Goal: Task Accomplishment & Management: Complete application form

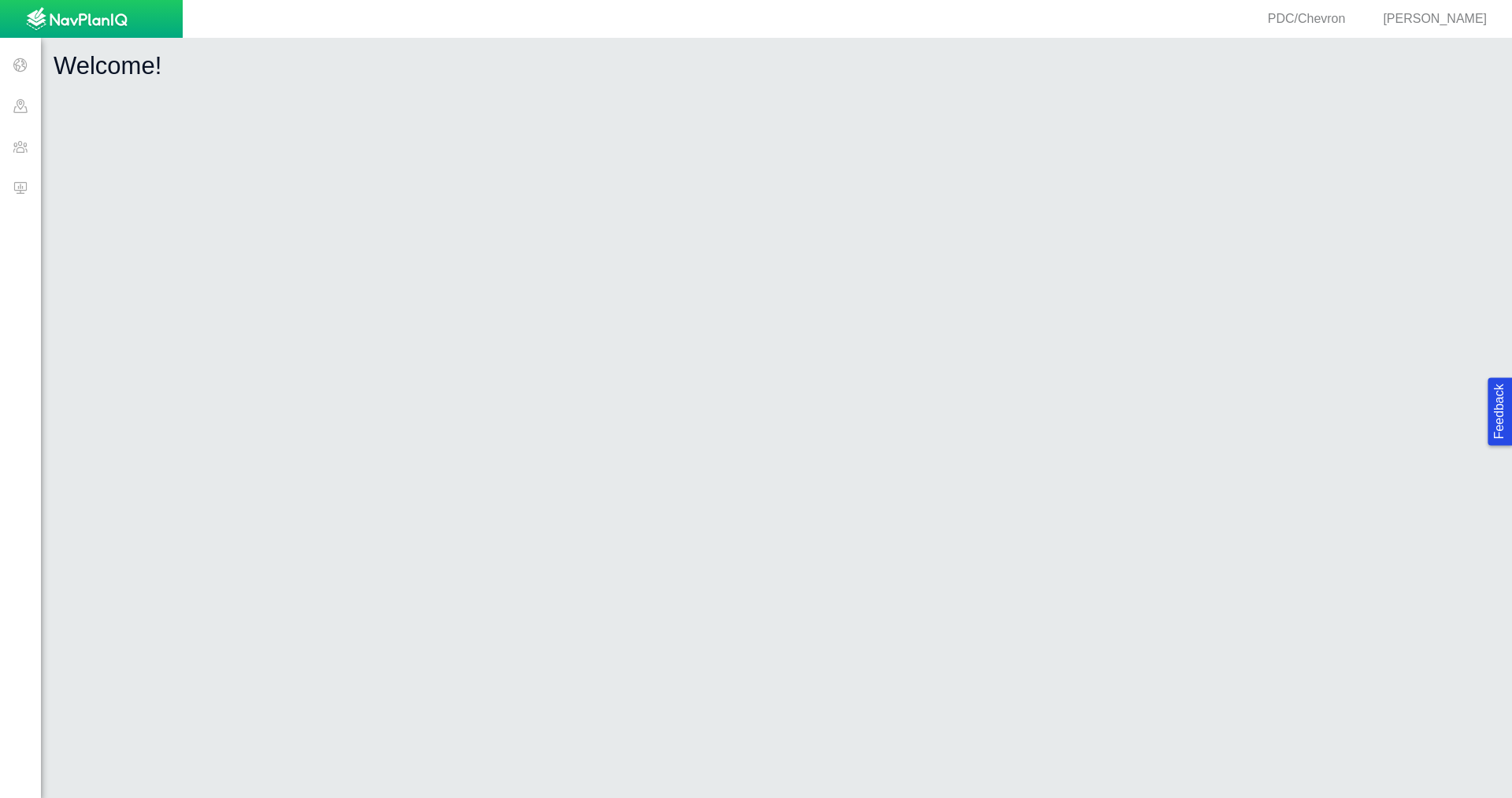
click at [26, 147] on span at bounding box center [20, 146] width 41 height 41
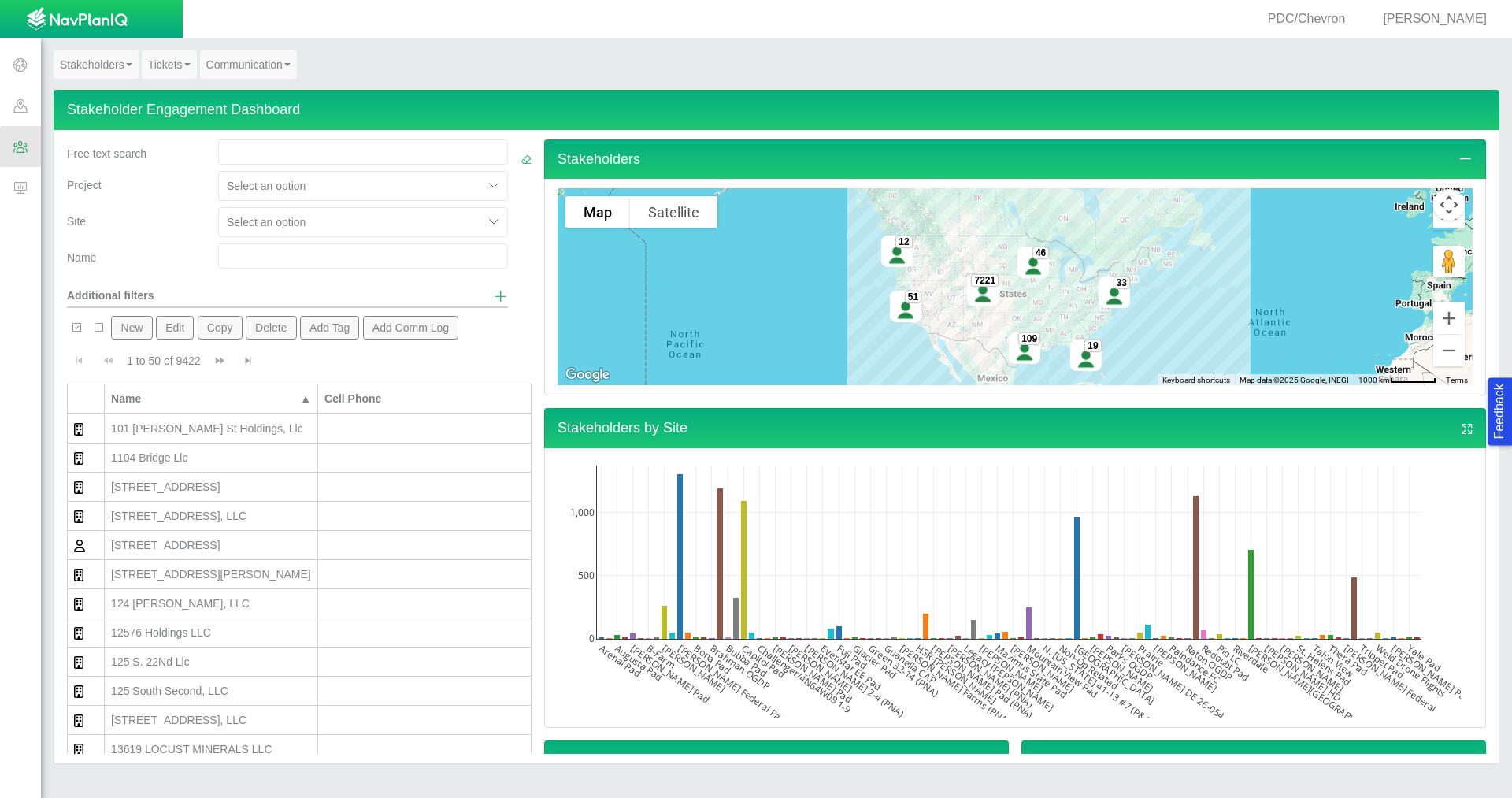
click at [256, 253] on input "text" at bounding box center [363, 255] width 290 height 25
type input "haus"
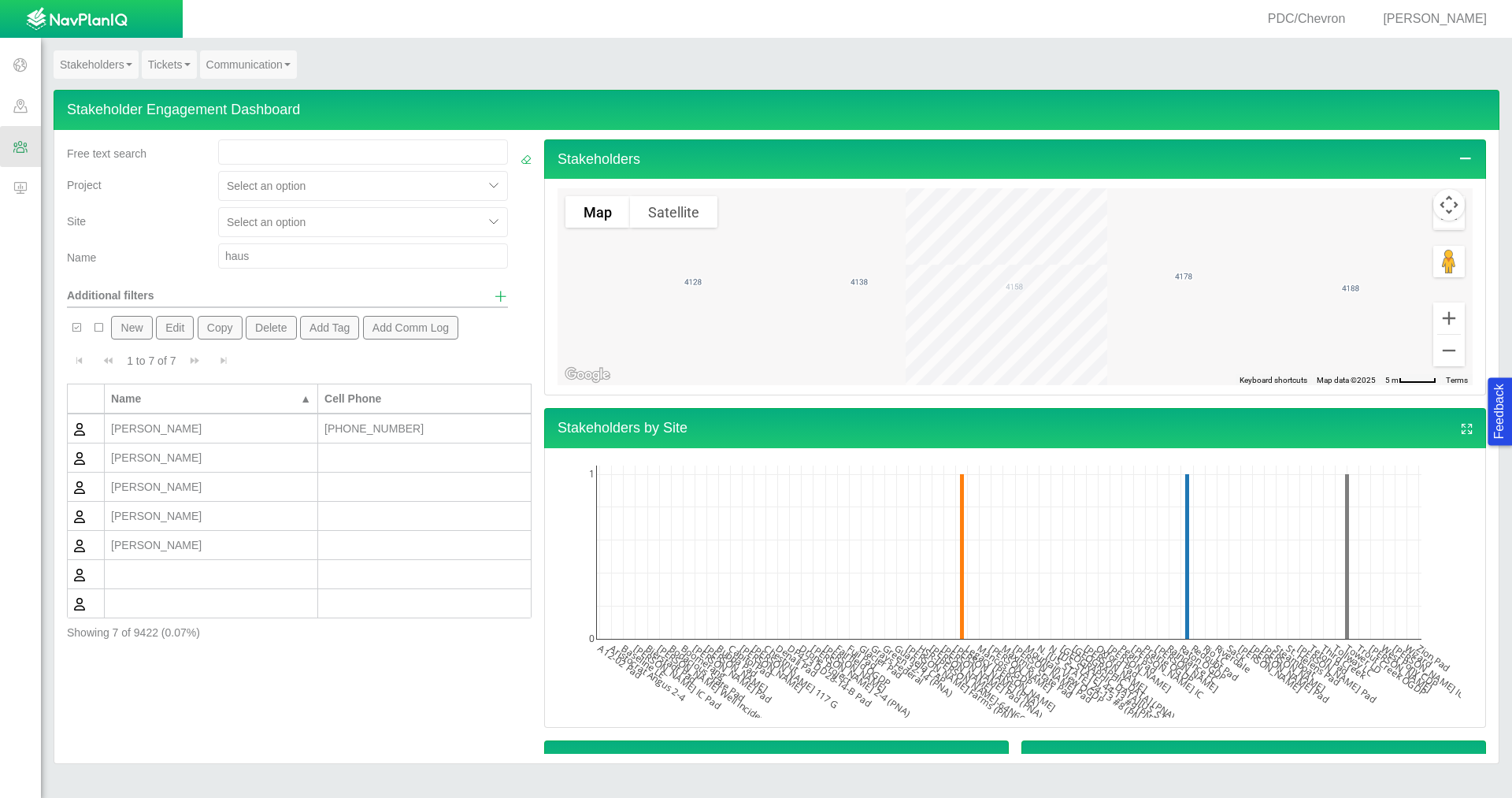
click at [222, 463] on div "[PERSON_NAME]" at bounding box center [210, 458] width 200 height 16
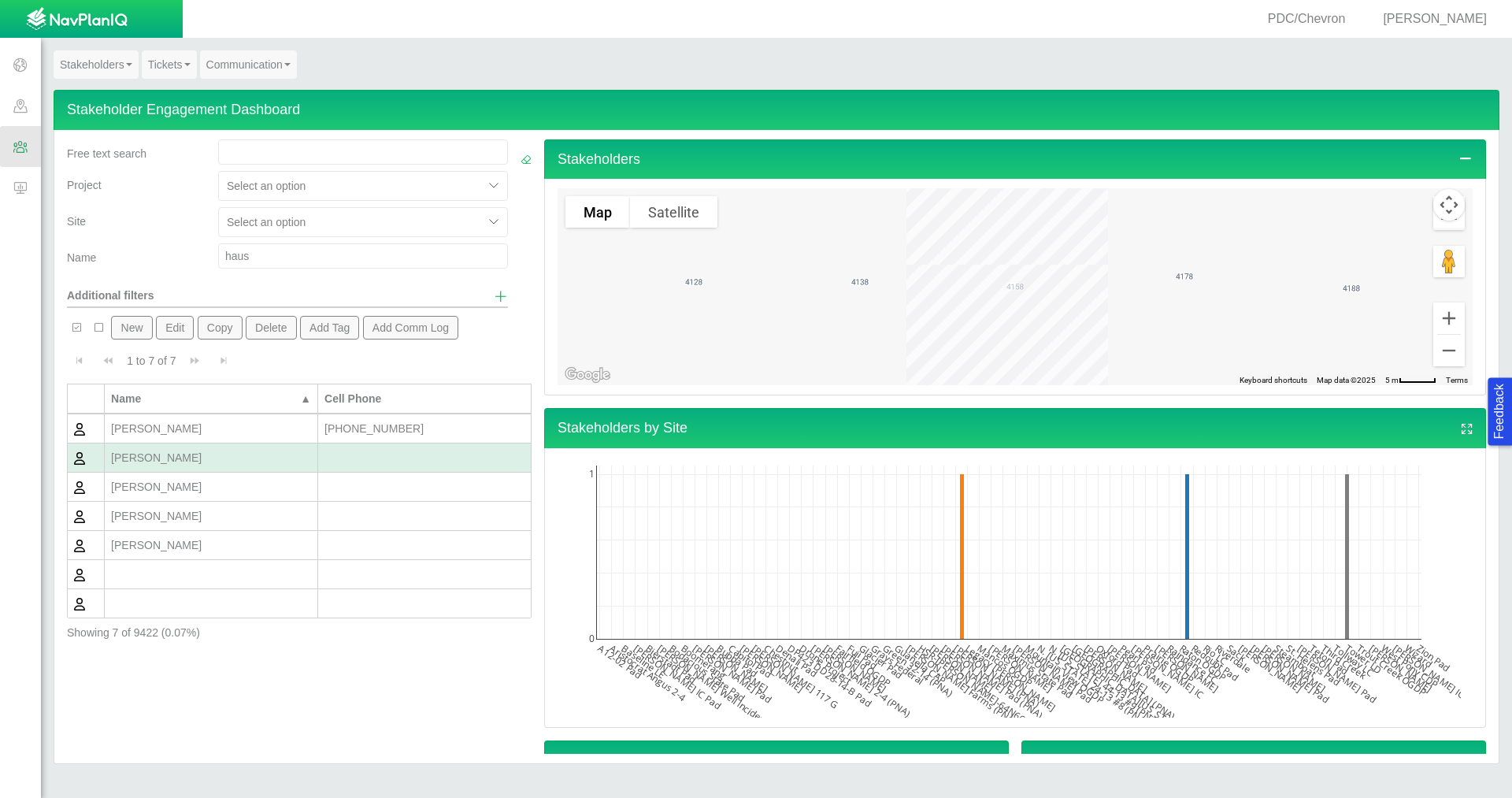
click at [222, 463] on div "[PERSON_NAME]" at bounding box center [210, 458] width 200 height 16
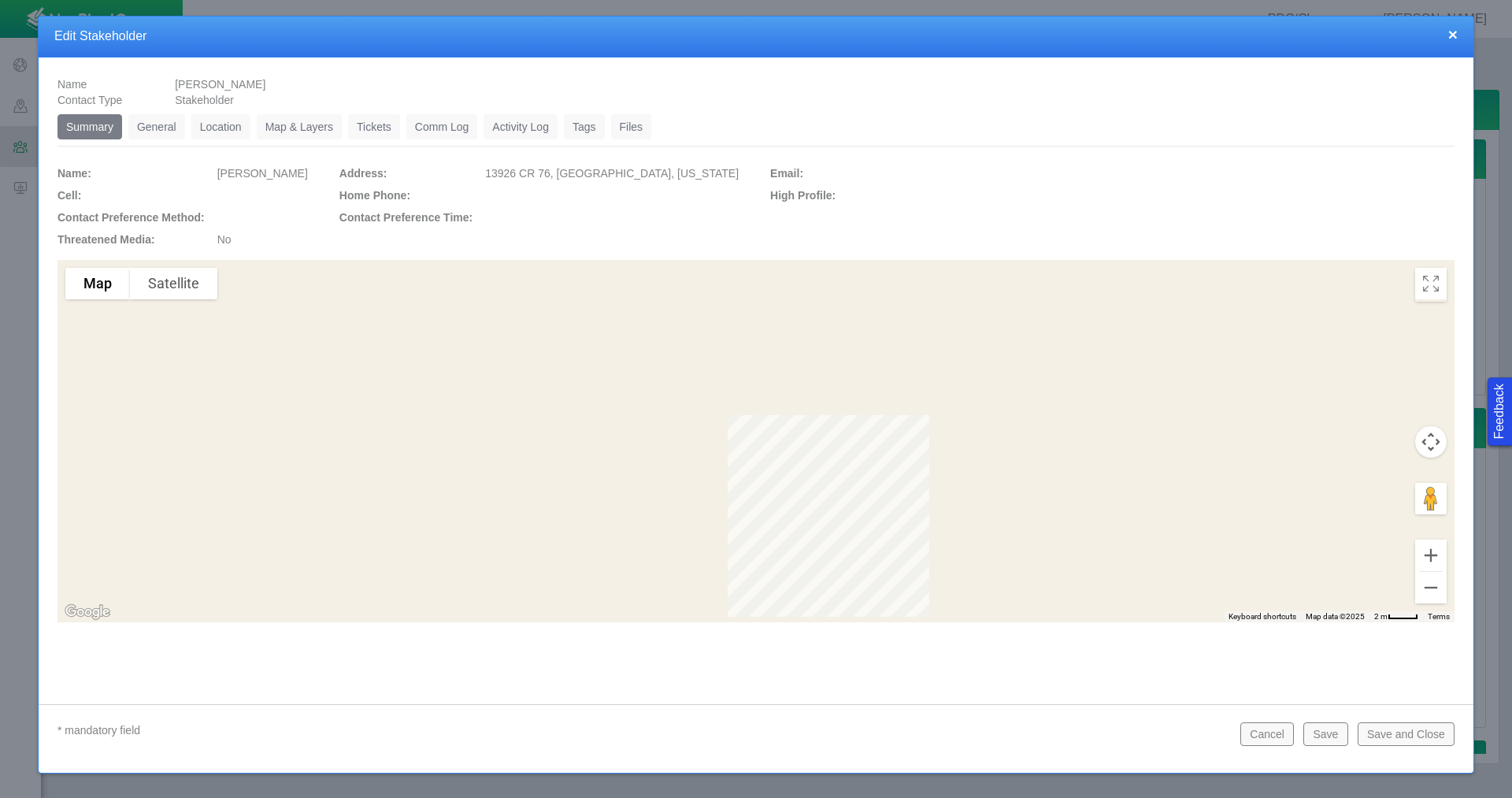
click at [156, 136] on link "General" at bounding box center [156, 126] width 57 height 25
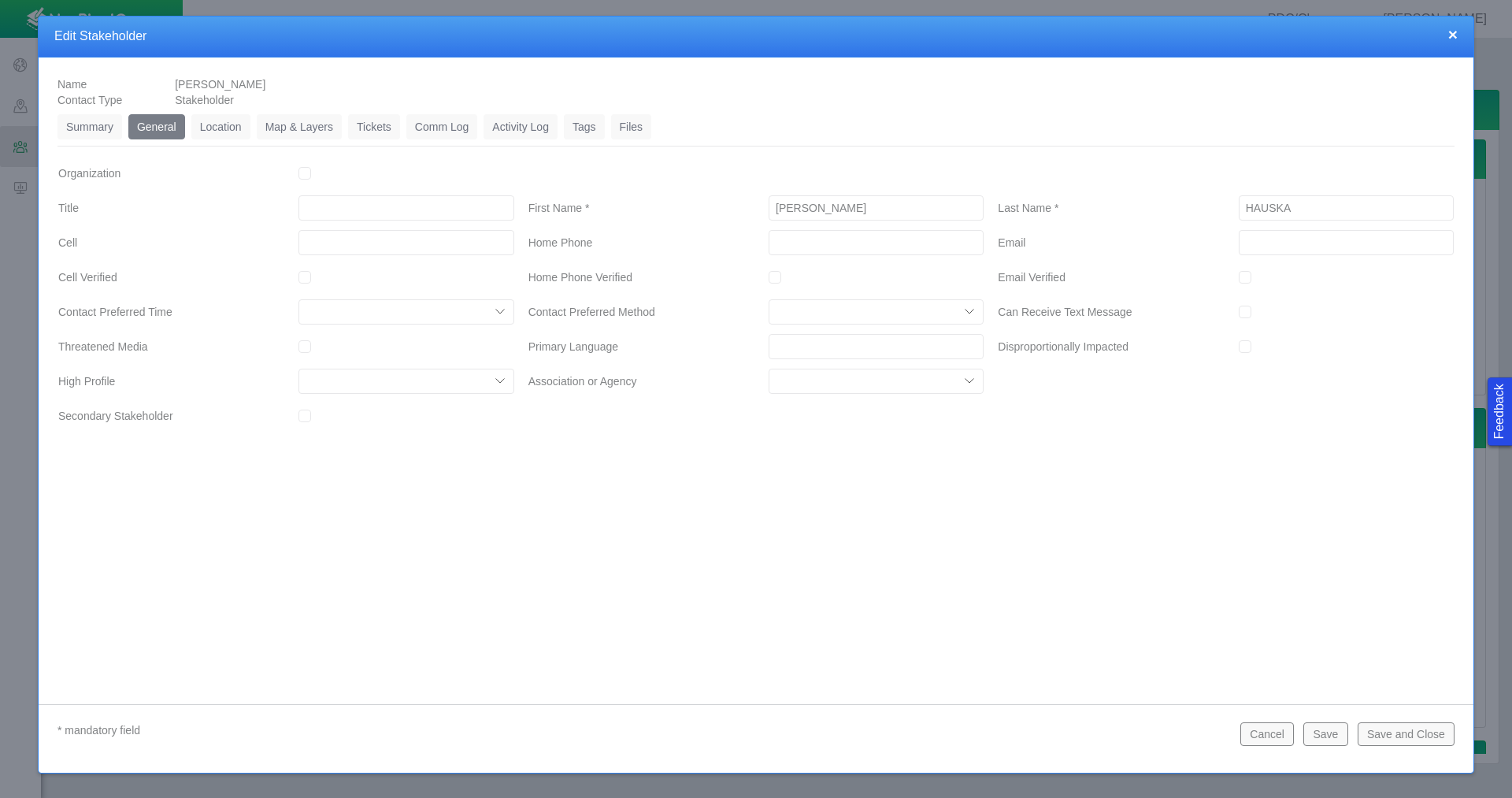
click at [383, 122] on link "Tickets" at bounding box center [374, 126] width 52 height 25
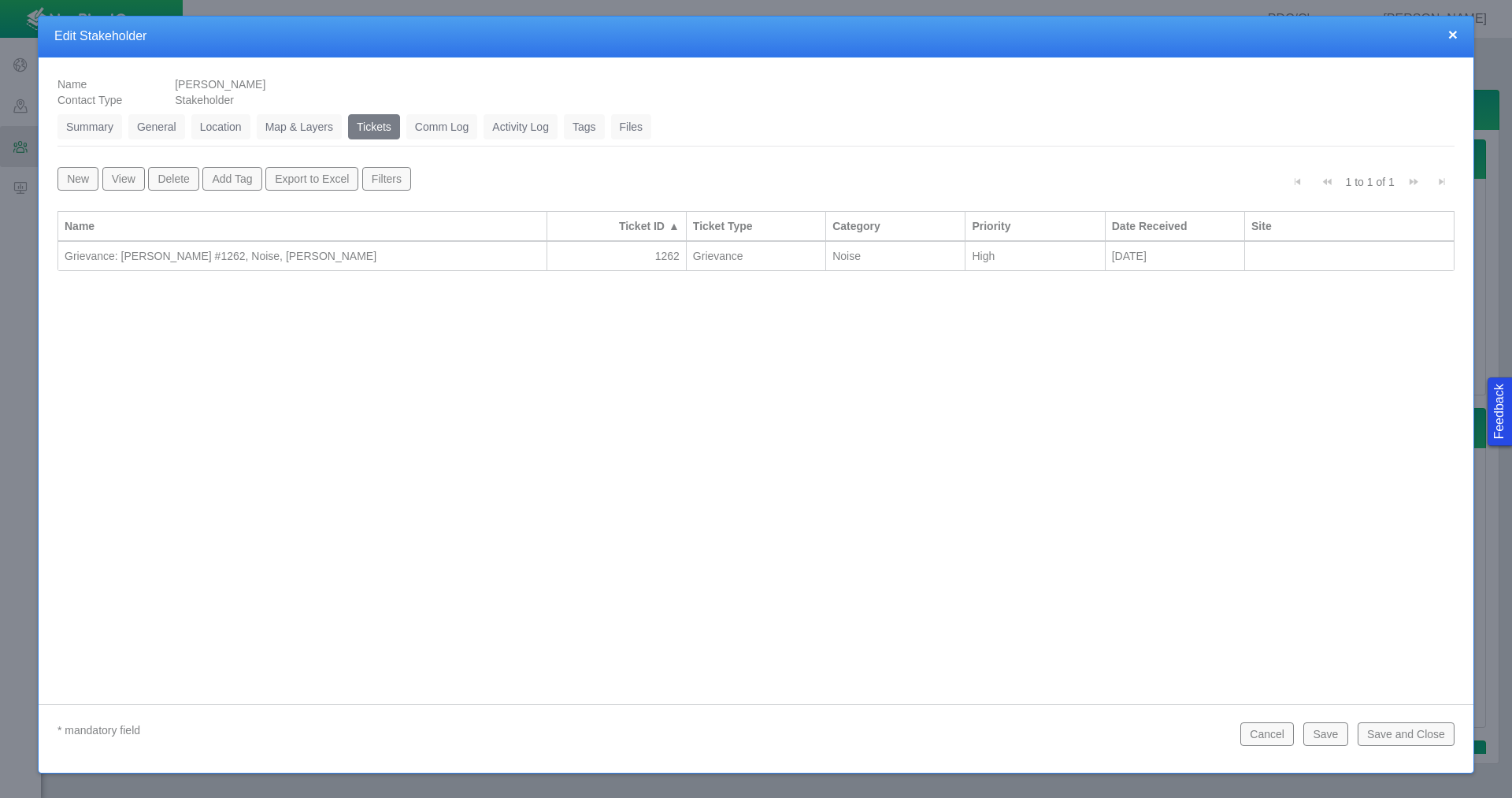
click at [68, 173] on button "New" at bounding box center [78, 178] width 41 height 23
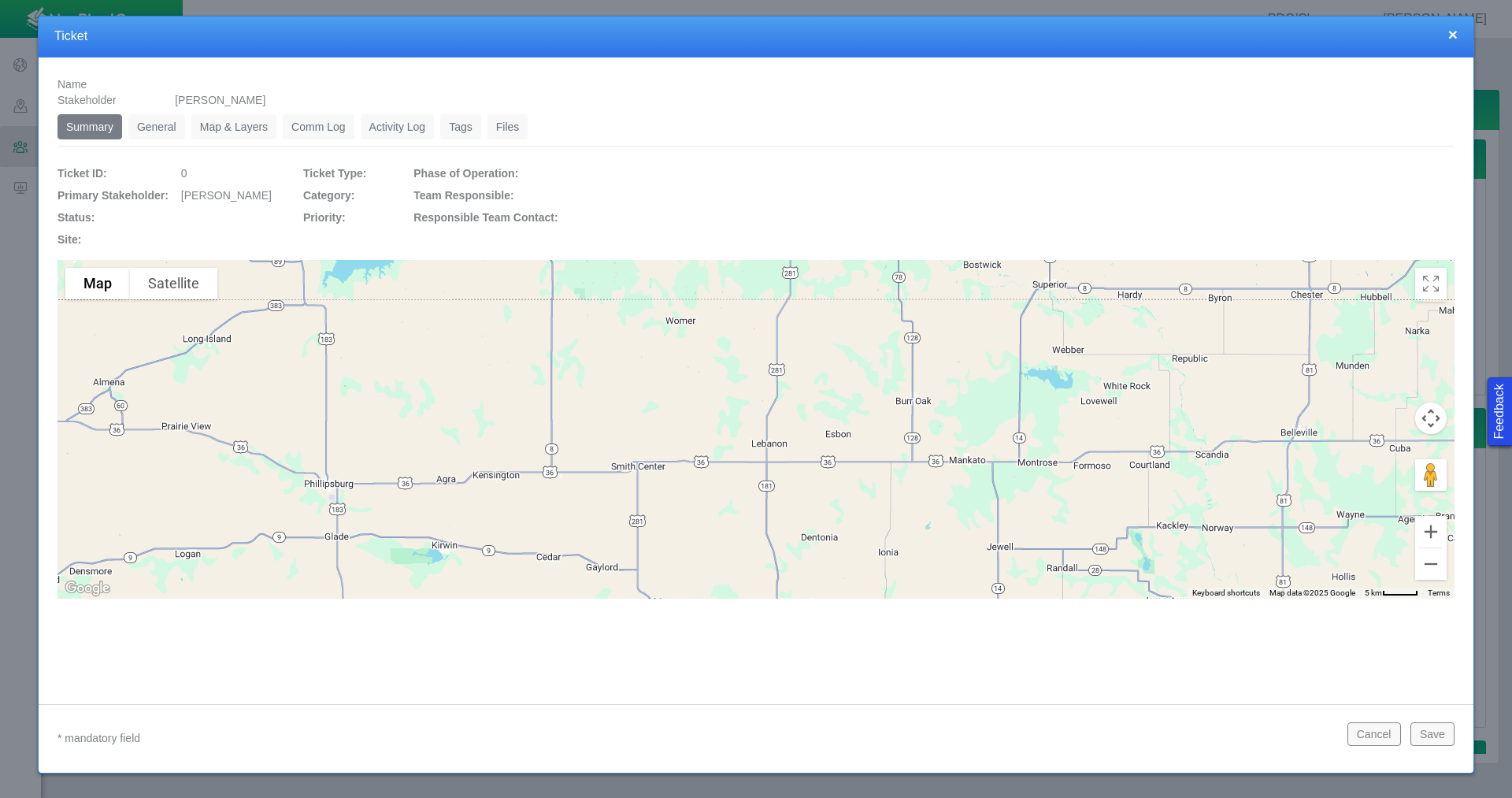
click at [156, 131] on link "General" at bounding box center [156, 126] width 57 height 25
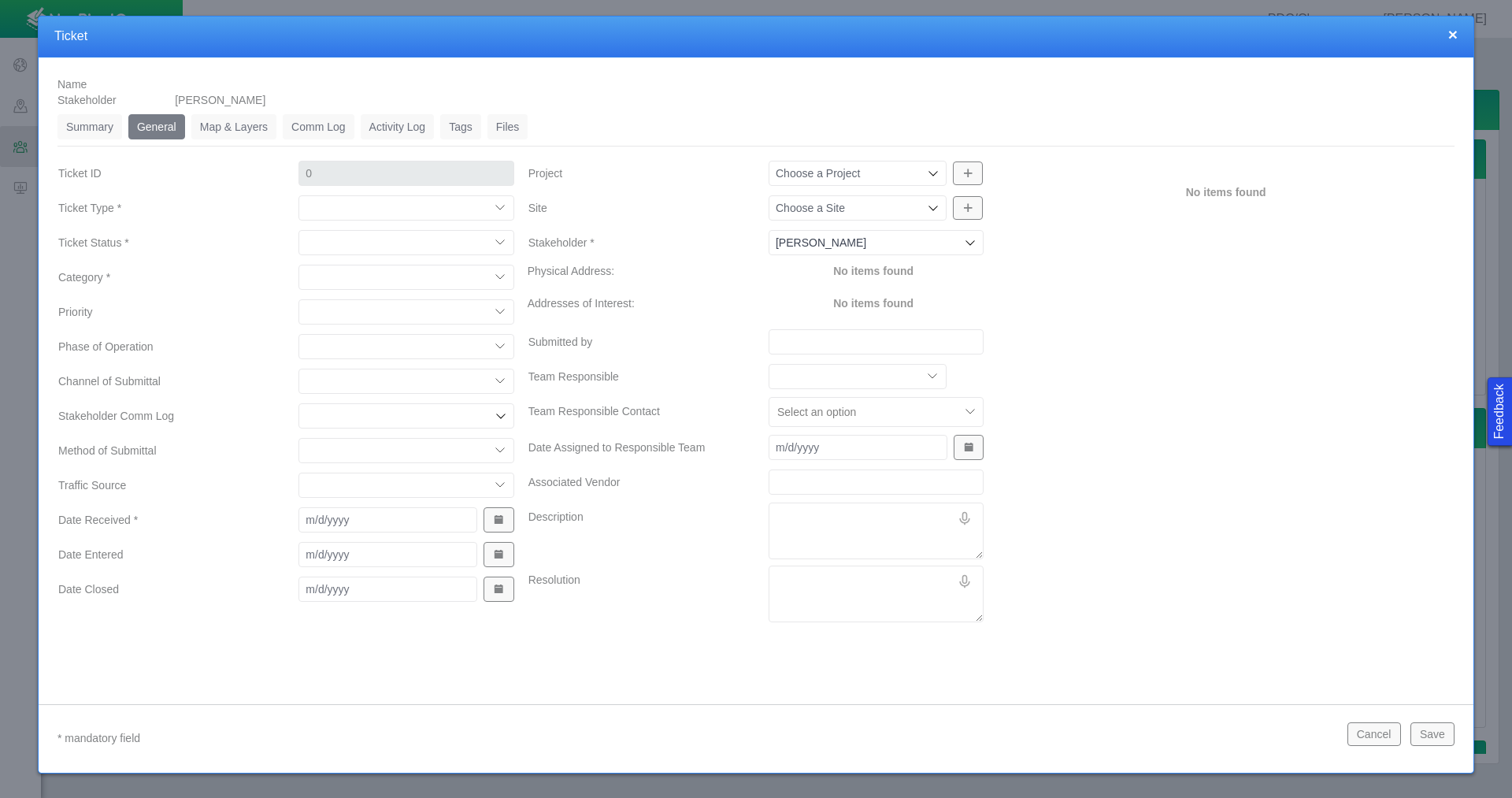
click at [369, 209] on select "Compliment Grievance Grievance Non-Op Information" at bounding box center [406, 207] width 215 height 25
click at [298, 195] on select "Compliment Grievance Grievance Non-Op Information" at bounding box center [406, 207] width 215 height 25
select select "149744687610124099"
click at [369, 245] on select "Closed (resolved) Closed (unreasonable) Closed (unresolved) Open (assigned) Ope…" at bounding box center [406, 242] width 215 height 25
select select "150870587516967431"
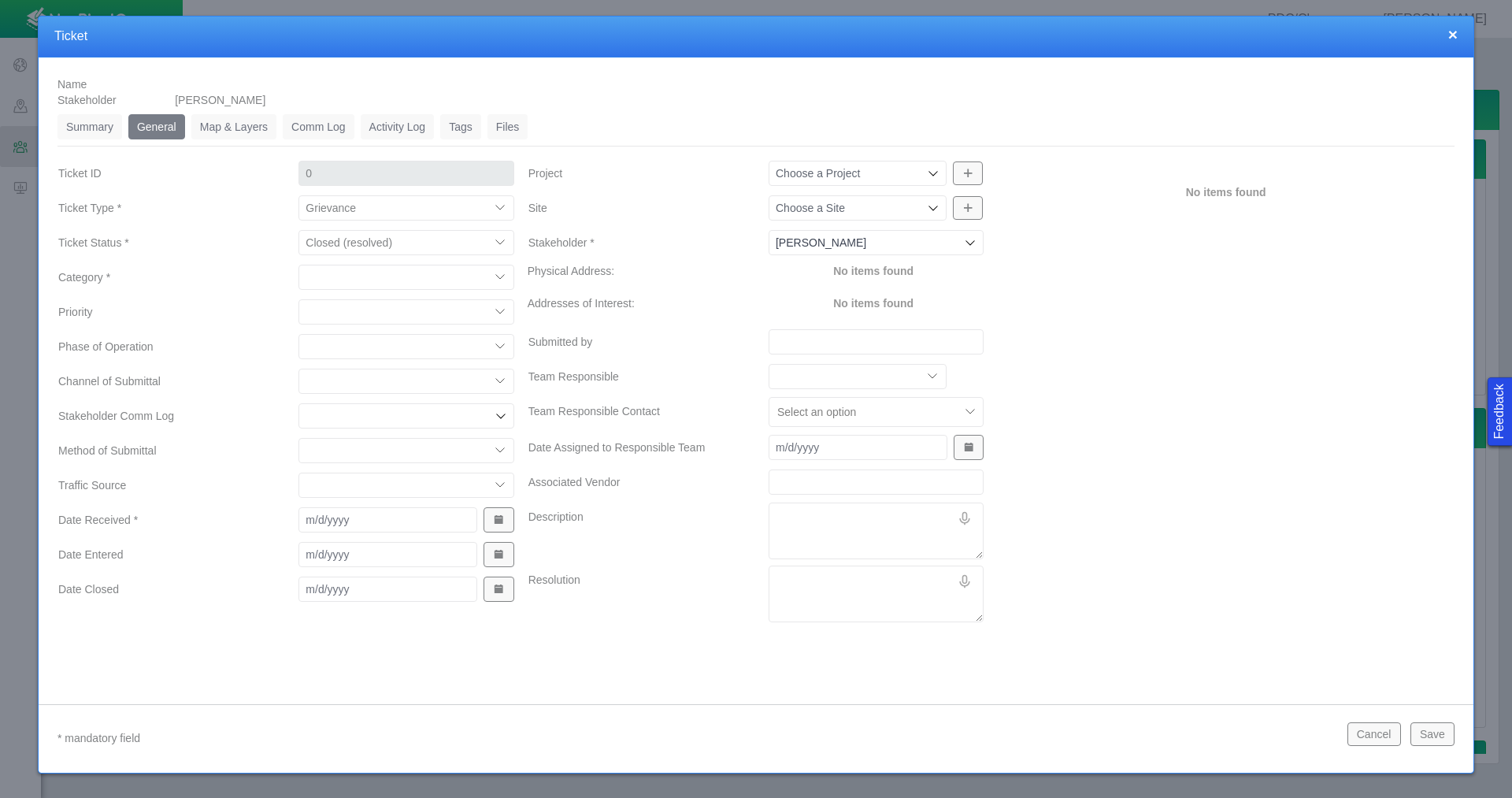
click at [298, 230] on select "Closed (resolved) Closed (unreasonable) Closed (unresolved) Open (assigned) Ope…" at bounding box center [406, 242] width 215 height 25
click at [369, 281] on select "Access Aesthetics Ag/Crops Air Quality Claims Clean-up/Remediation Communicatio…" at bounding box center [406, 277] width 215 height 25
select select "31806672368386569"
click at [298, 265] on select "Access Aesthetics Ag/Crops Air Quality Claims Clean-up/Remediation Communicatio…" at bounding box center [406, 277] width 215 height 25
click at [332, 310] on select "High Medium Low" at bounding box center [406, 311] width 215 height 25
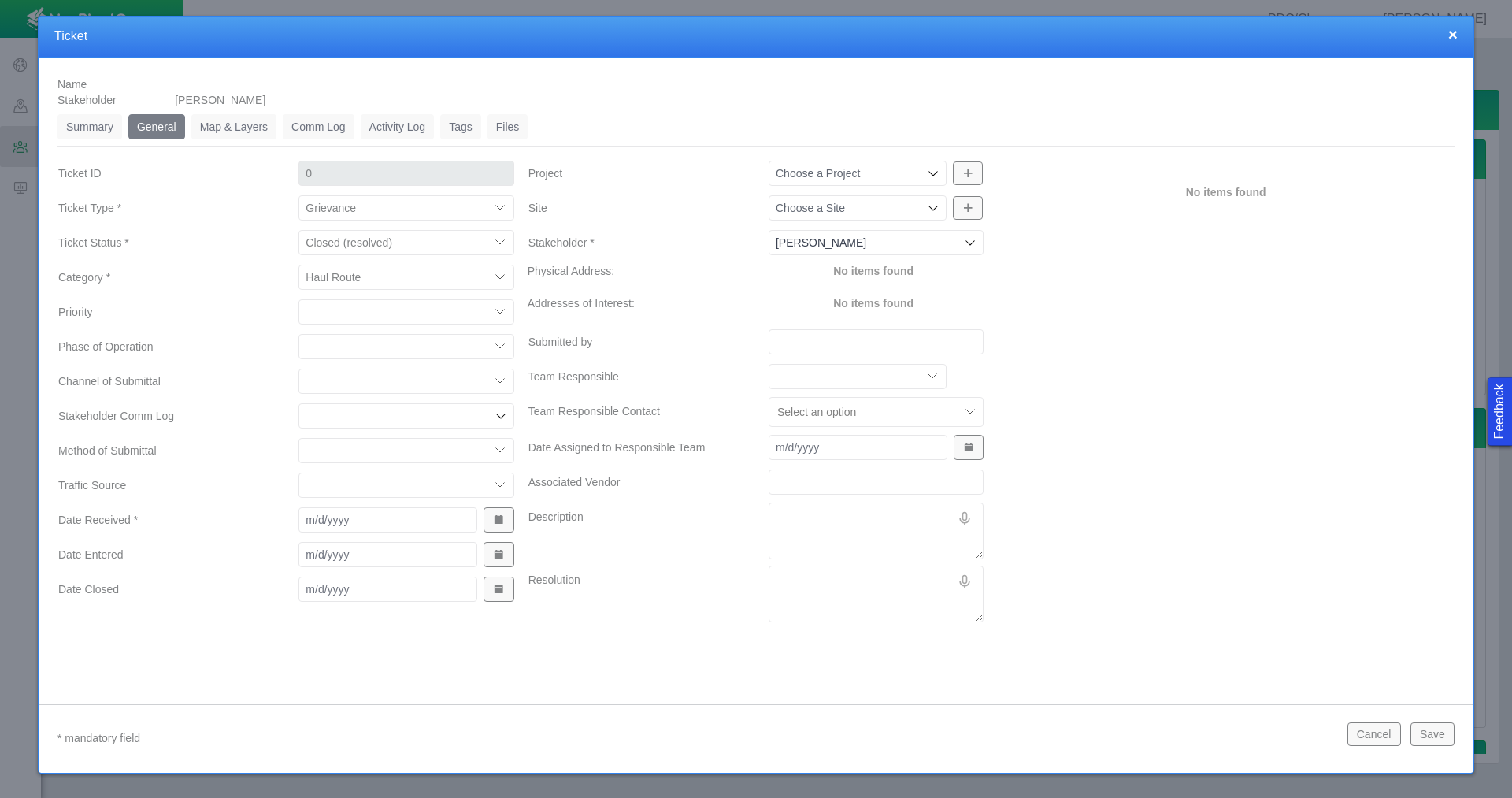
select select "High"
click at [298, 299] on select "High Medium Low" at bounding box center [406, 311] width 215 height 25
click at [333, 348] on select "Completions Drilling Production Reclamation Planning/Permitting Workover P&A Un…" at bounding box center [406, 346] width 215 height 25
select select "92605267337848647"
click at [298, 334] on select "Completions Drilling Production Reclamation Planning/Permitting Workover P&A Un…" at bounding box center [406, 346] width 215 height 25
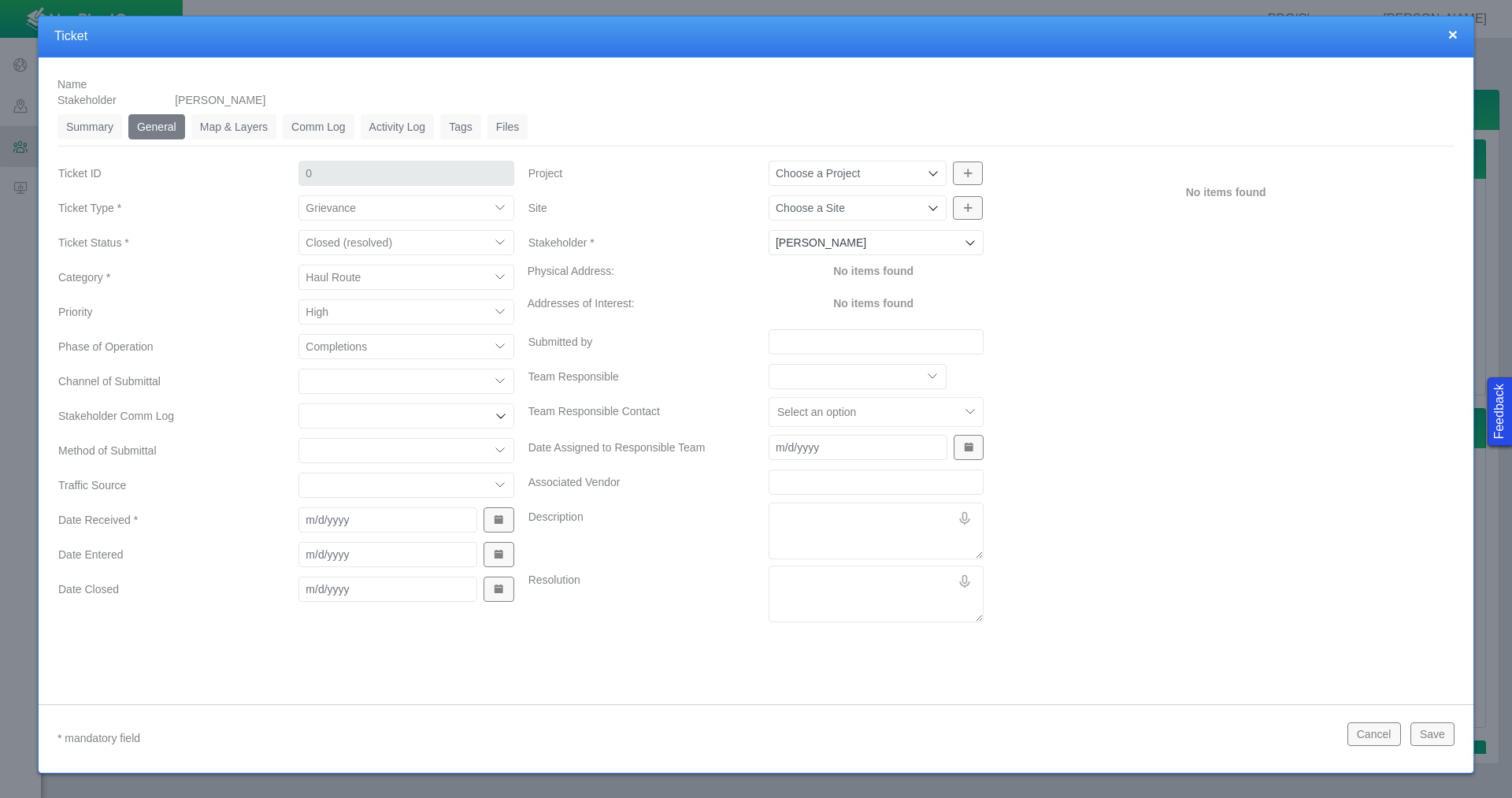
click at [340, 382] on select "ECMC Community Relations LGD Website/Microsite HSE Local Elected Official Surfa…" at bounding box center [406, 380] width 215 height 25
select select "81909218222849185"
click at [298, 368] on select "ECMC Community Relations LGD Website/Microsite HSE Local Elected Official Surfa…" at bounding box center [406, 380] width 215 height 25
click at [367, 443] on select "Email In Person Mail Phone" at bounding box center [406, 450] width 215 height 25
select select "155092712167575582"
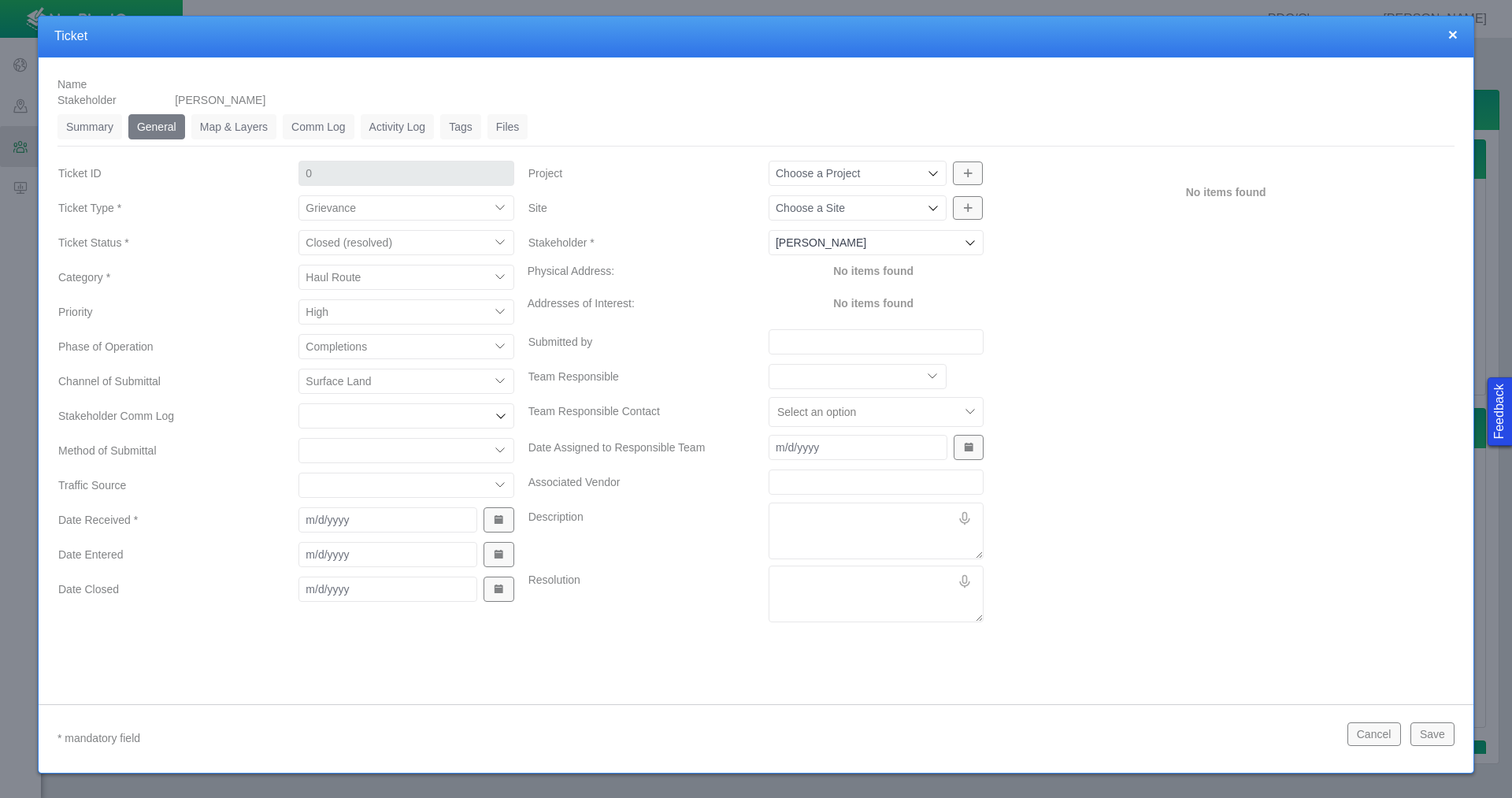
click at [298, 438] on select "Email In Person Mail Phone" at bounding box center [406, 450] width 215 height 25
click at [502, 521] on span "Show Date Picker" at bounding box center [499, 520] width 11 height 11
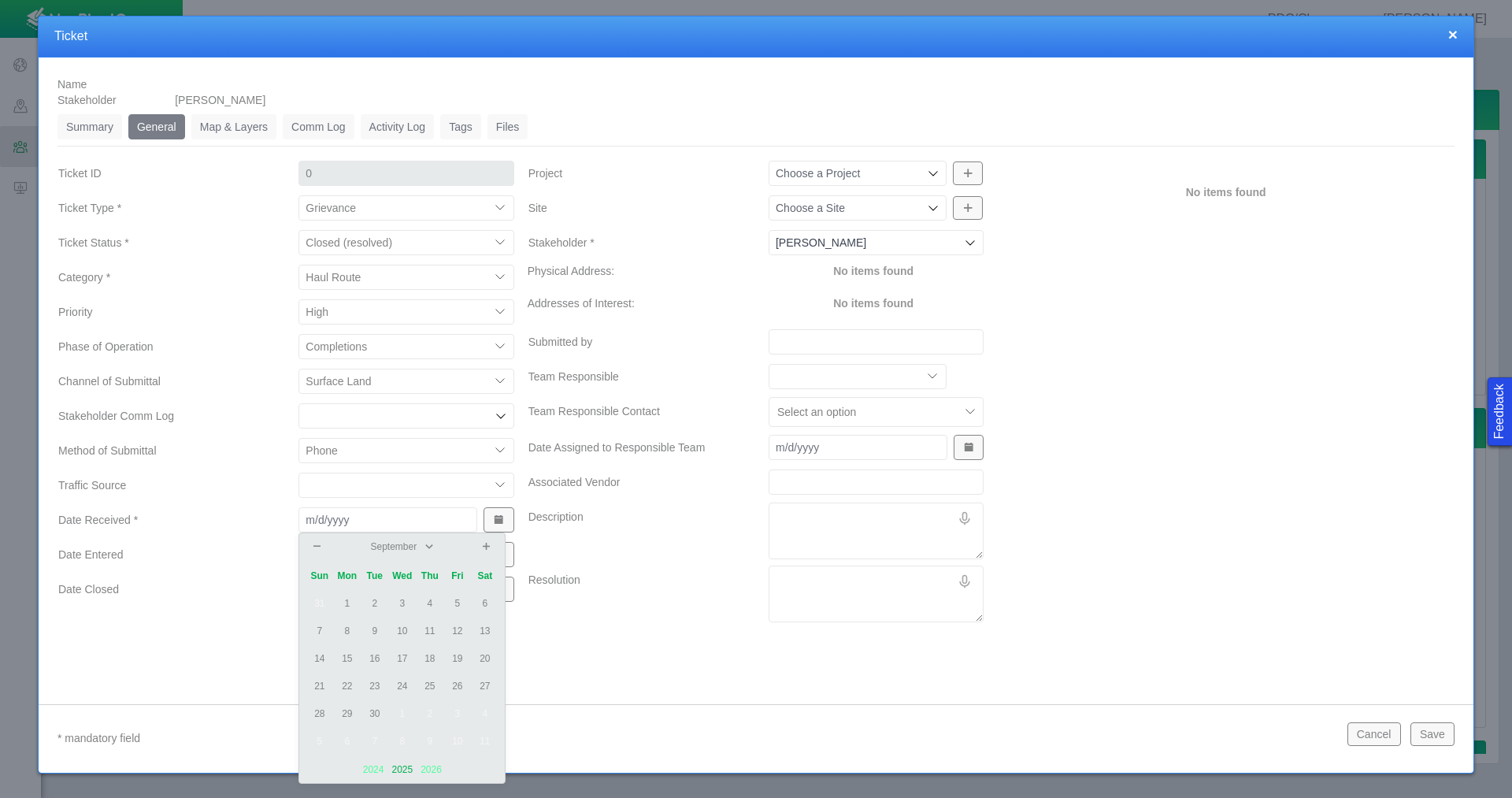
click at [489, 688] on td "27" at bounding box center [484, 686] width 27 height 27
type input "[DATE]"
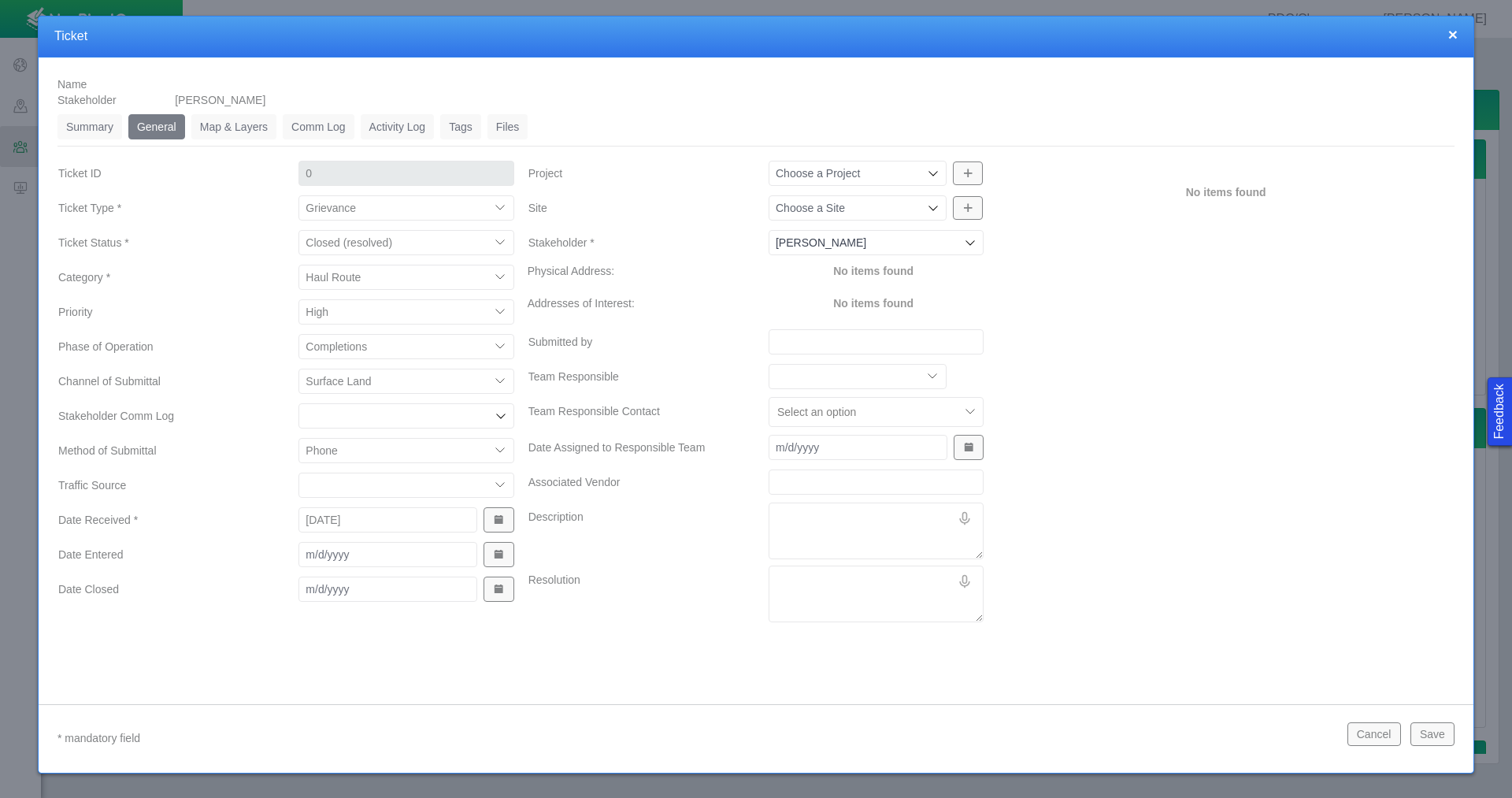
click at [500, 563] on button "Show Date Picker" at bounding box center [498, 553] width 30 height 25
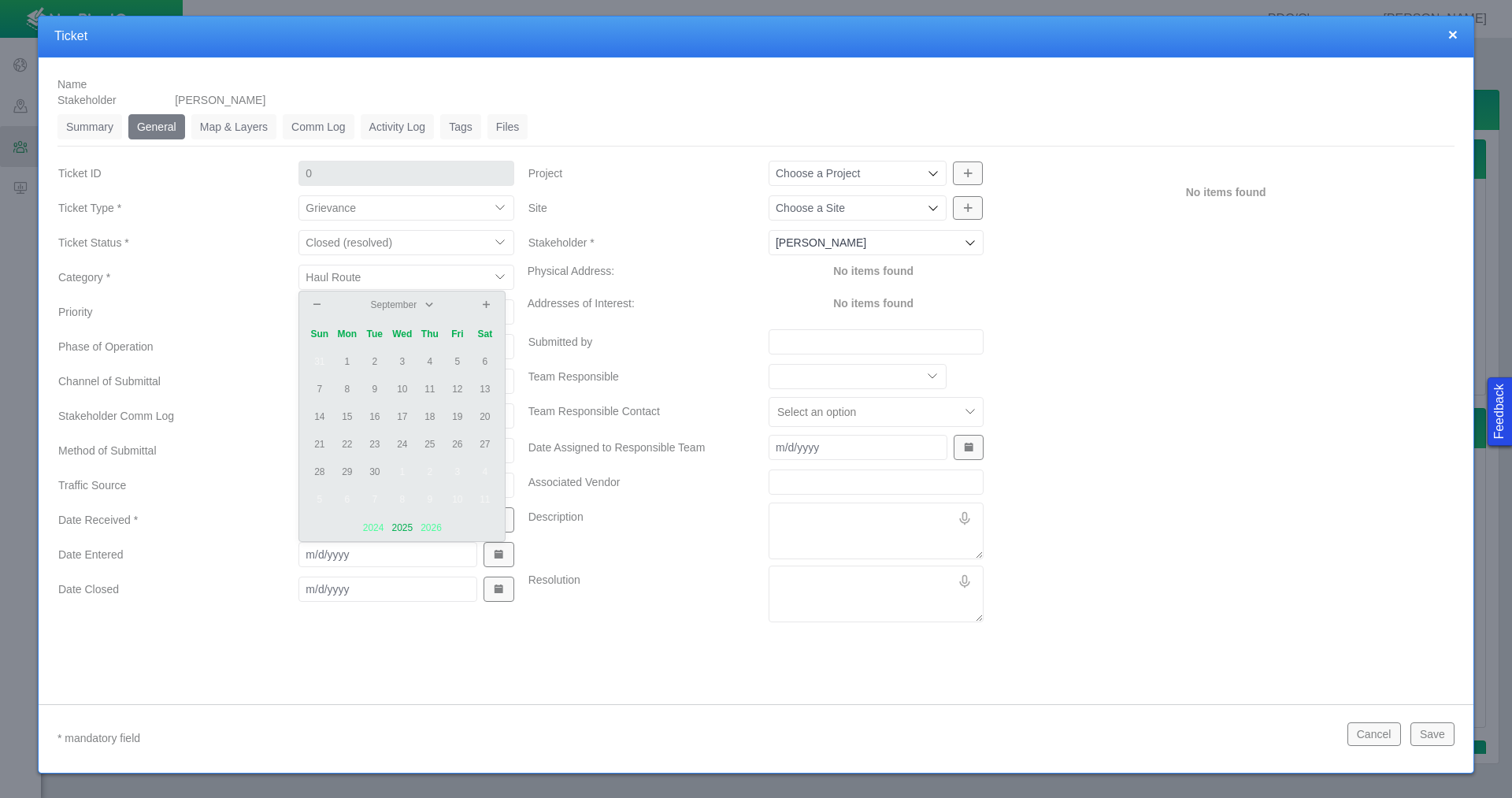
click at [351, 468] on td "29" at bounding box center [347, 472] width 27 height 27
type input "[DATE]"
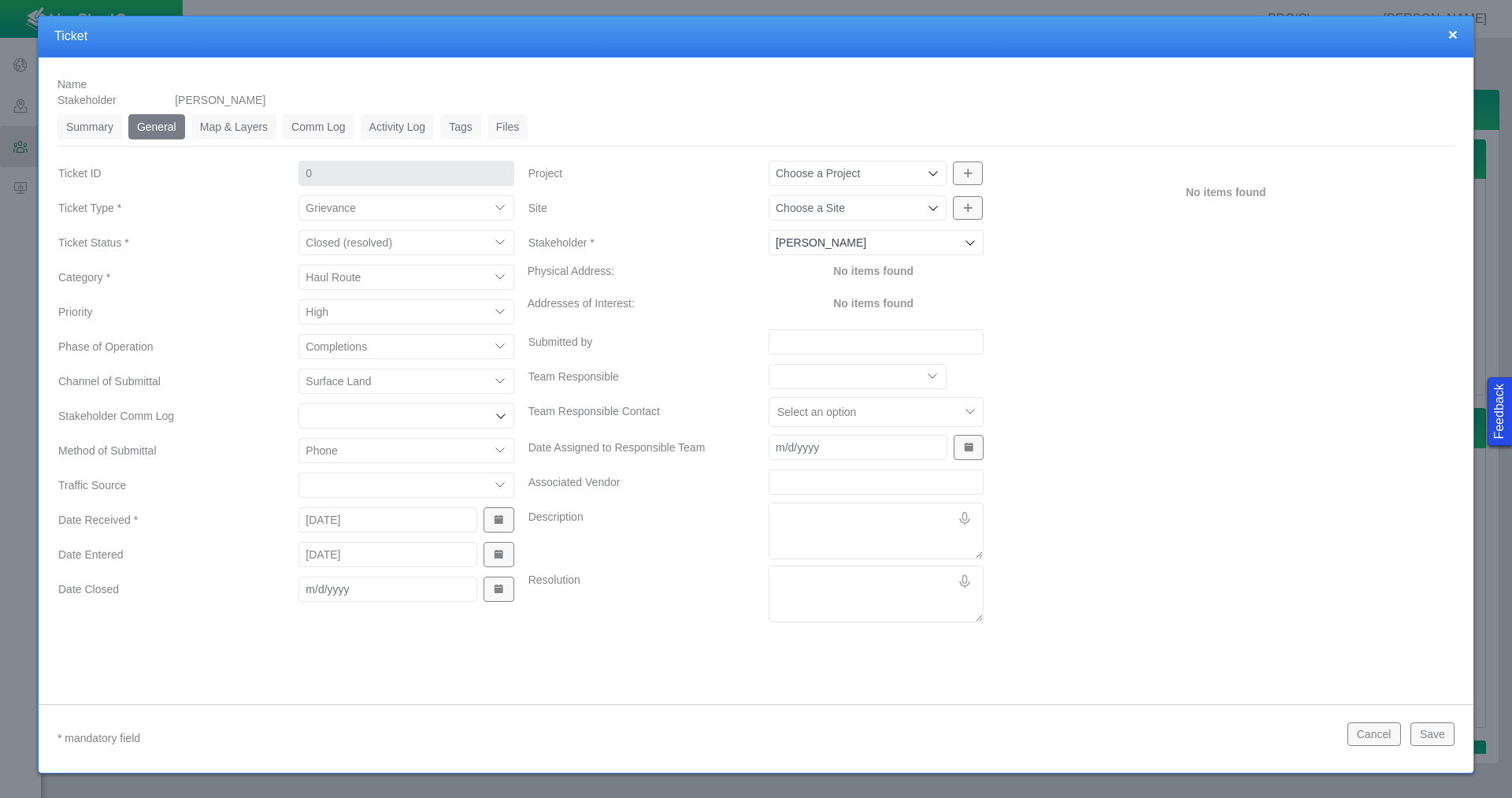
click at [510, 594] on button "Show Date Picker" at bounding box center [498, 589] width 30 height 25
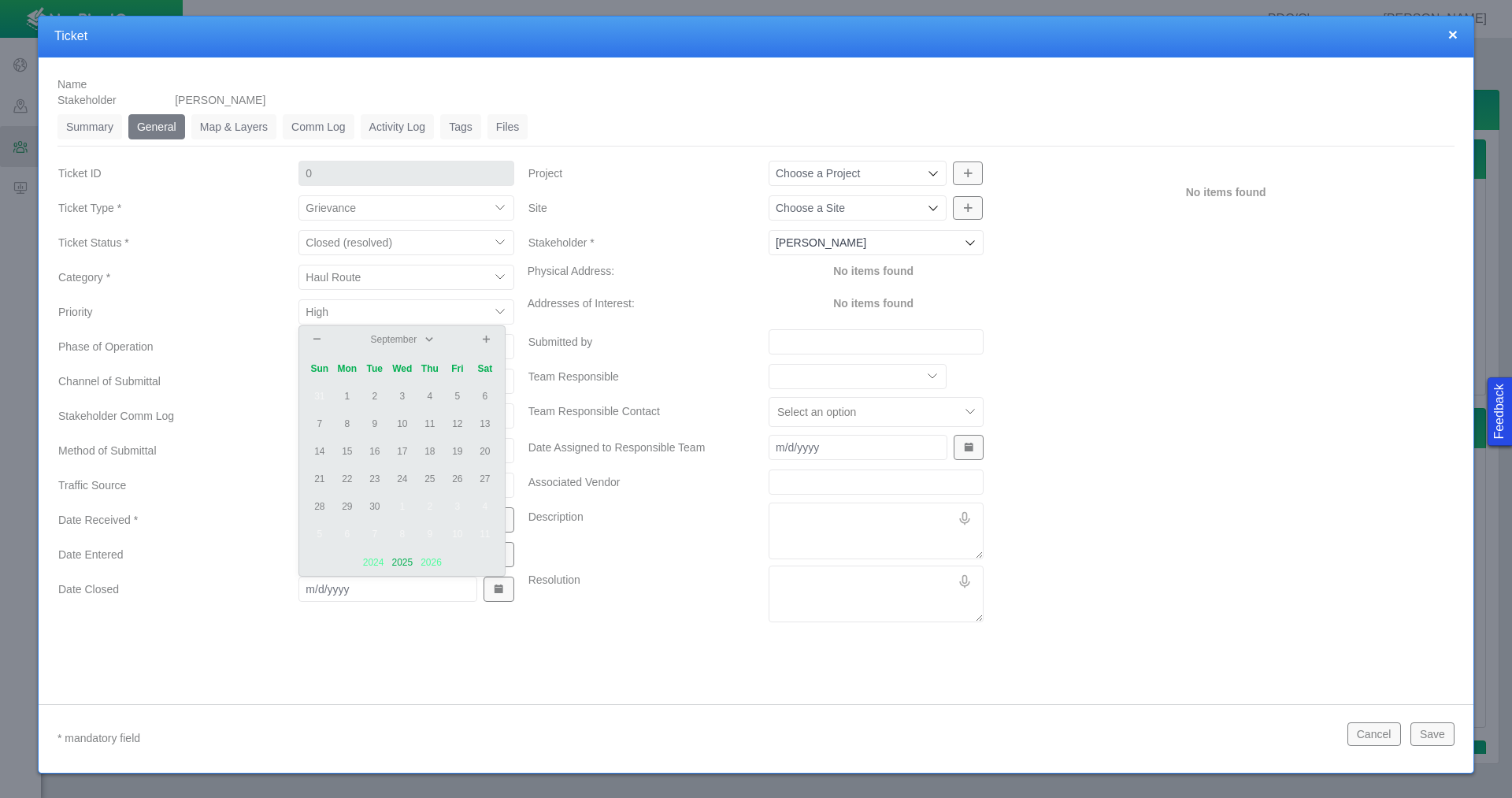
click at [351, 504] on td "29" at bounding box center [347, 507] width 27 height 27
type input "[DATE]"
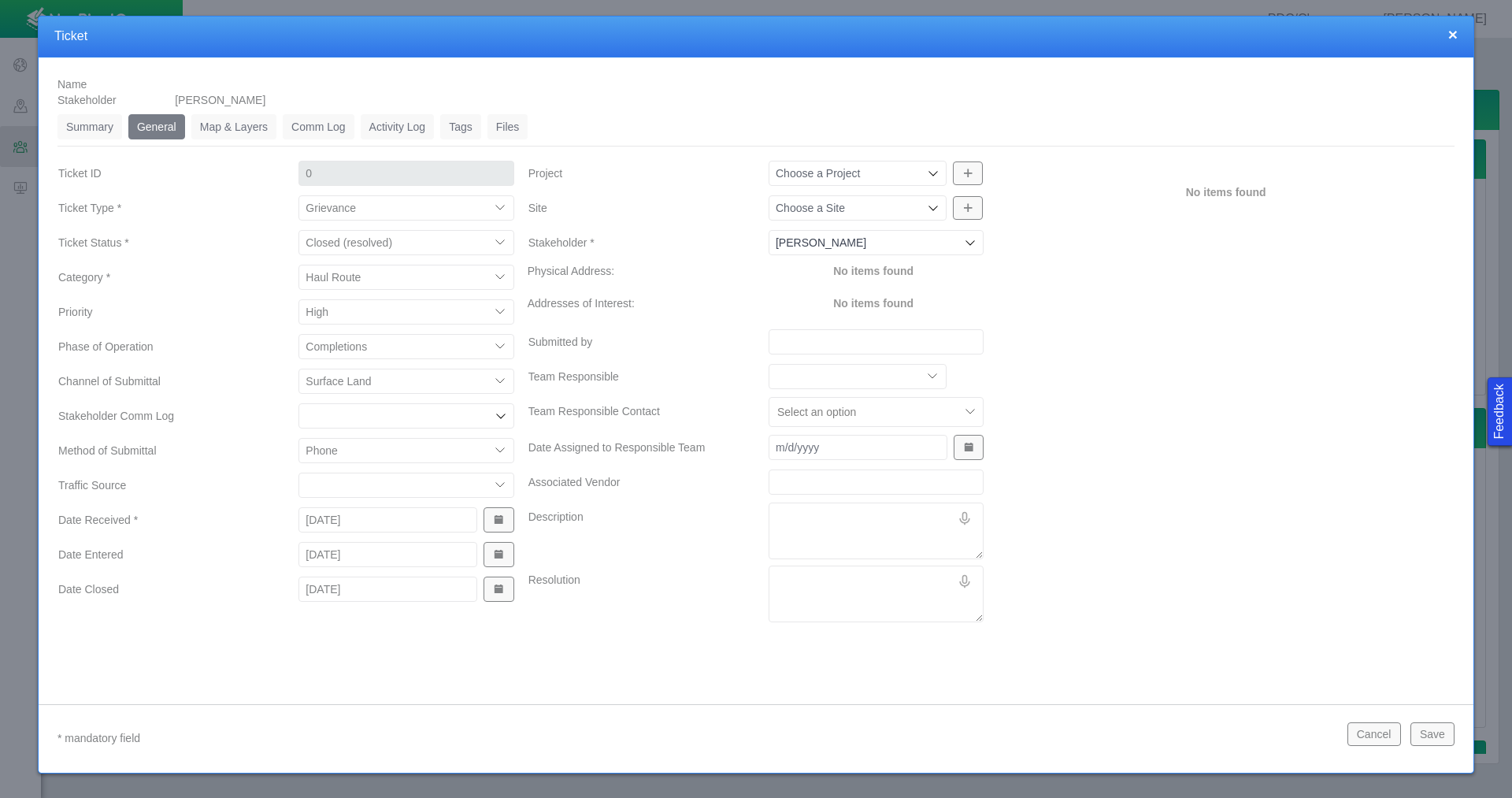
click at [927, 211] on icon at bounding box center [934, 208] width 13 height 13
click at [914, 244] on span "[PERSON_NAME] Pad" at bounding box center [876, 245] width 199 height 16
type input "[PERSON_NAME] Pad"
type input "1263"
type input "[PERSON_NAME] Pad"
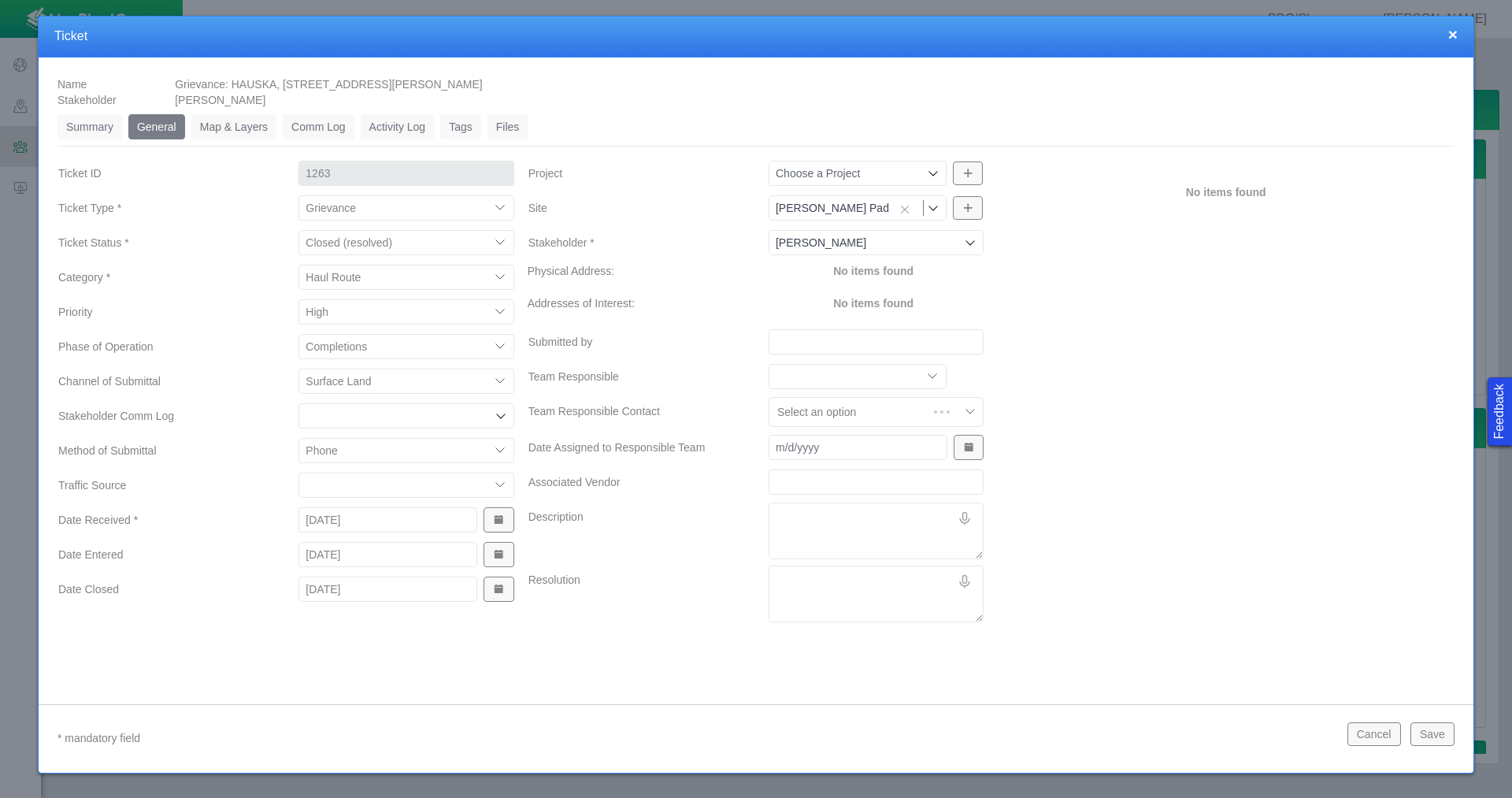
click at [832, 342] on input "Submitted by" at bounding box center [876, 341] width 215 height 25
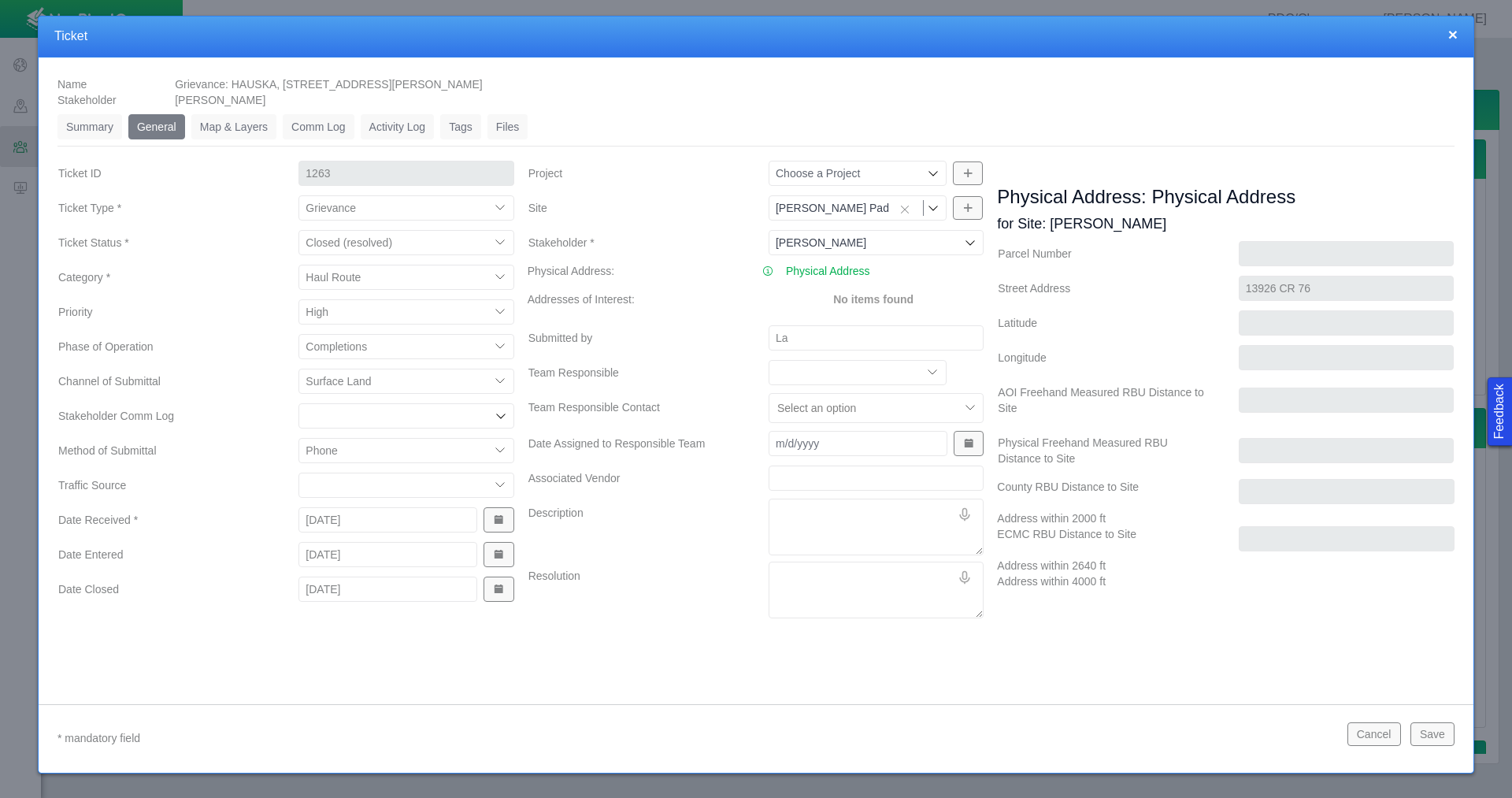
type input "L"
type input "l"
type input "[PERSON_NAME]"
click at [840, 513] on textarea "Description" at bounding box center [876, 526] width 215 height 57
type textarea "x"
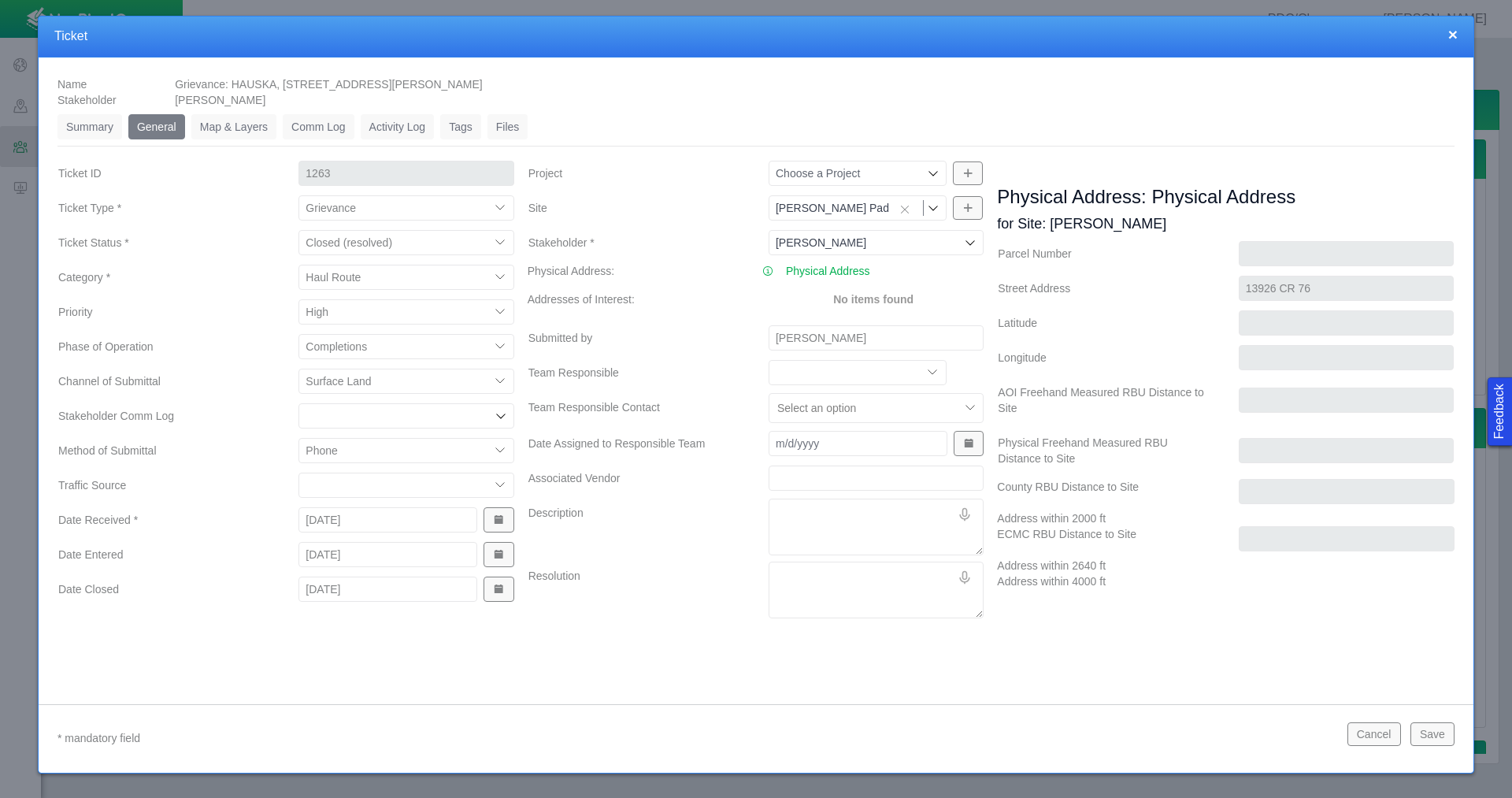
type textarea "R"
type textarea "x"
type textarea "Re"
type textarea "x"
type textarea "Rec"
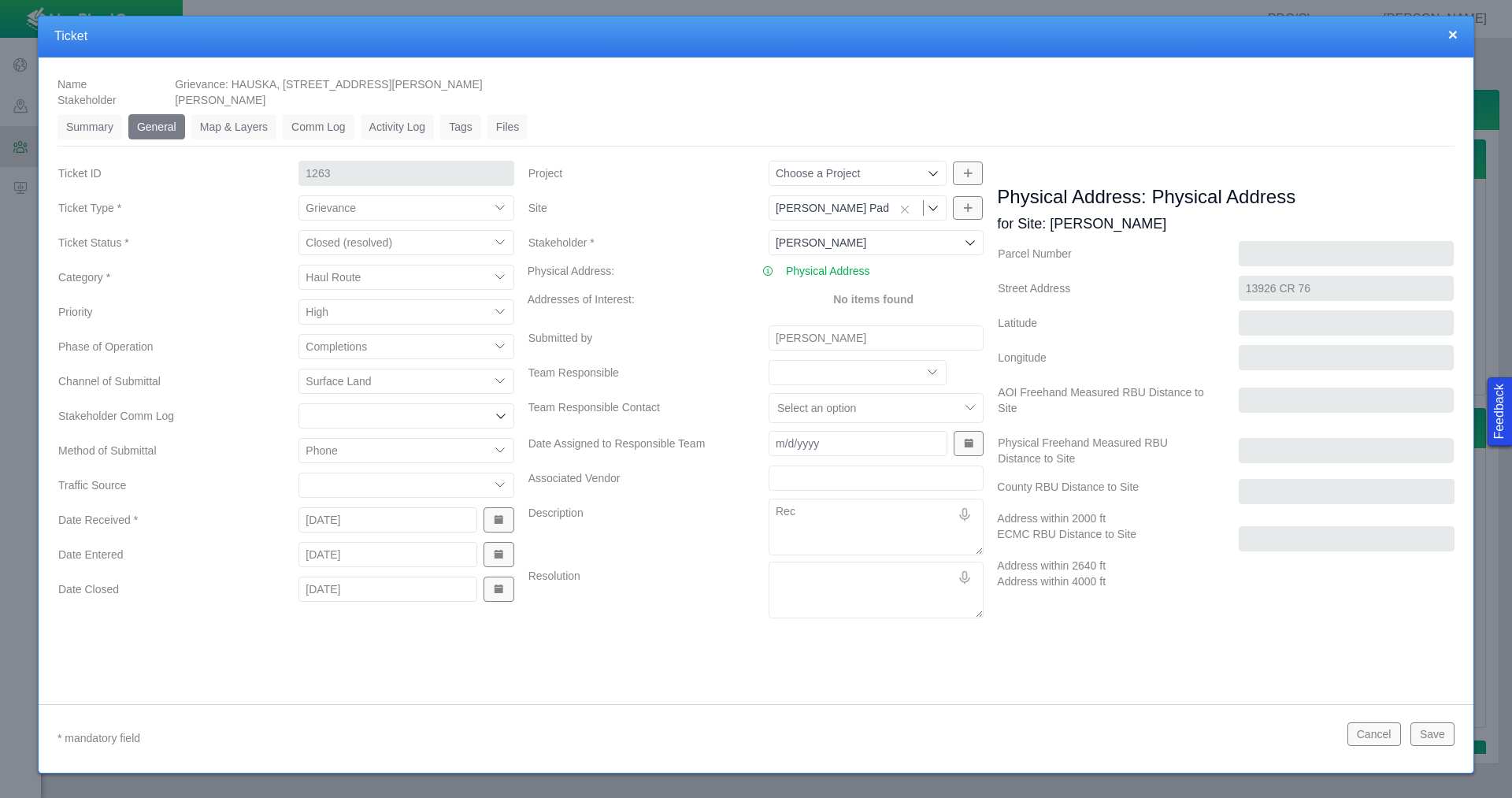
type textarea "x"
type textarea "Rece"
type textarea "x"
type textarea "Rec"
type textarea "x"
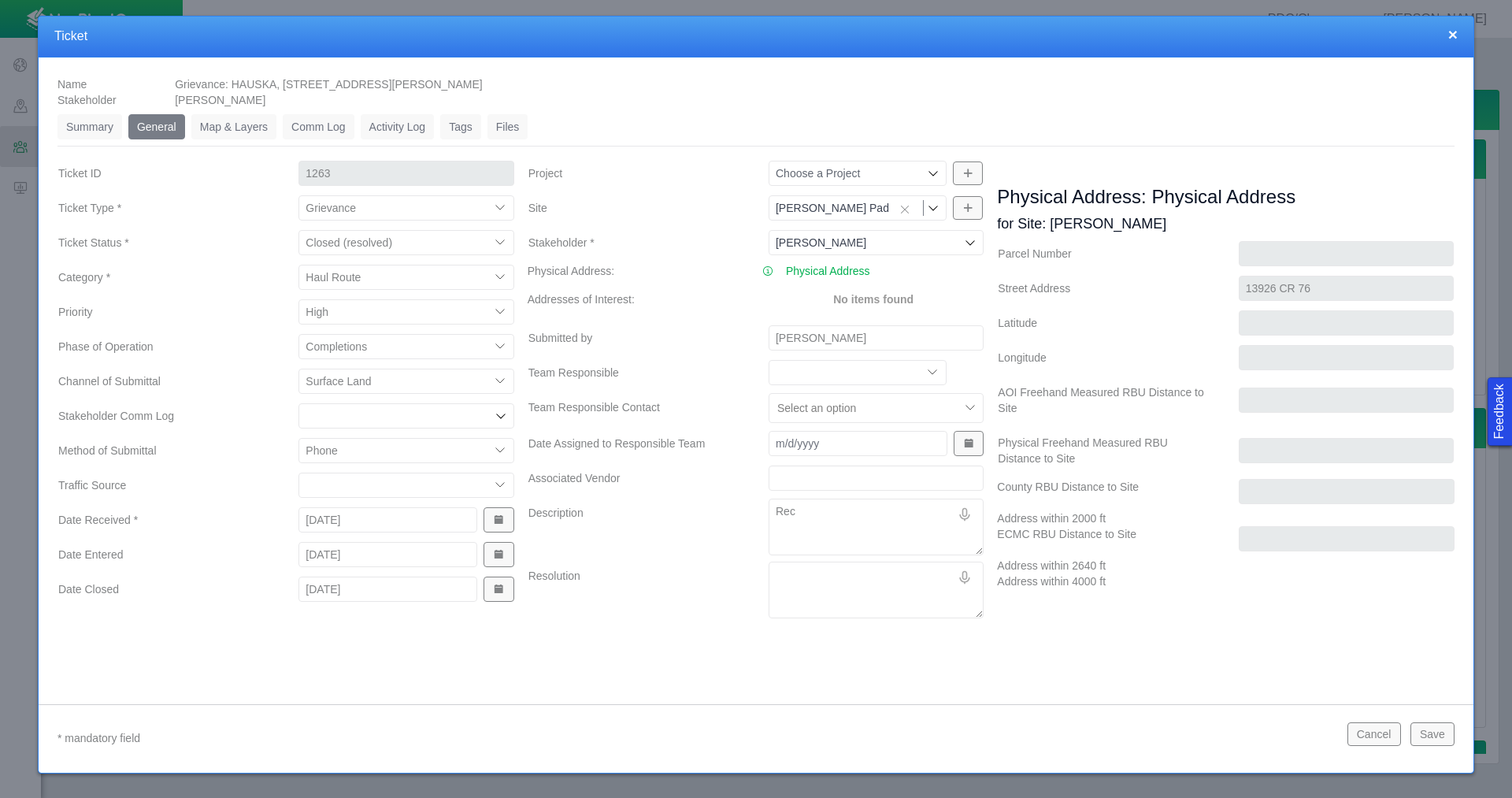
type textarea "Re"
type textarea "x"
type textarea "R"
type textarea "x"
type textarea "C"
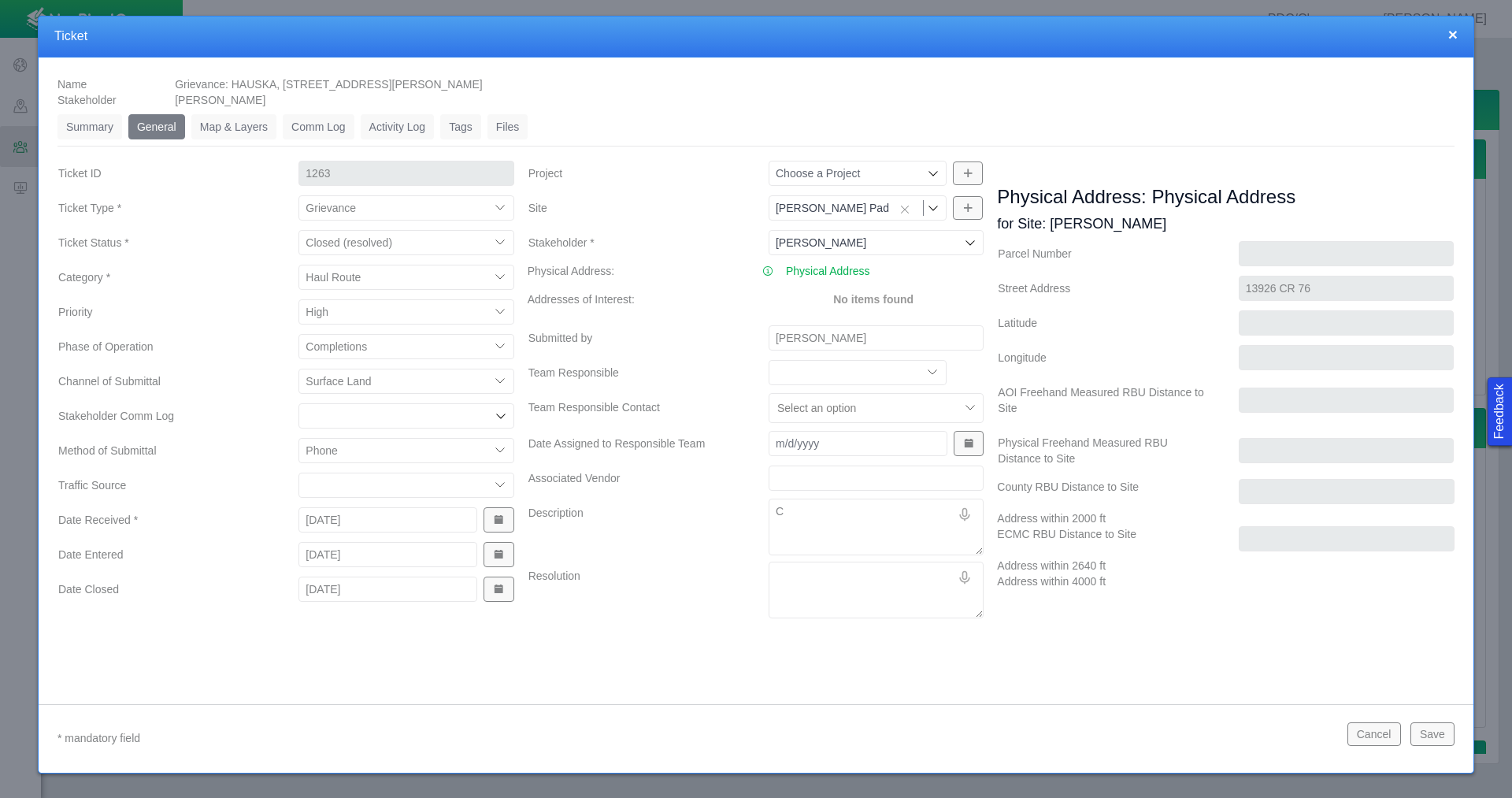
type textarea "x"
type textarea "Co"
type textarea "x"
type textarea "Cor"
type textarea "x"
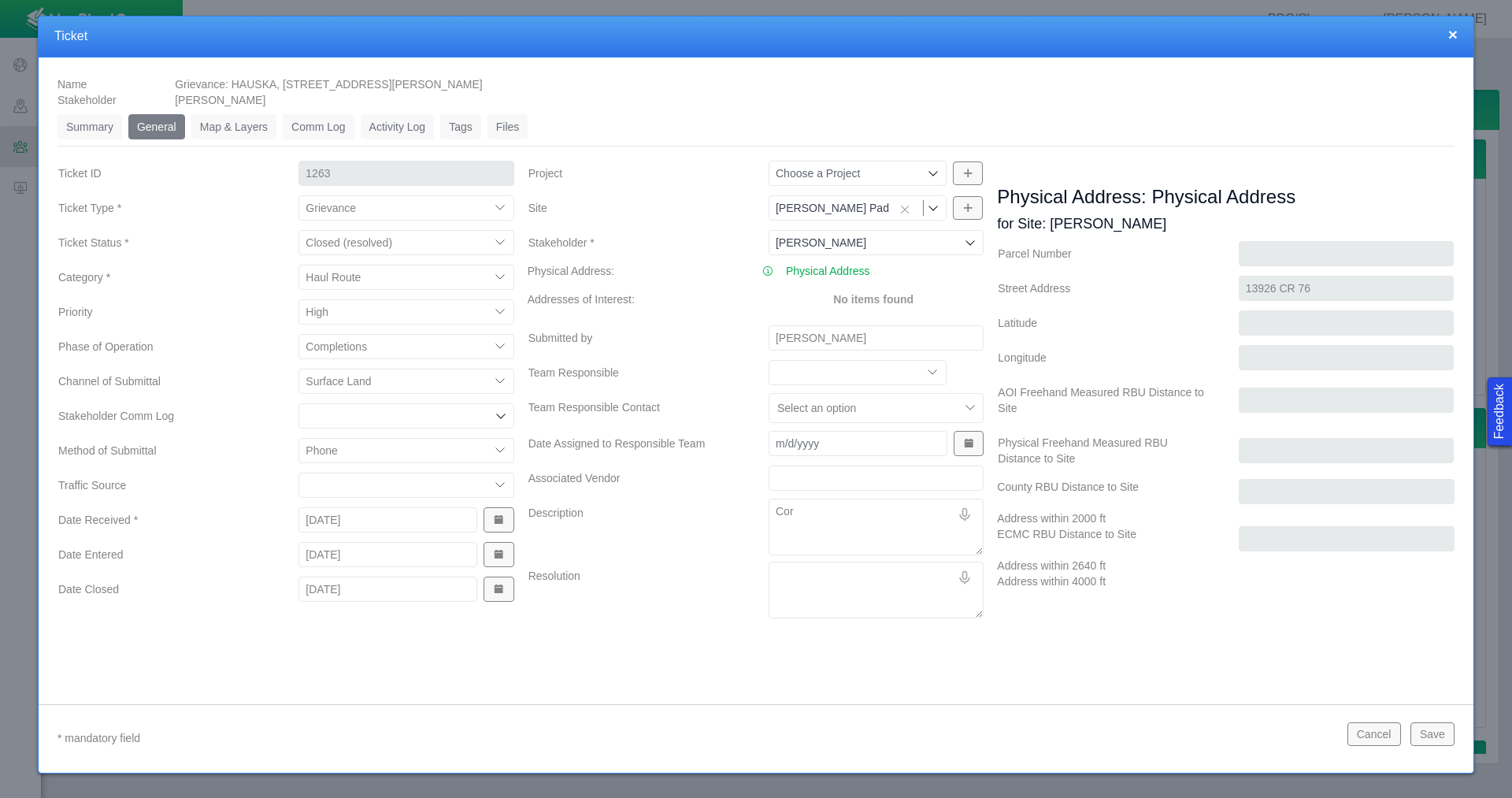
type textarea "[PERSON_NAME]"
type textarea "x"
type textarea "[PERSON_NAME]"
type textarea "x"
type textarea "[PERSON_NAME]"
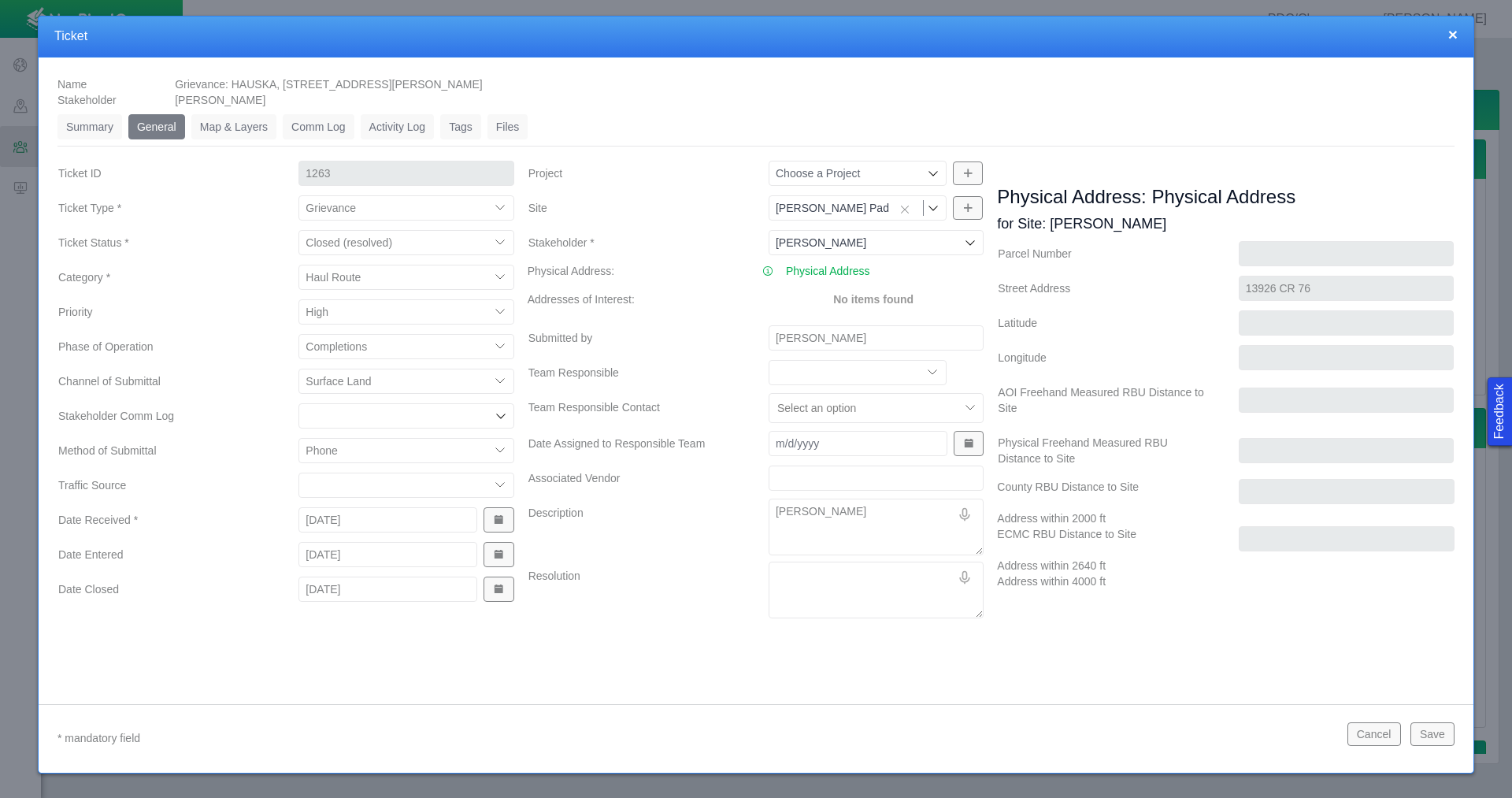
type textarea "x"
type textarea "[PERSON_NAME] re"
type textarea "x"
type textarea "[PERSON_NAME] rec"
type textarea "x"
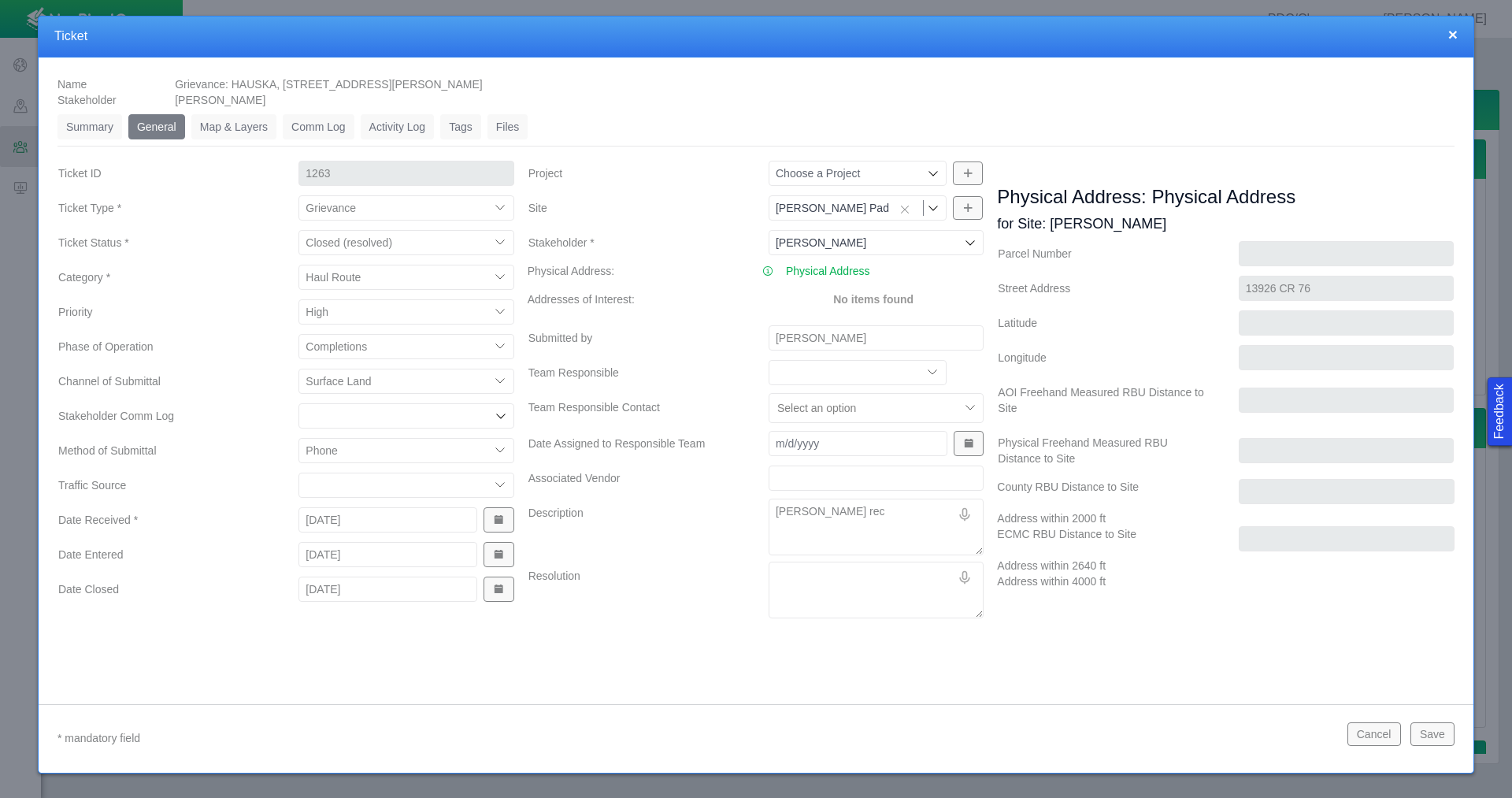
type textarea "[PERSON_NAME]"
type textarea "x"
type textarea "[PERSON_NAME]"
type textarea "x"
type textarea "[PERSON_NAME]"
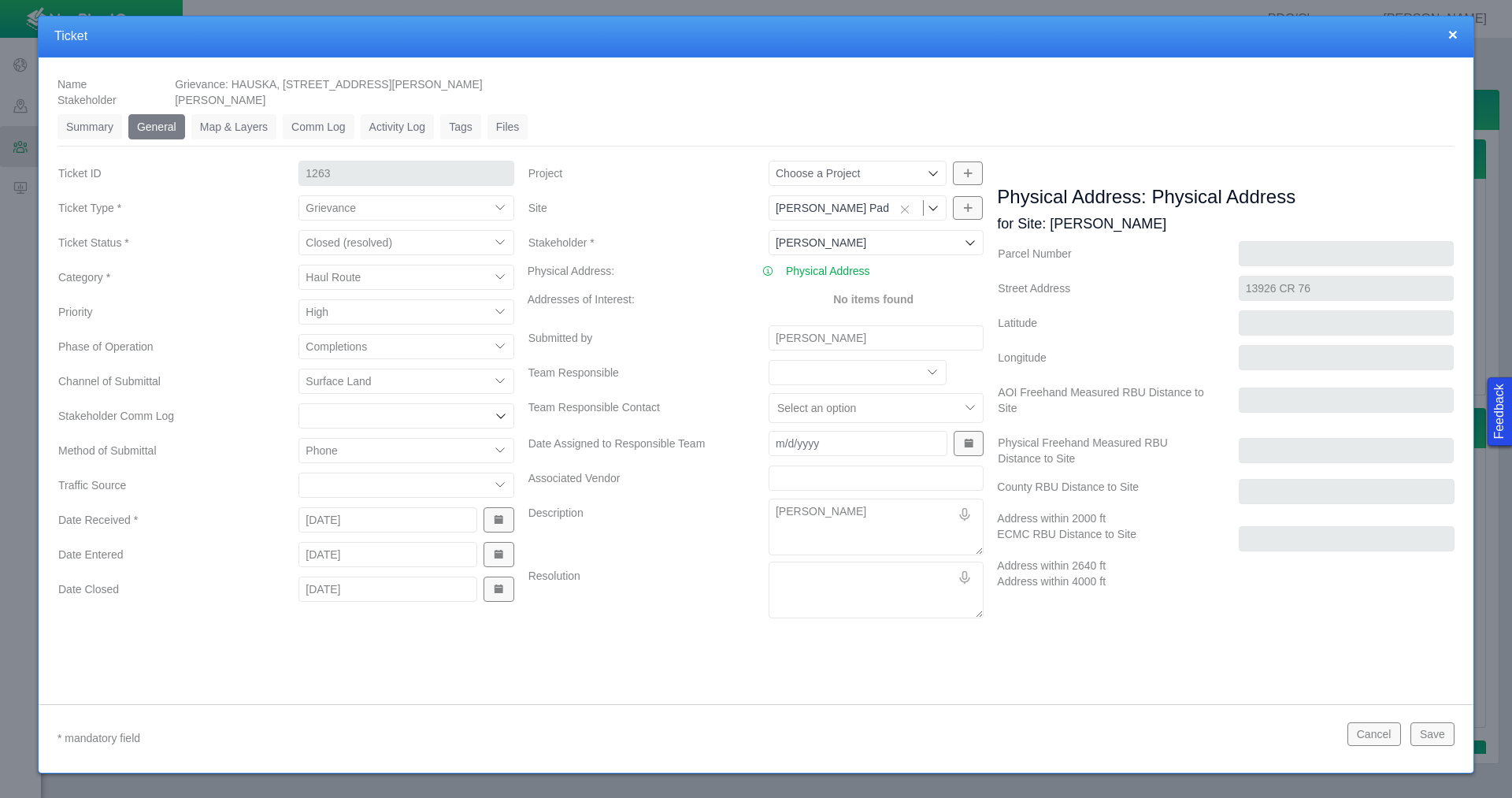
type textarea "x"
type textarea "[PERSON_NAME] receive"
type textarea "x"
type textarea "[PERSON_NAME] received"
type textarea "x"
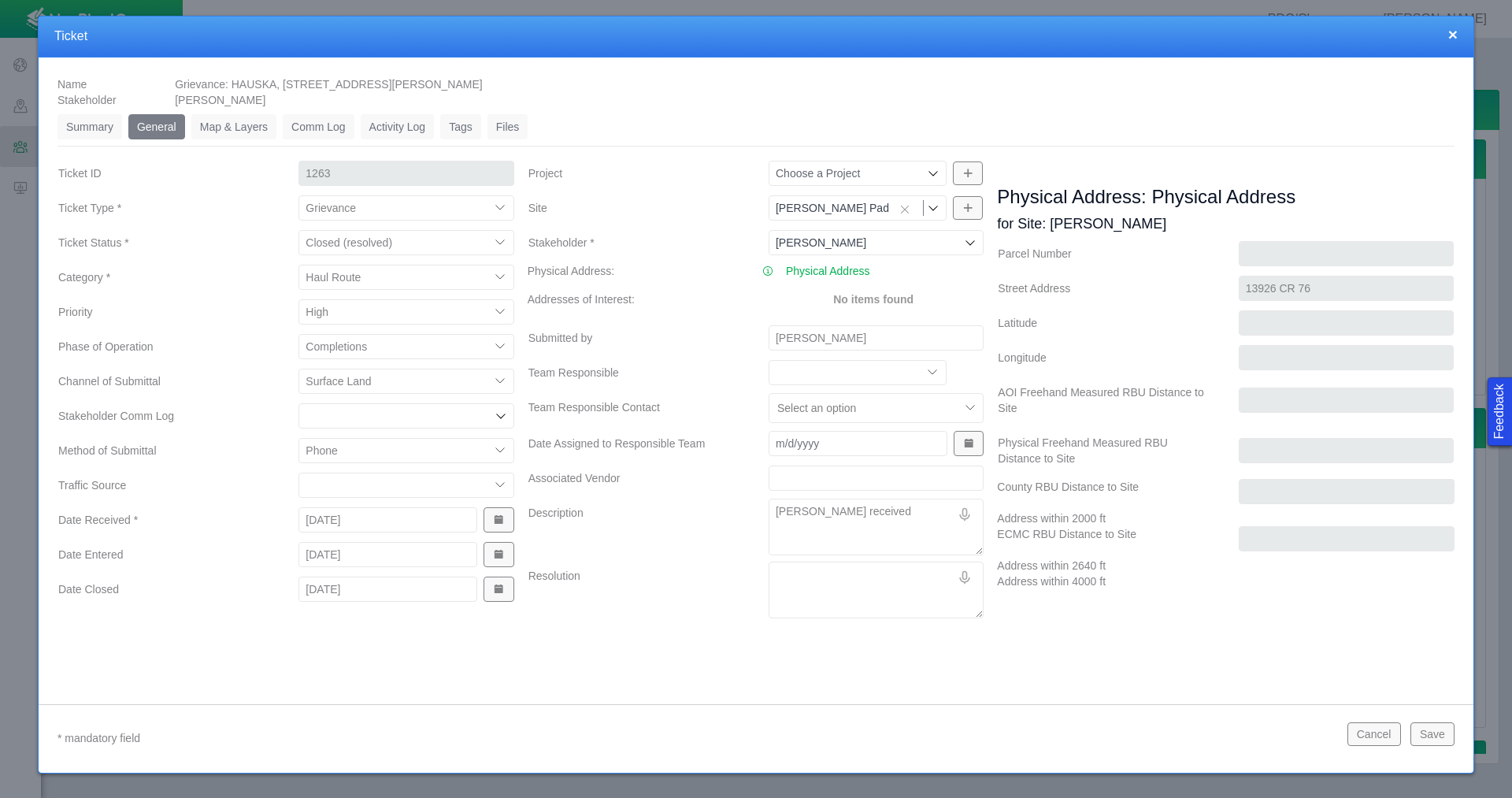
type textarea "[PERSON_NAME] received"
type textarea "x"
type textarea "[PERSON_NAME] received a"
type textarea "x"
type textarea "[PERSON_NAME] received an"
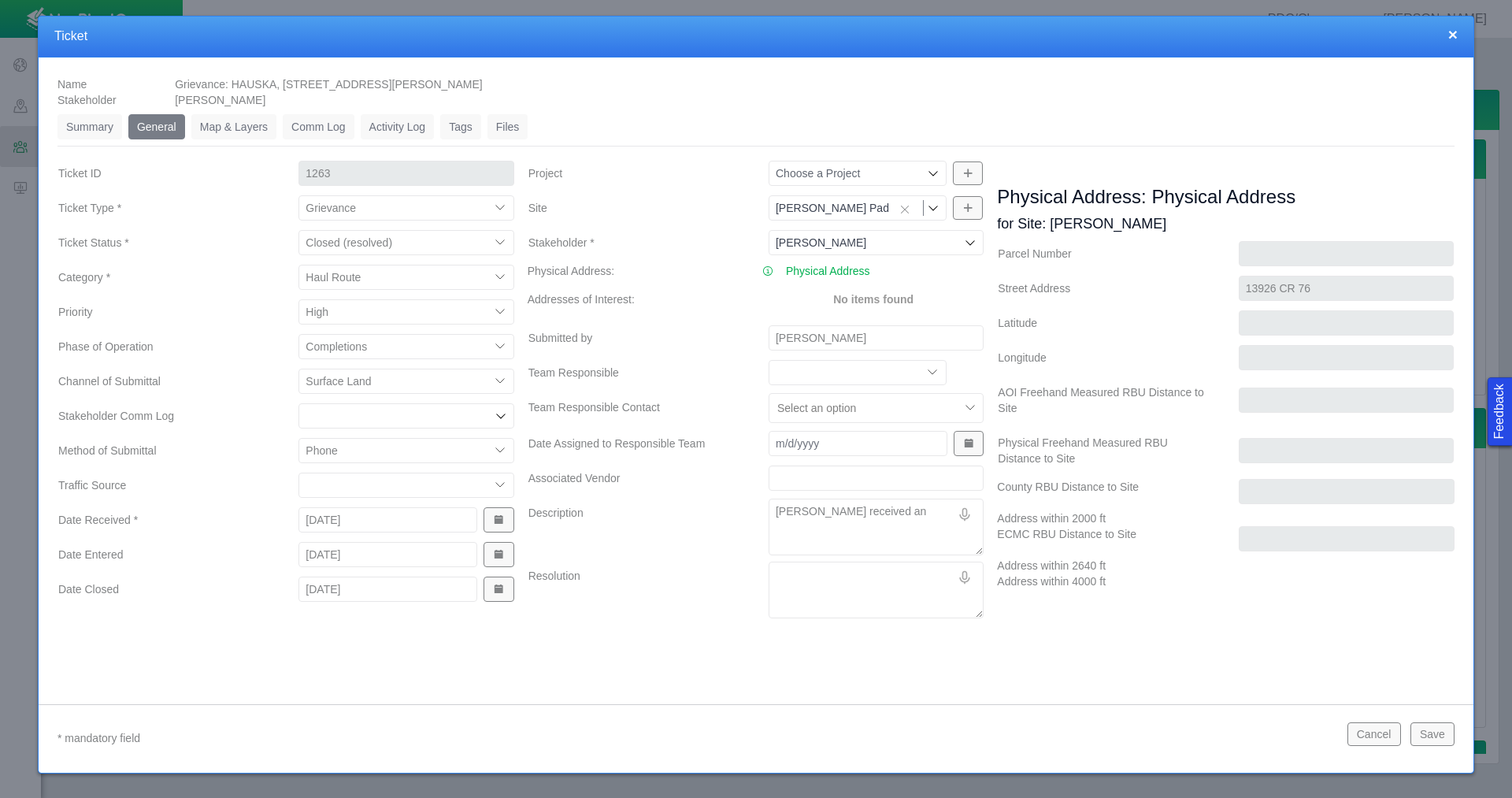
type textarea "x"
type textarea "[PERSON_NAME] received ano"
type textarea "x"
type textarea "[PERSON_NAME] received anot"
type textarea "x"
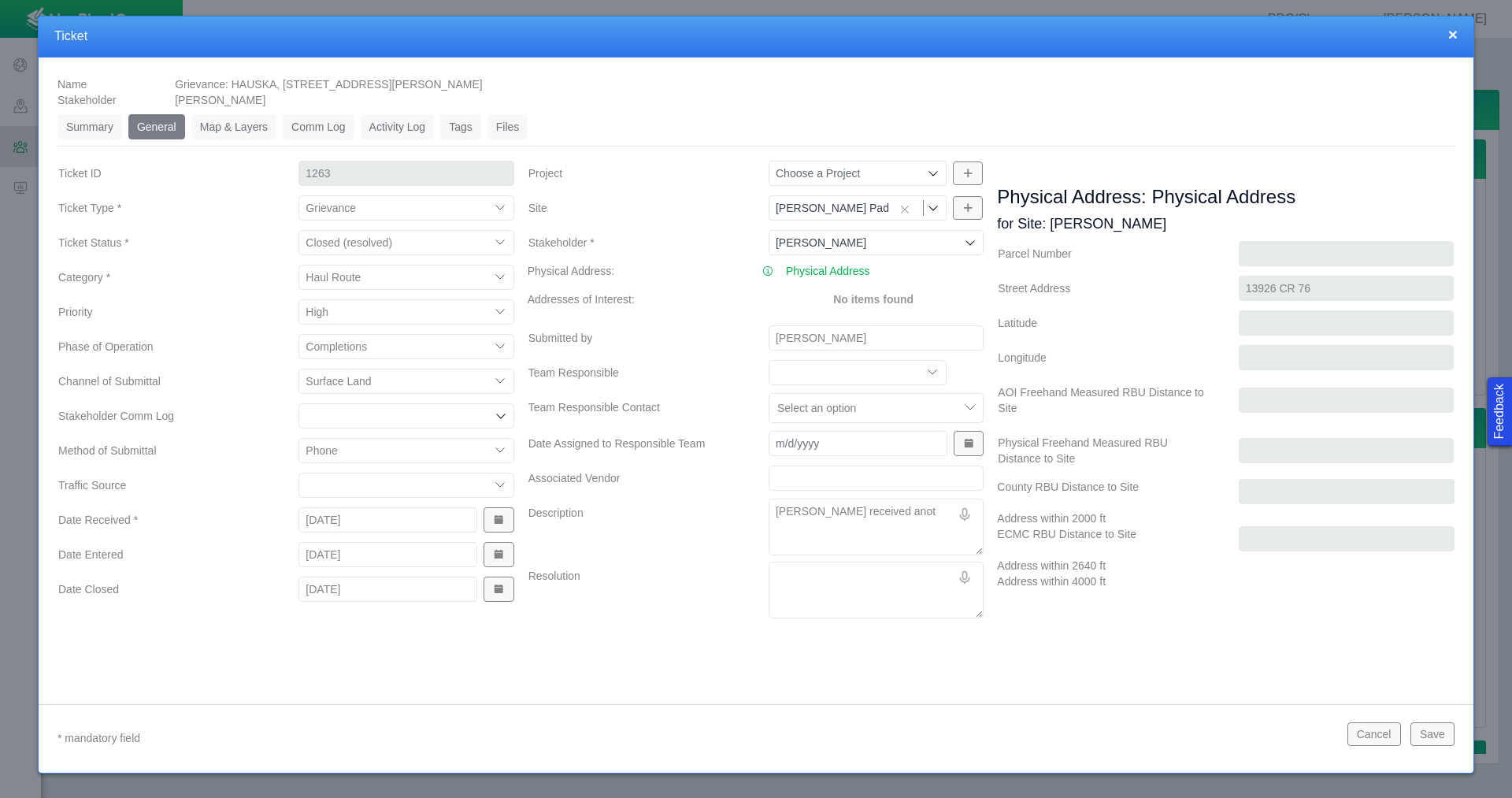
type textarea "[PERSON_NAME] received anoth"
type textarea "x"
type textarea "[PERSON_NAME] received anothe"
type textarea "x"
type textarea "[PERSON_NAME] received another"
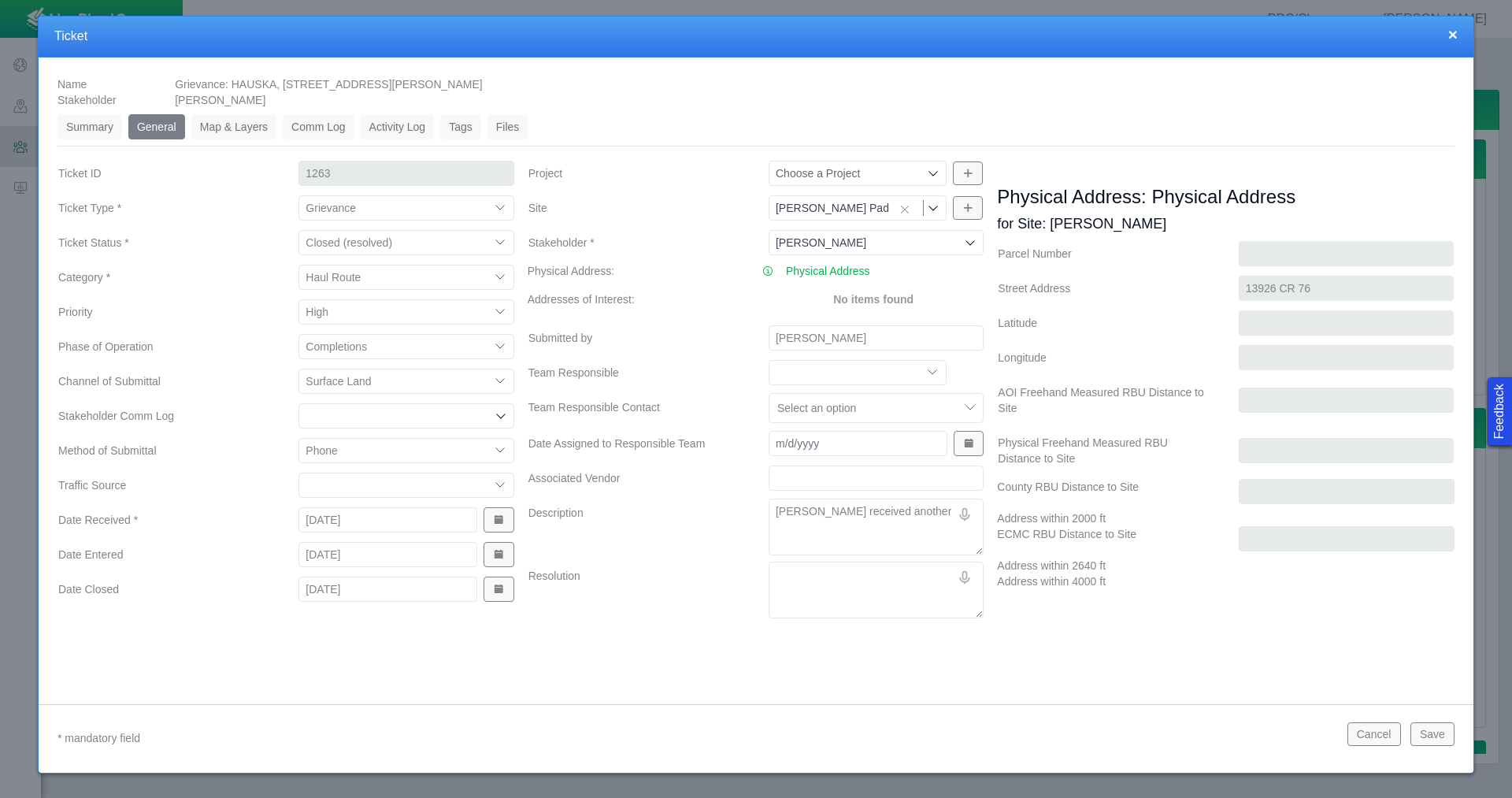
type textarea "x"
type textarea "[PERSON_NAME] received another"
type textarea "x"
type textarea "[PERSON_NAME] received another t"
type textarea "x"
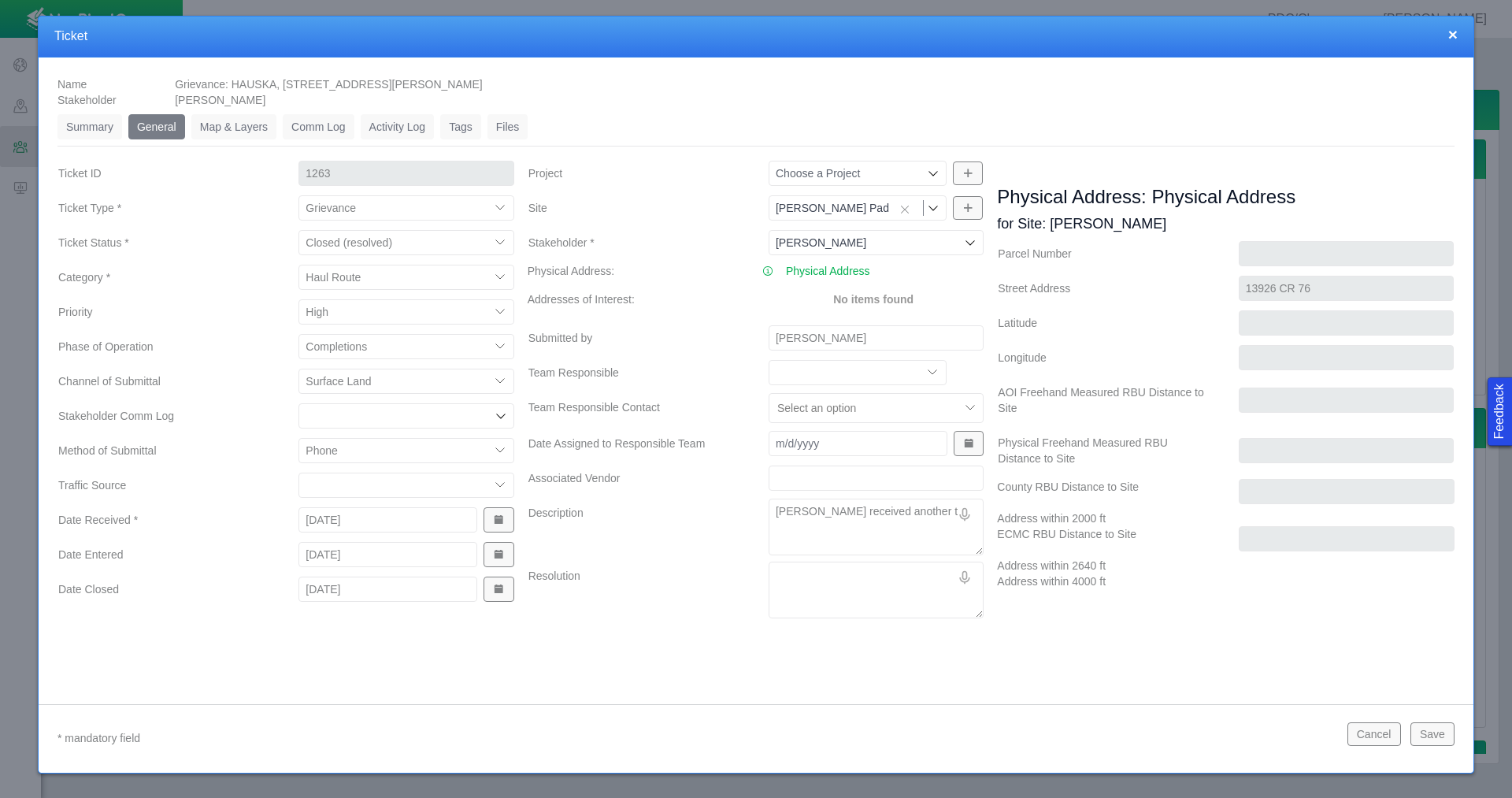
type textarea "[PERSON_NAME] received another te"
type textarea "x"
type textarea "[PERSON_NAME] received another tex"
type textarea "x"
type textarea "[PERSON_NAME] received another text"
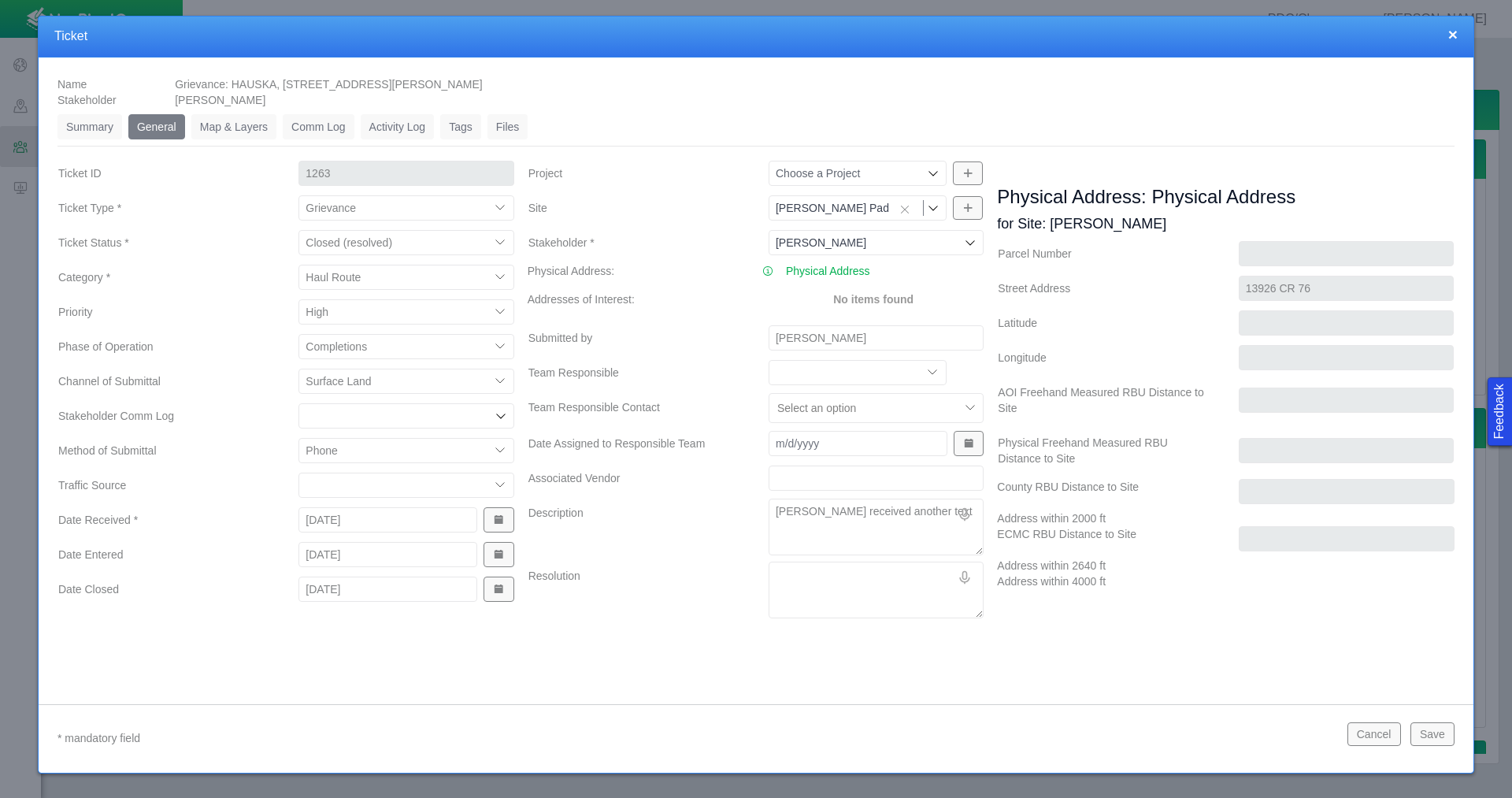
type textarea "x"
type textarea "[PERSON_NAME] received another text"
type textarea "x"
type textarea "[PERSON_NAME] received another text t"
type textarea "x"
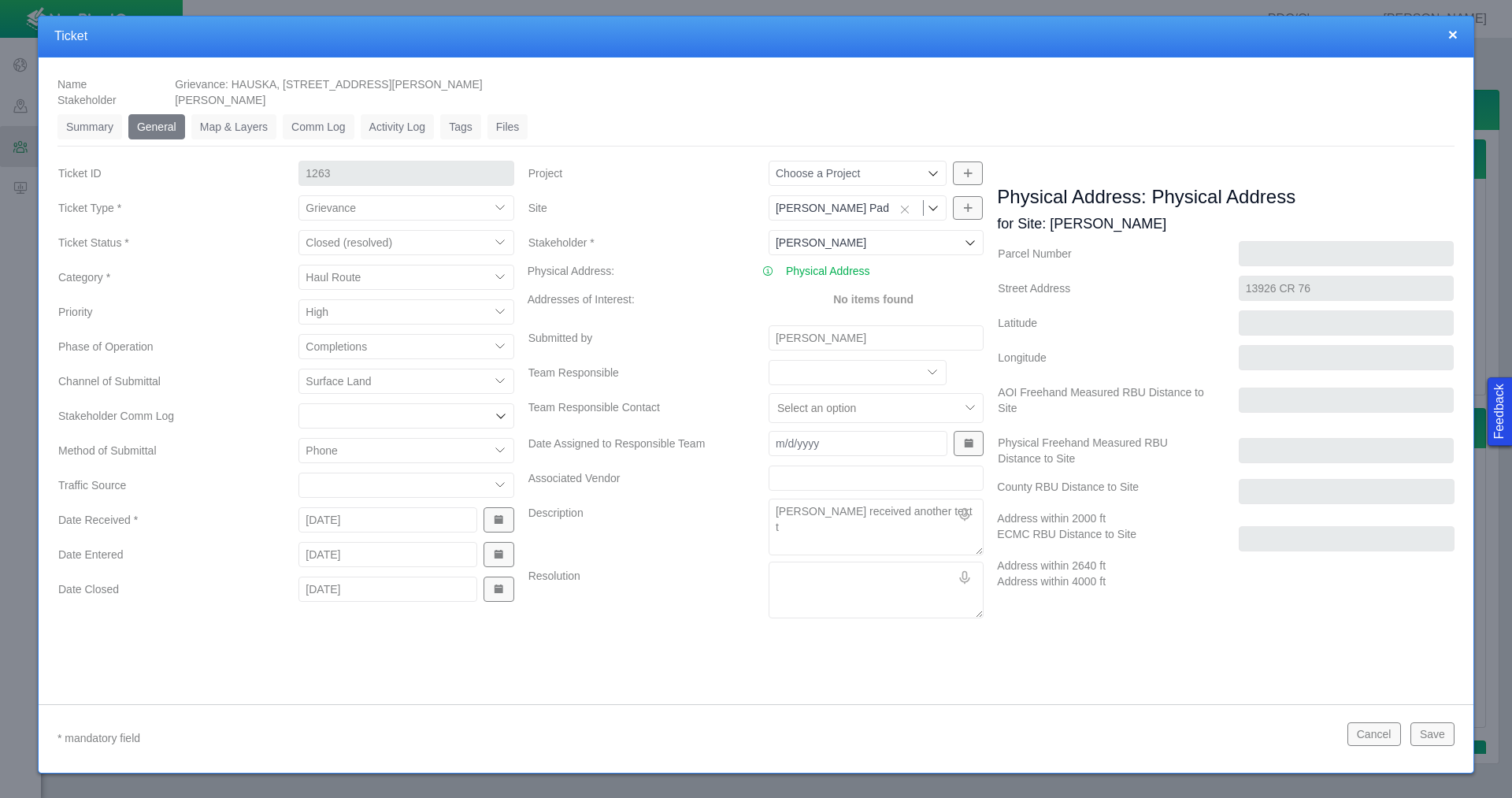
type textarea "[PERSON_NAME] received another text th"
type textarea "x"
type textarea "[PERSON_NAME] received another text tha"
type textarea "x"
type textarea "[PERSON_NAME] received another text that"
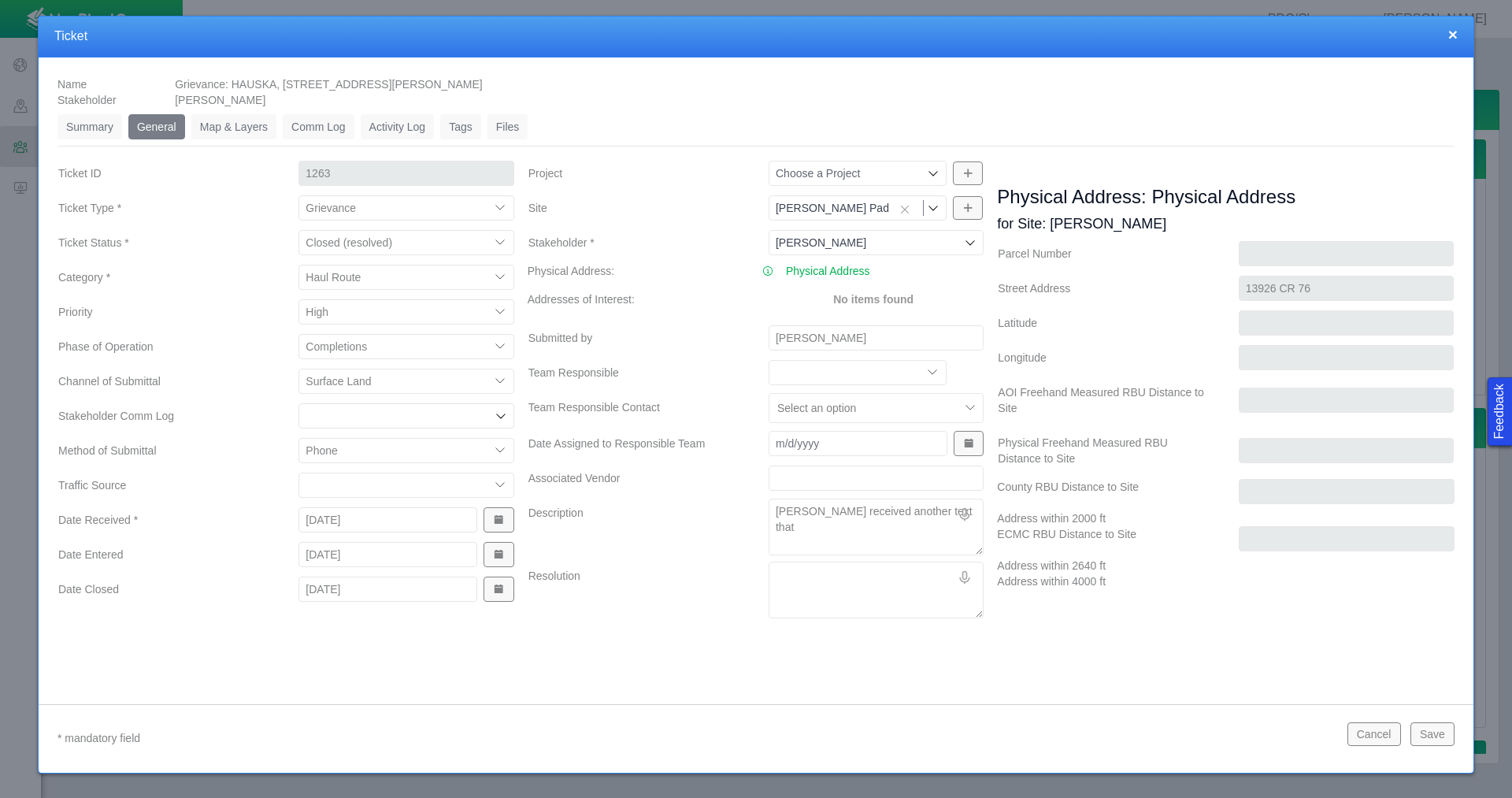
type textarea "x"
type textarea "[PERSON_NAME] received another text thatr"
type textarea "x"
type textarea "[PERSON_NAME] received another text thatr t"
type textarea "x"
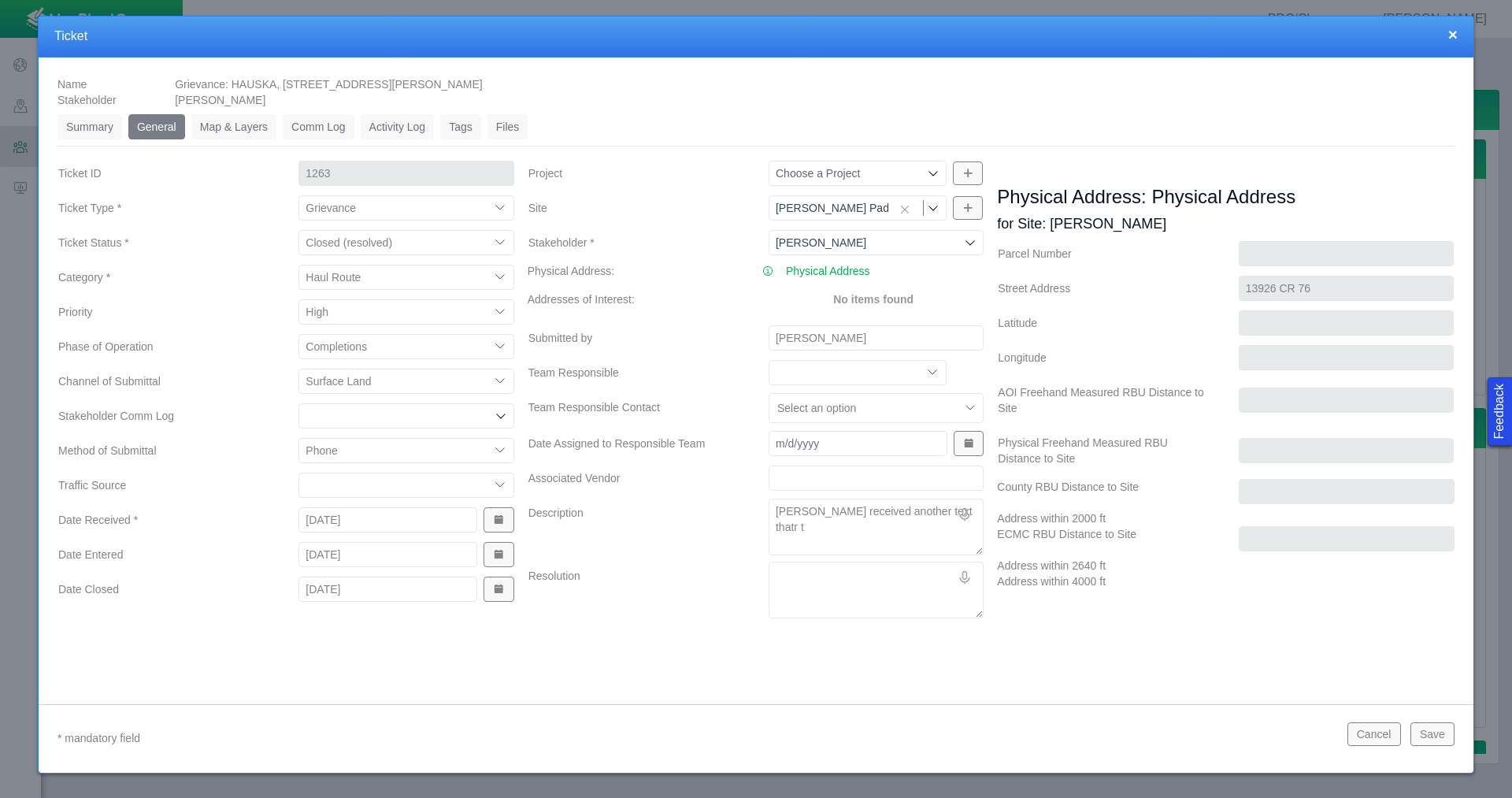
type textarea "[PERSON_NAME] received another text thatr th"
type textarea "x"
type textarea "[PERSON_NAME] received another text thatr t"
type textarea "x"
type textarea "[PERSON_NAME] received another text thatr"
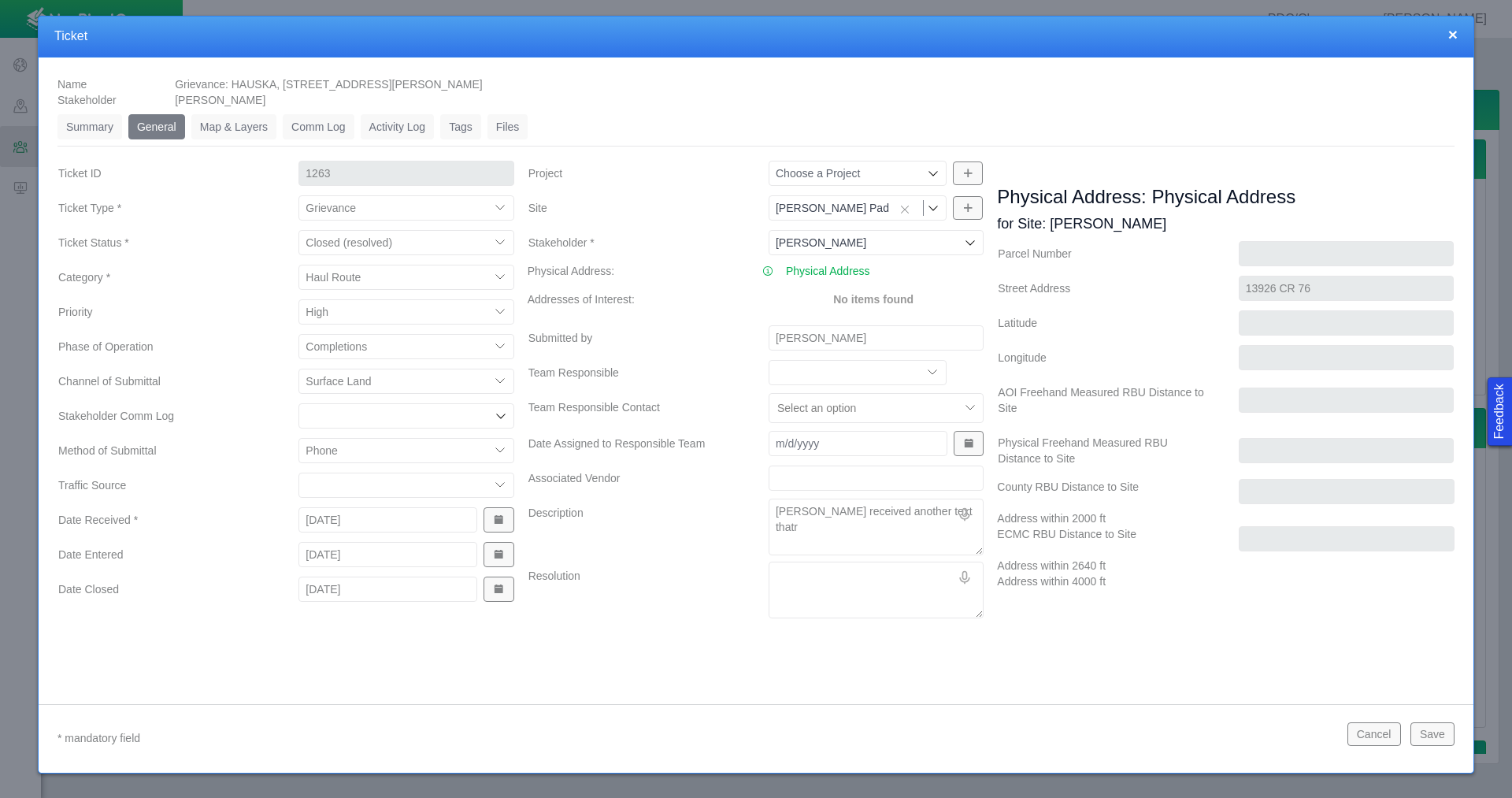
type textarea "x"
type textarea "[PERSON_NAME] received another text thatr"
type textarea "x"
type textarea "[PERSON_NAME] received another text that"
type textarea "x"
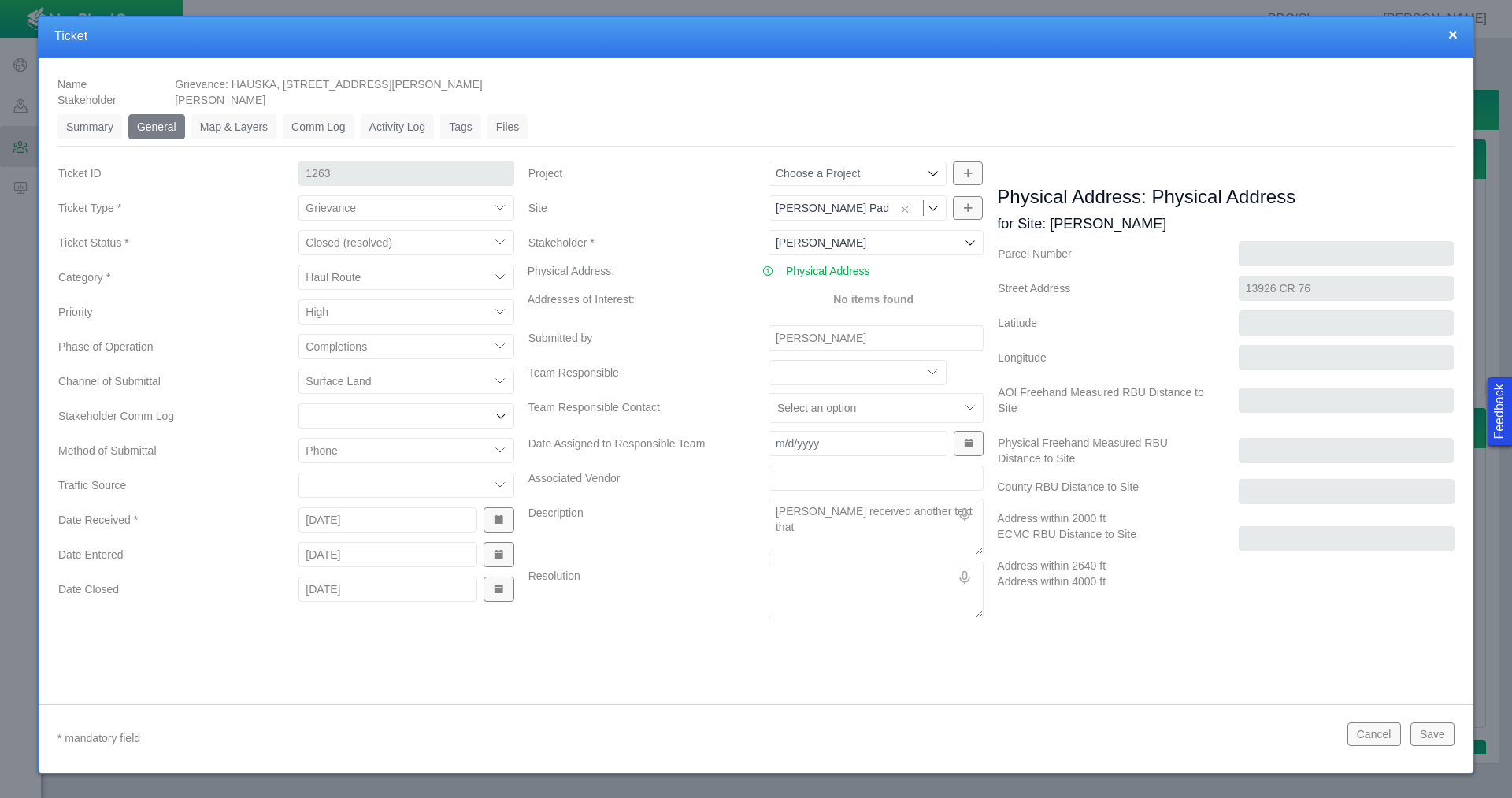
type textarea "[PERSON_NAME] received another text that"
type textarea "x"
type textarea "[PERSON_NAME] received another text that t"
type textarea "x"
type textarea "[PERSON_NAME] received another text that th"
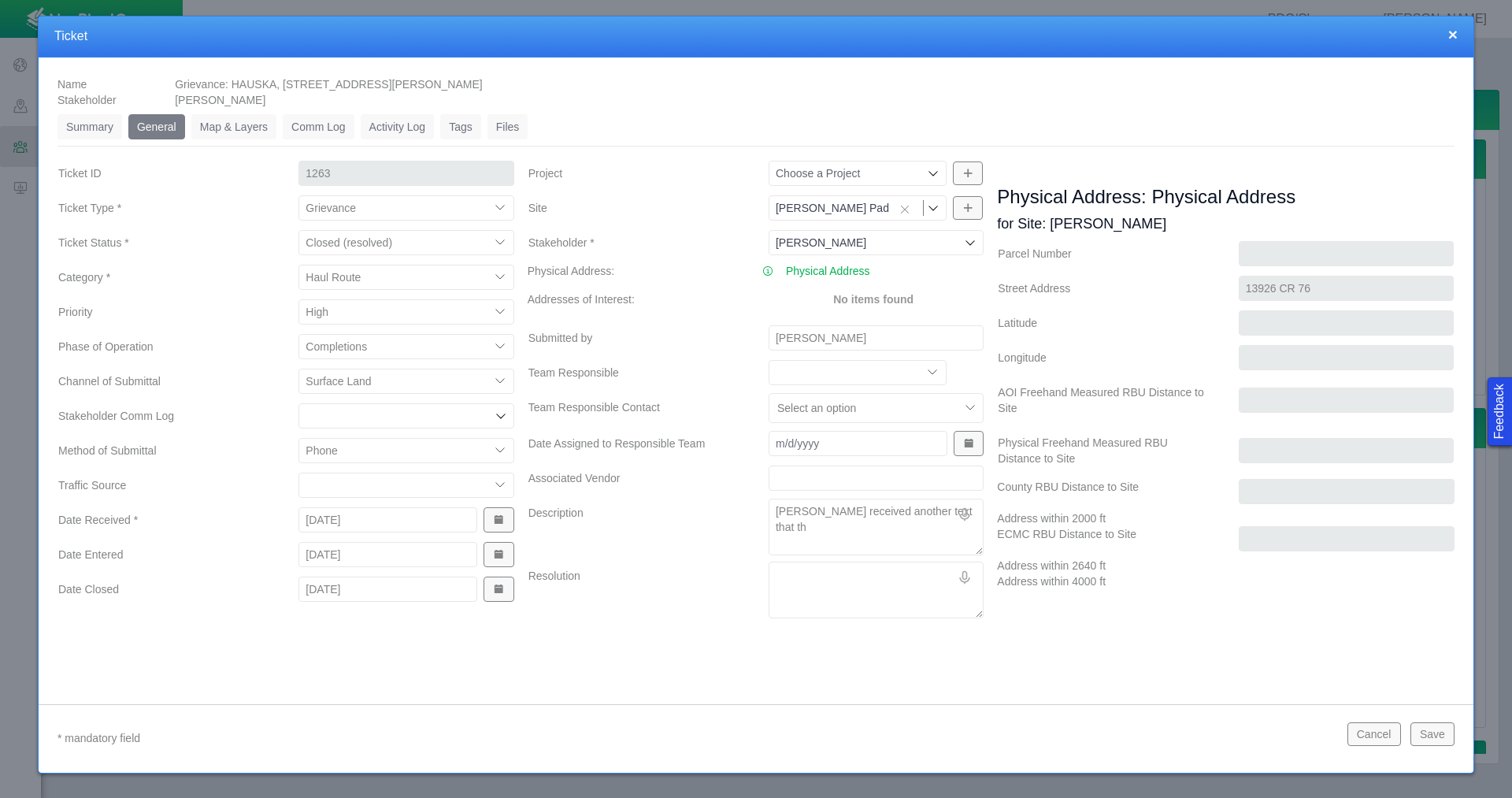
type textarea "x"
type textarea "[PERSON_NAME] received another text that the"
type textarea "x"
type textarea "[PERSON_NAME] received another text that the"
type textarea "x"
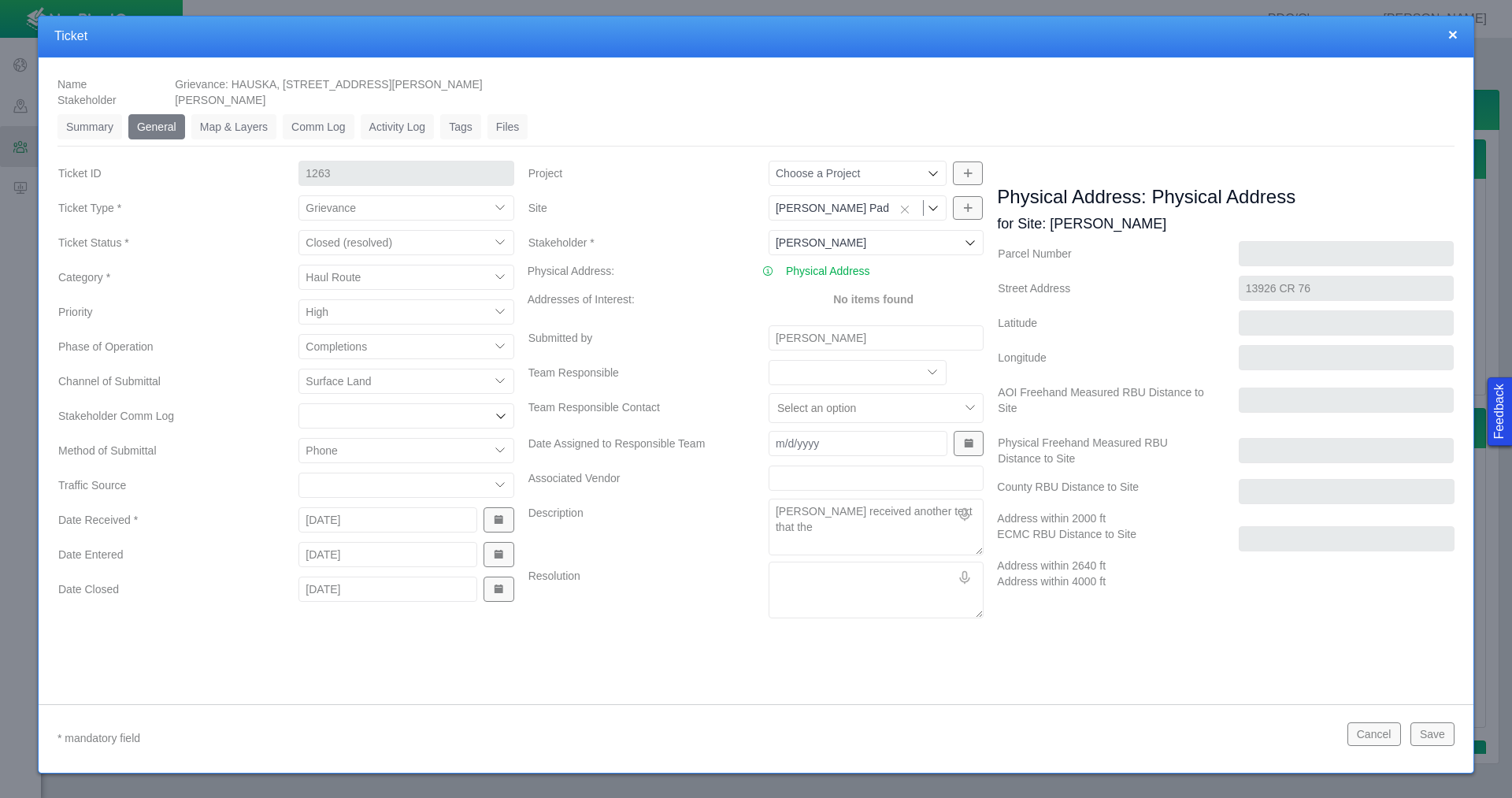
type textarea "[PERSON_NAME] received another text that the L"
type textarea "x"
type textarea "[PERSON_NAME] received another text that the LI"
type textarea "x"
type textarea "[PERSON_NAME] received another text that the LIb"
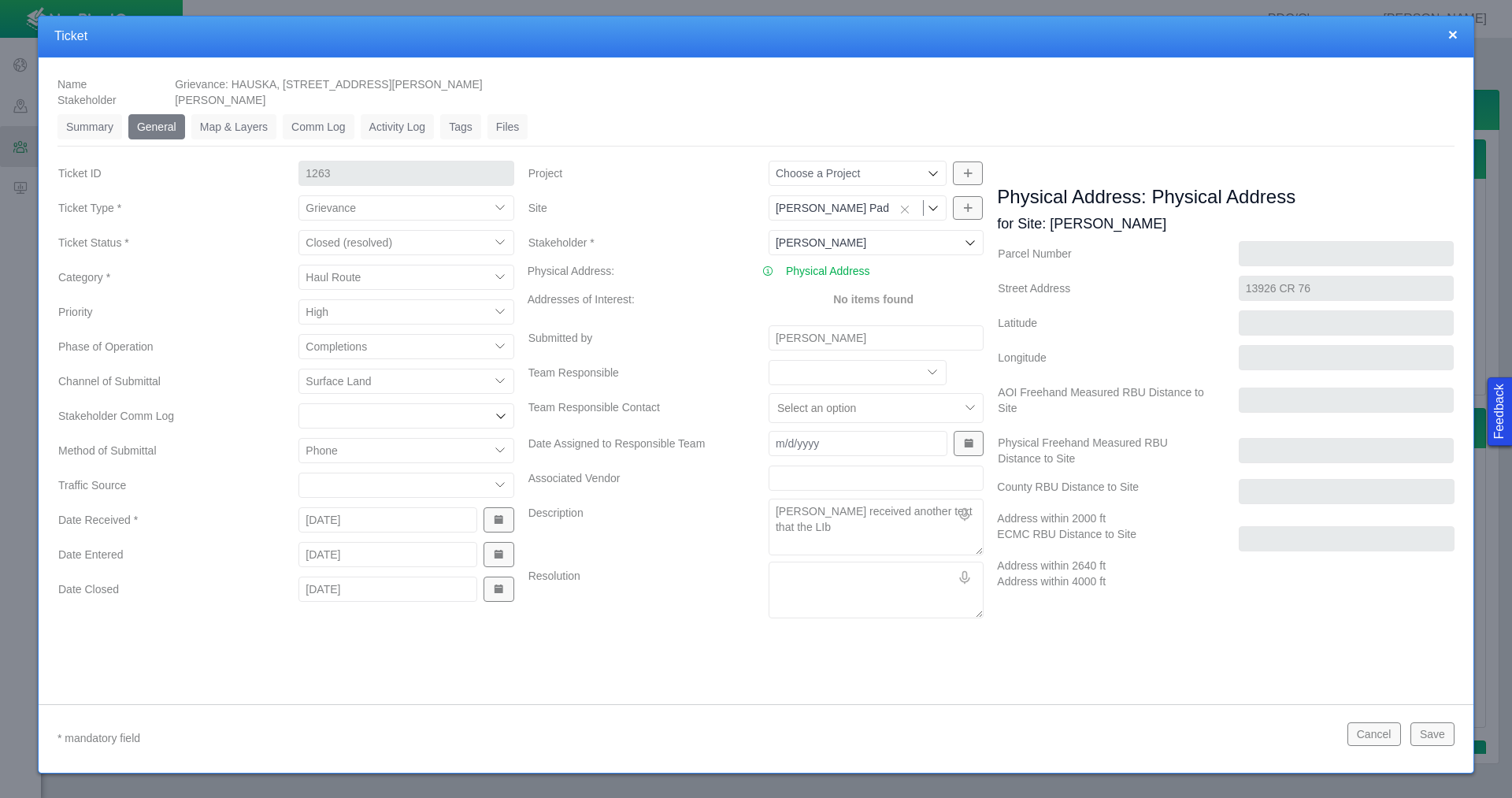
type textarea "x"
type textarea "[PERSON_NAME] received another text that the LIbe"
type textarea "x"
type textarea "[PERSON_NAME] received another text that the LIber"
type textarea "x"
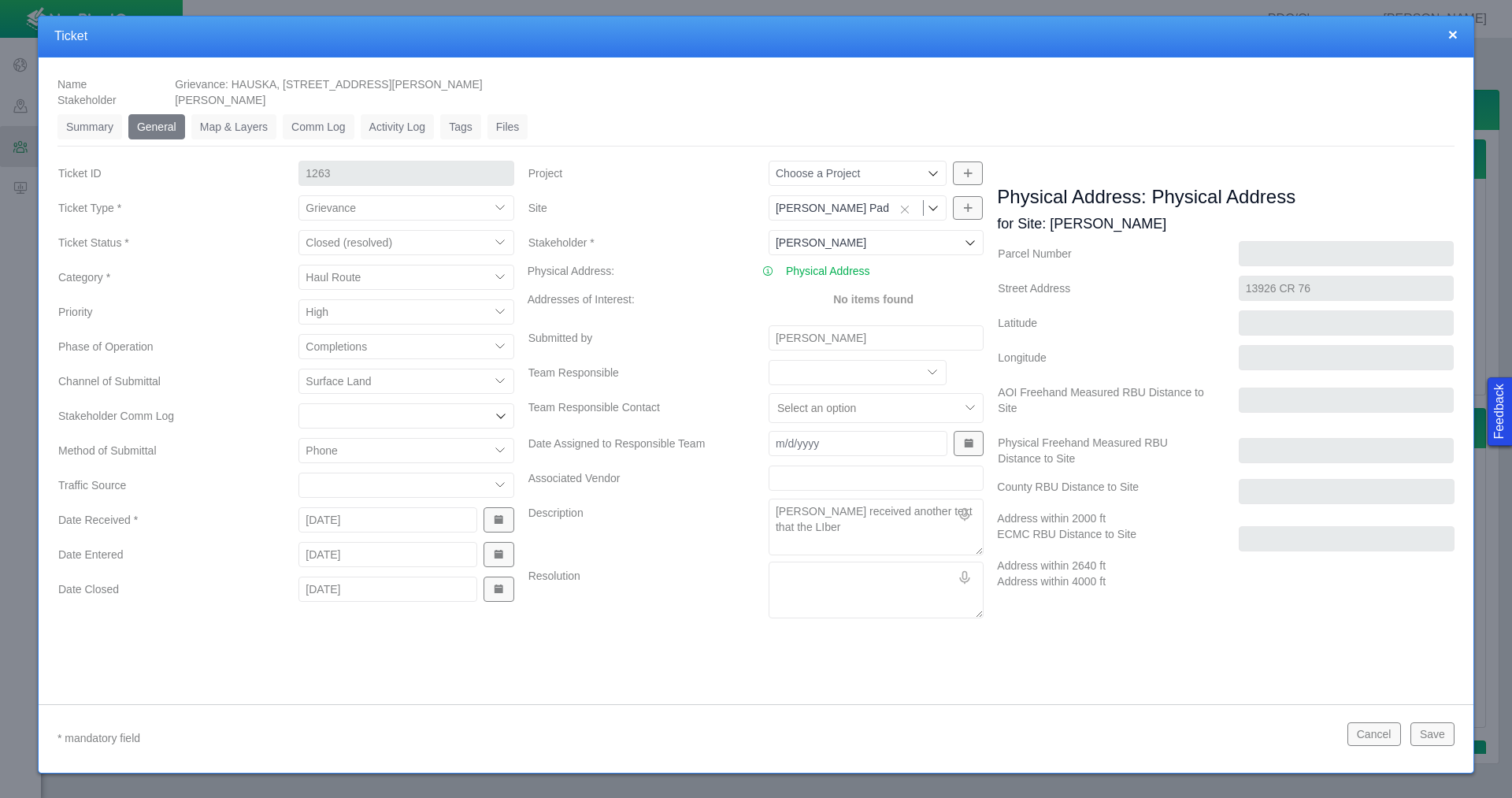
type textarea "[PERSON_NAME] received another text that the LIbery"
type textarea "x"
type textarea "[PERSON_NAME] received another text that the LIbery"
type textarea "x"
type textarea "[PERSON_NAME] received another text that the LIbery"
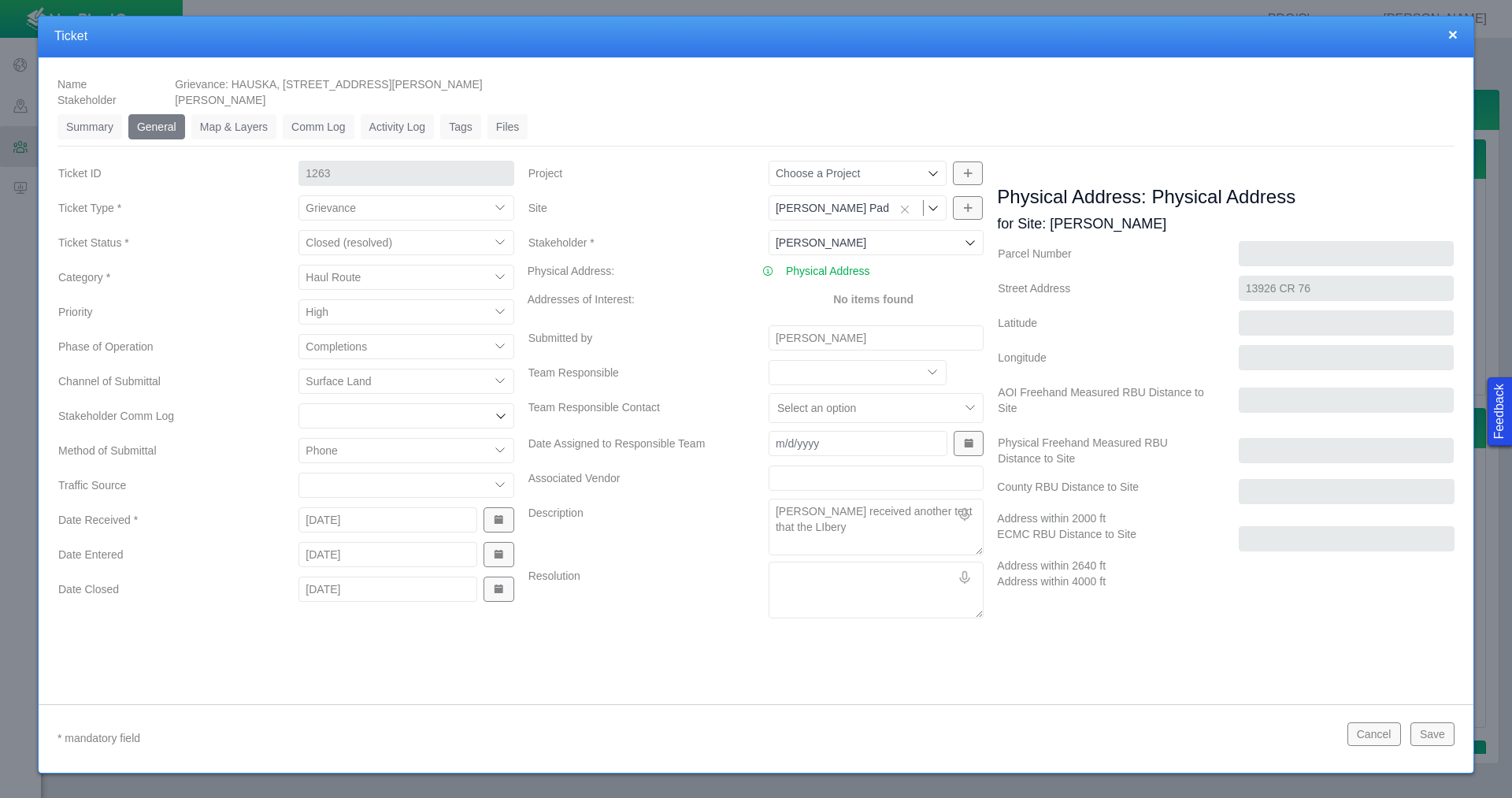
type textarea "x"
type textarea "[PERSON_NAME] received another text that the LIber"
type textarea "x"
type textarea "[PERSON_NAME] received another text that the LIbe"
type textarea "x"
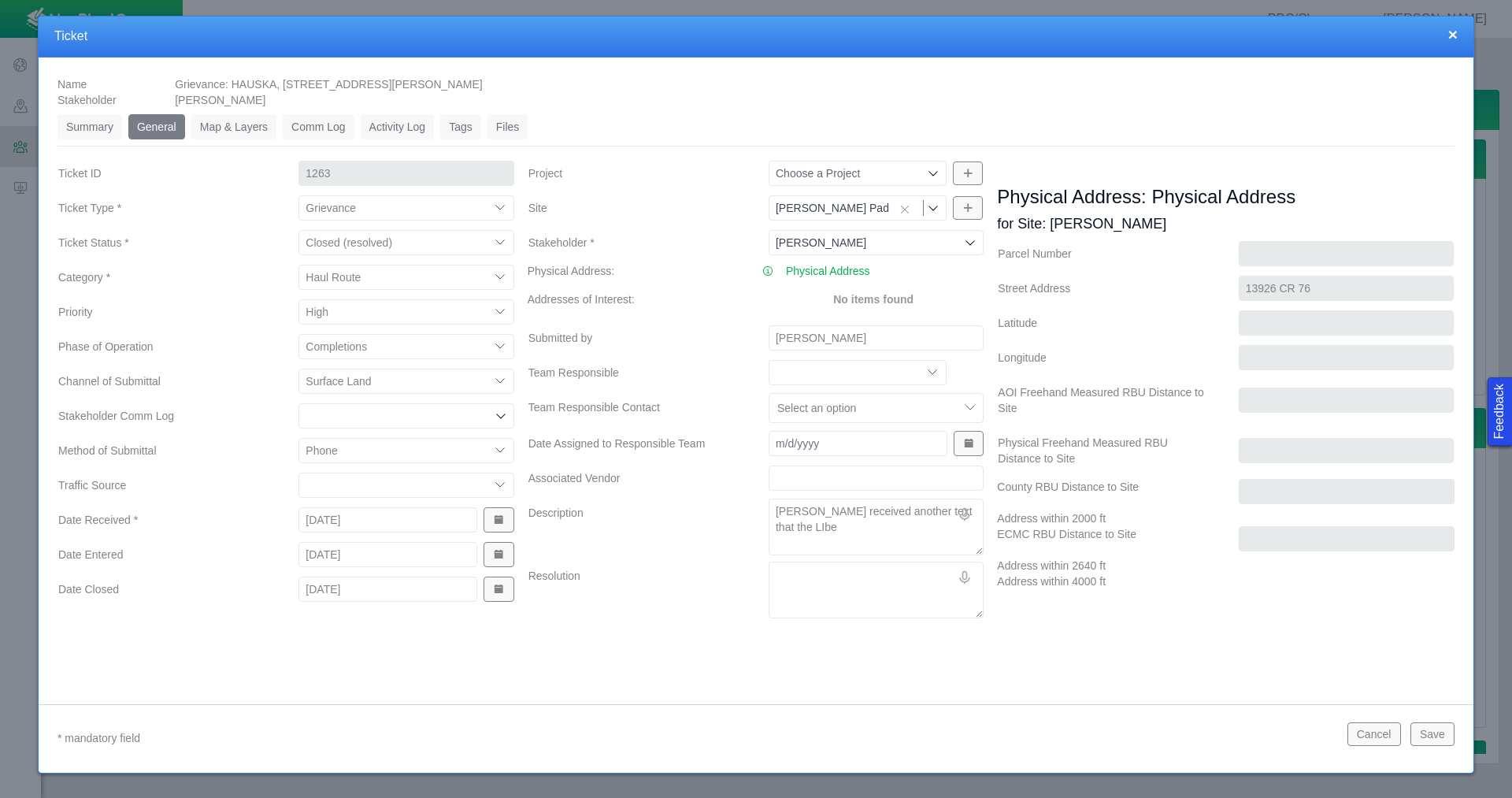
type textarea "[PERSON_NAME] received another text that the LIb"
type textarea "x"
type textarea "[PERSON_NAME] received another text that the LI"
type textarea "x"
type textarea "[PERSON_NAME] received another text that the L"
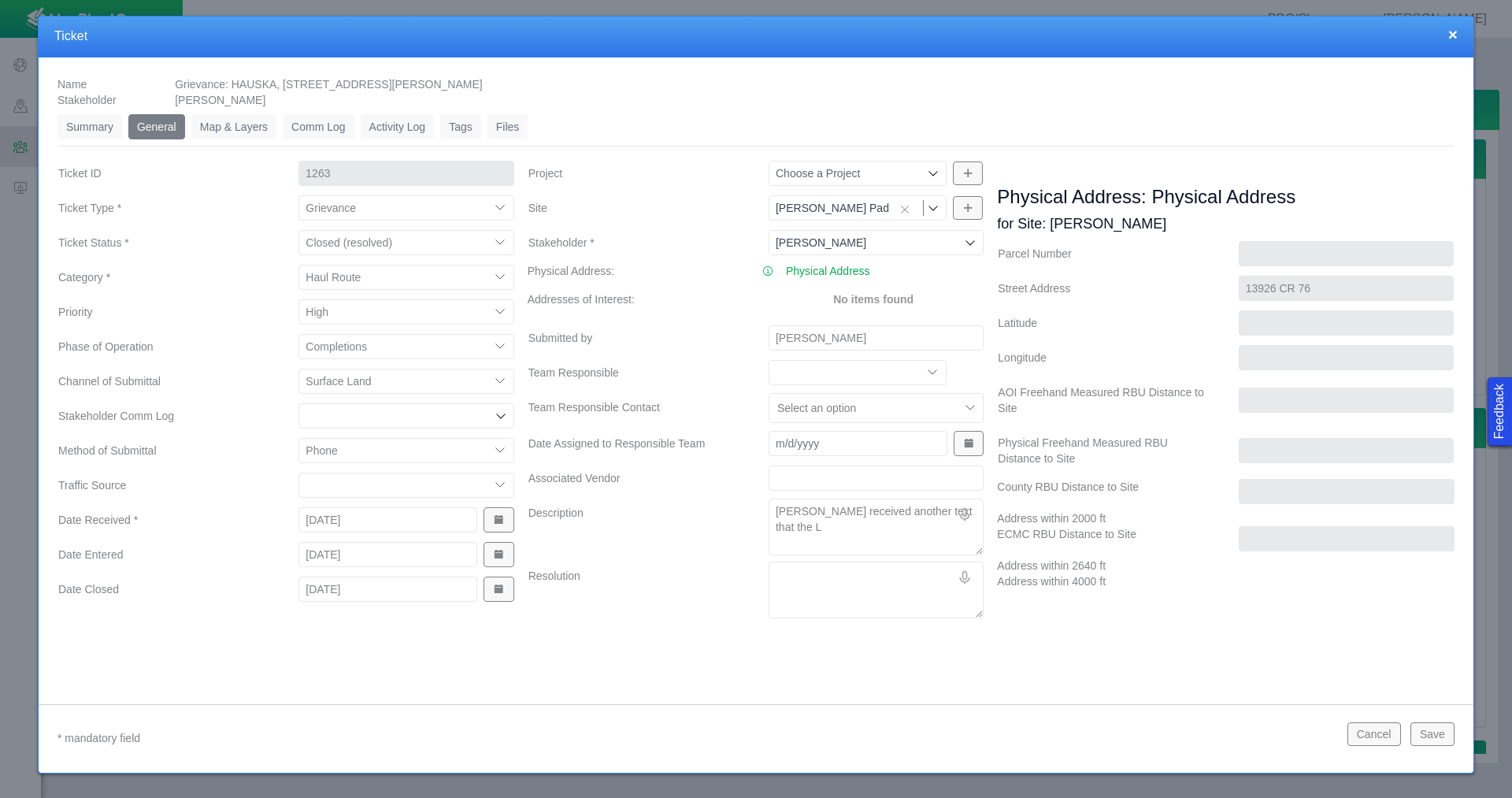
type textarea "x"
type textarea "[PERSON_NAME] received another text that the Li"
type textarea "x"
type textarea "[PERSON_NAME] received another text that the Lib"
type textarea "x"
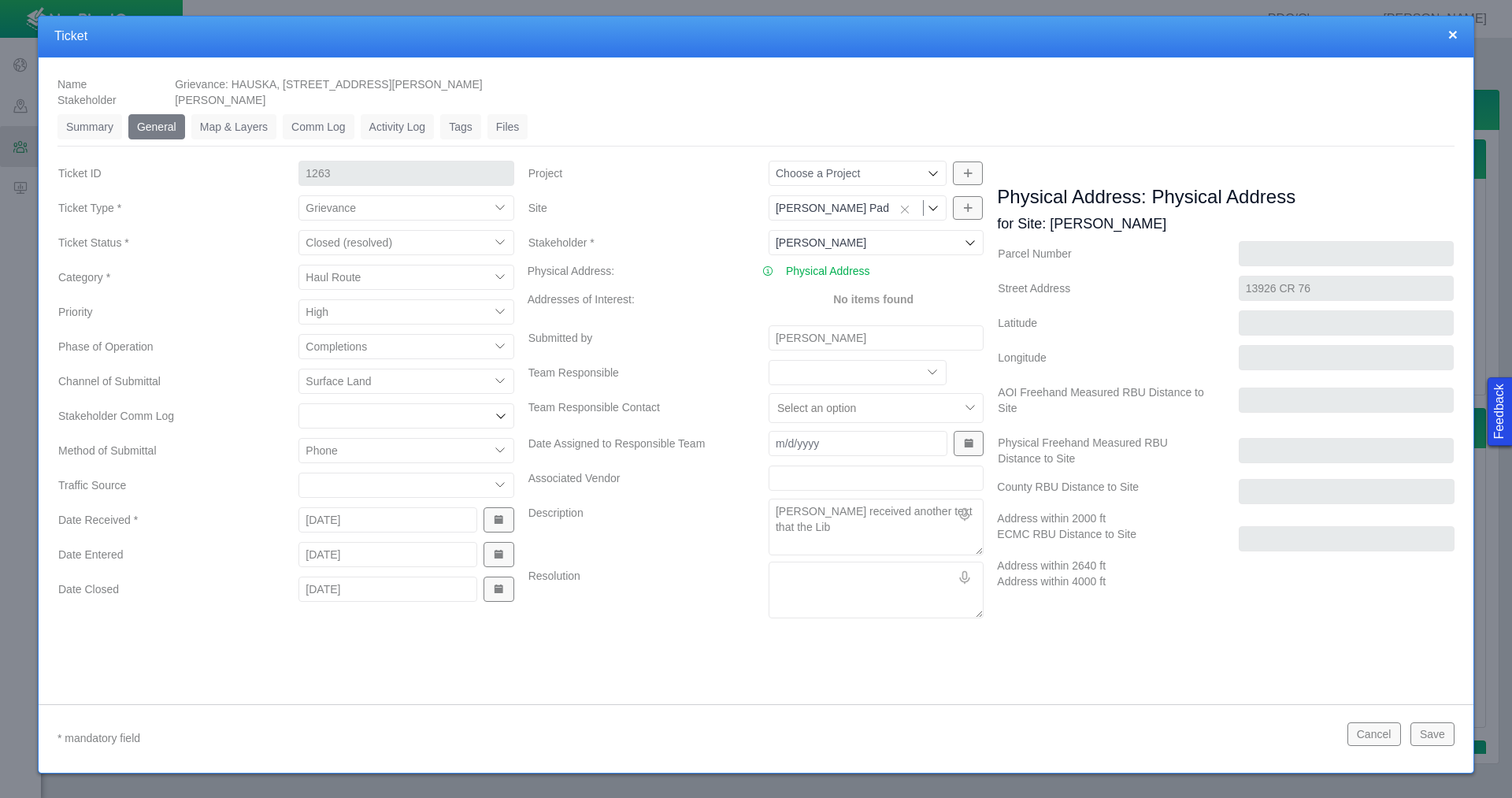
type textarea "[PERSON_NAME] received another text that the Libe"
type textarea "x"
type textarea "[PERSON_NAME] received another text that the Liber"
type textarea "x"
type textarea "[PERSON_NAME] received another text that the [PERSON_NAME]"
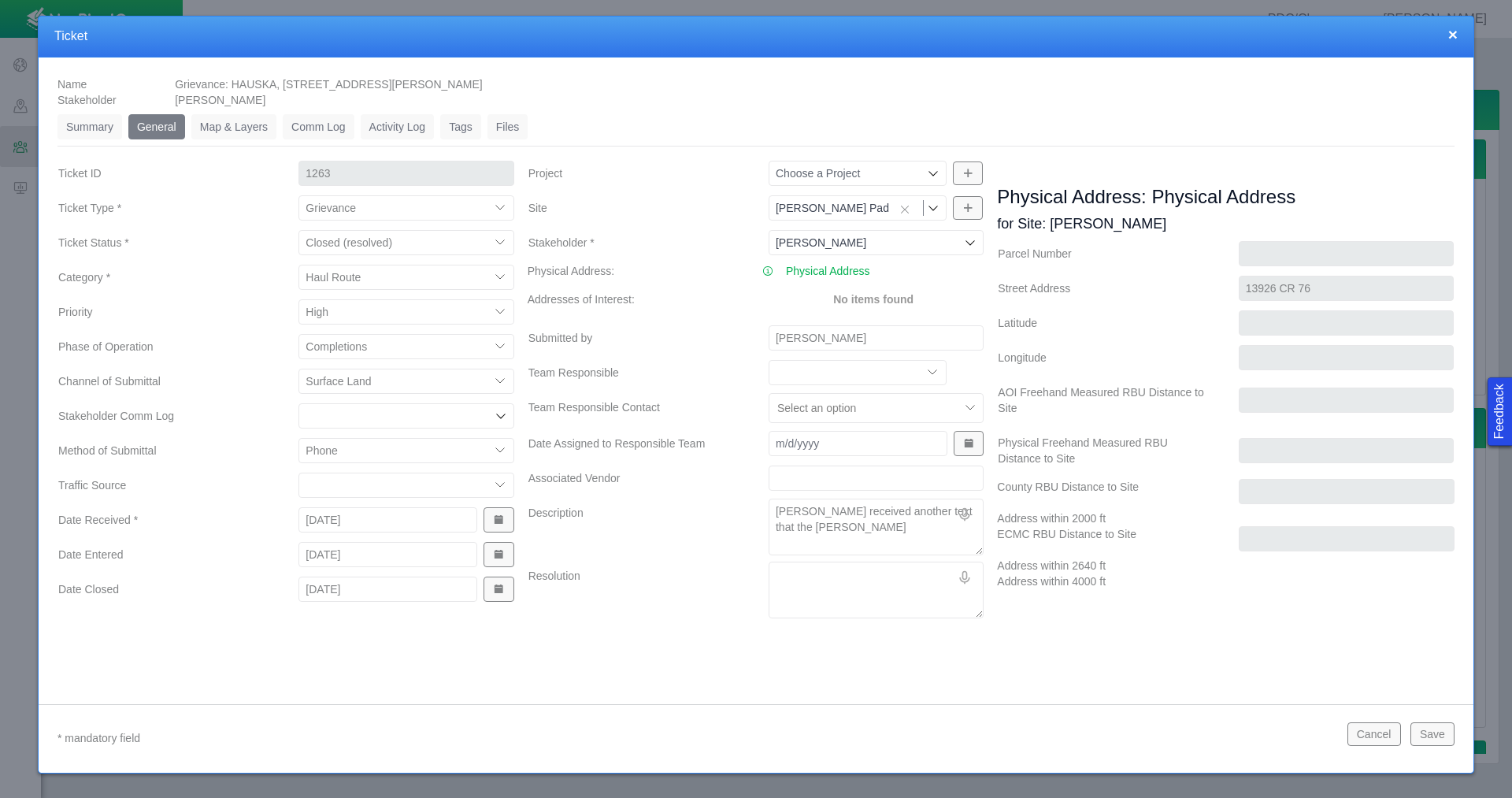
type textarea "x"
type textarea "[PERSON_NAME] received another text that the Liberty"
type textarea "x"
type textarea "[PERSON_NAME] received another text that the Liberty"
type textarea "x"
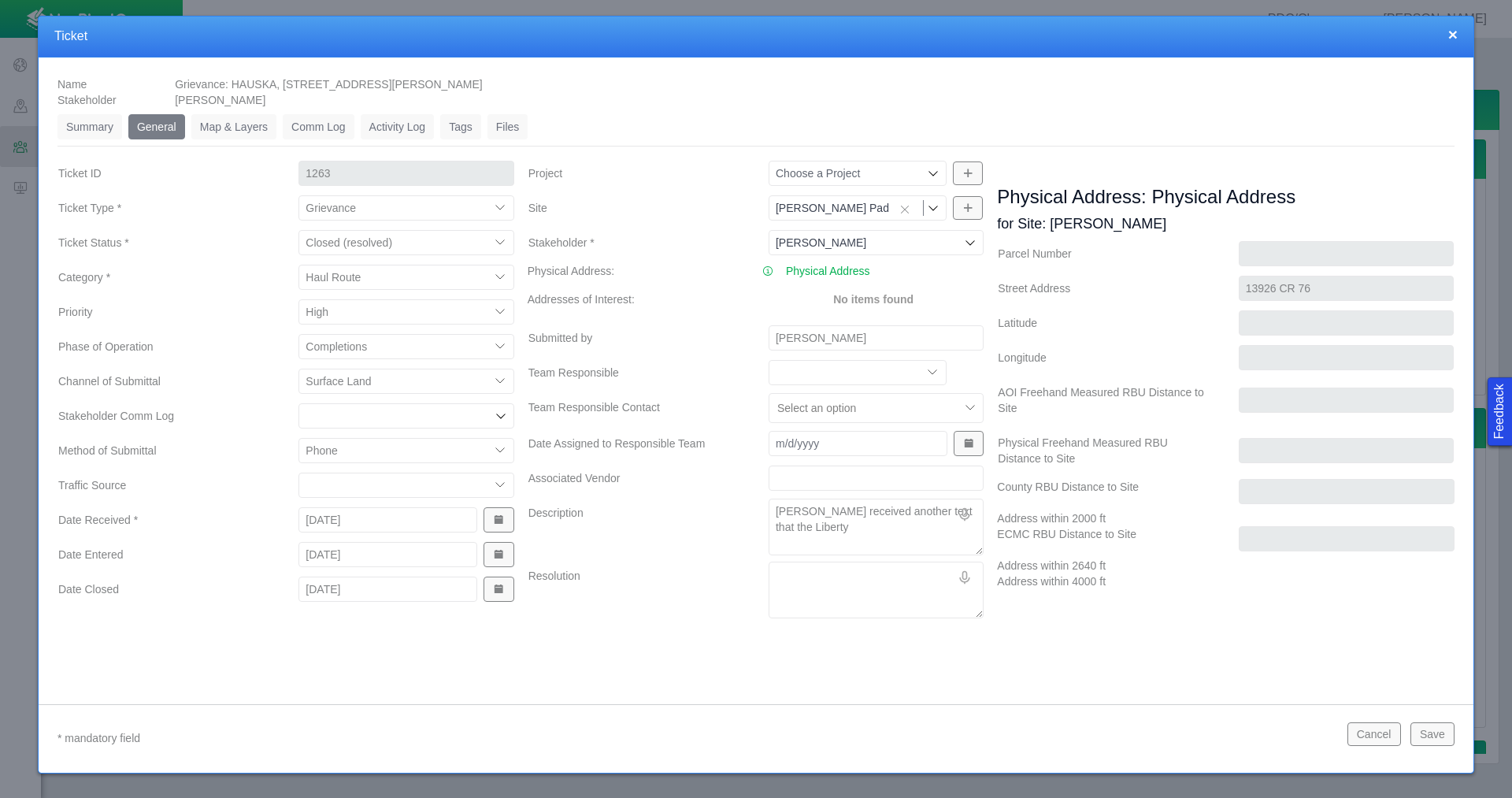
type textarea "[PERSON_NAME] received another text that the Liberty t"
type textarea "x"
type textarea "[PERSON_NAME] received another text that the Liberty tu"
type textarea "x"
type textarea "[PERSON_NAME] received another text that the Liberty t"
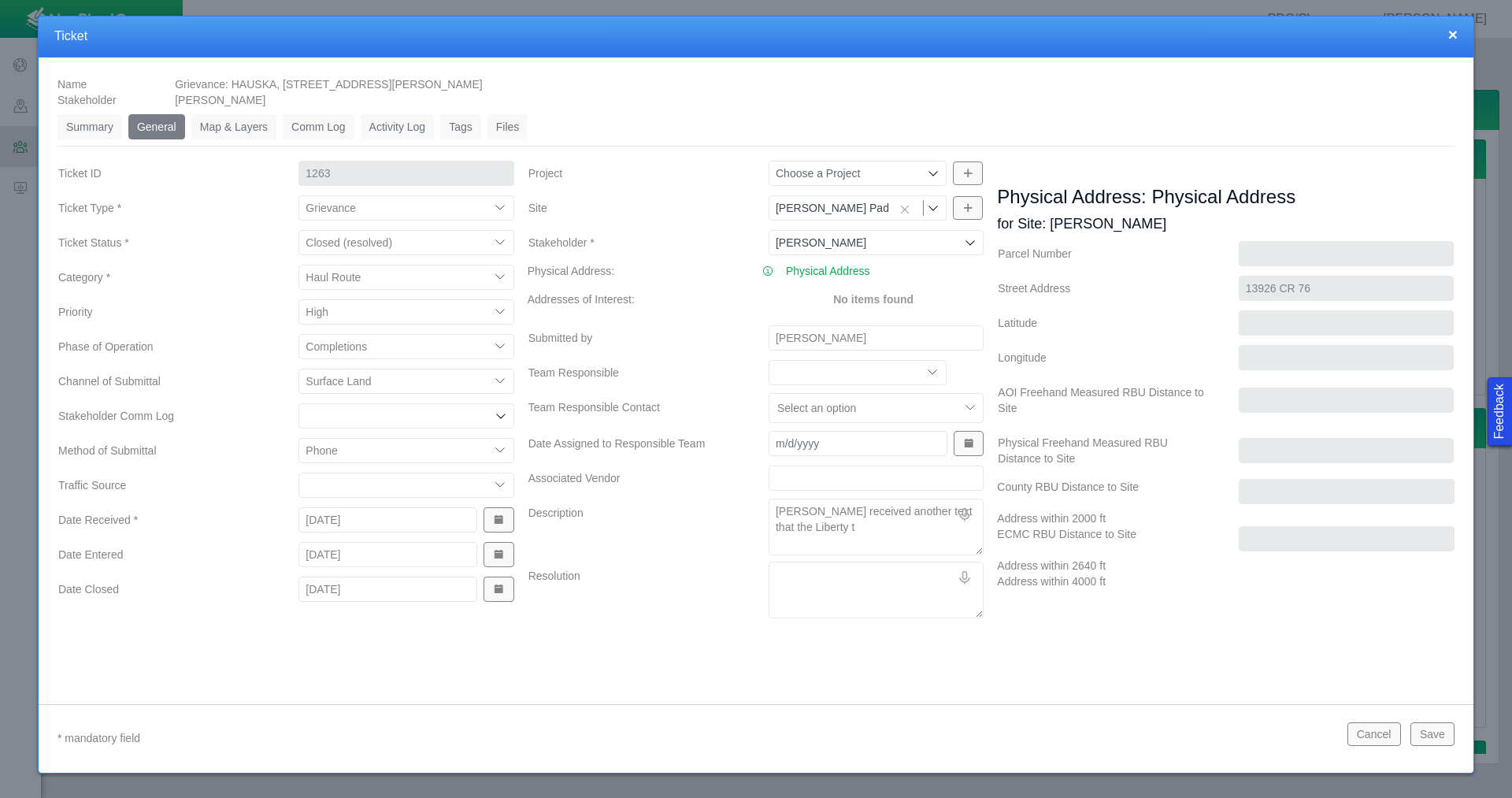
type textarea "x"
type textarea "[PERSON_NAME] received another text that the Liberty tr"
type textarea "x"
type textarea "[PERSON_NAME] received another text that the Liberty trt"
type textarea "x"
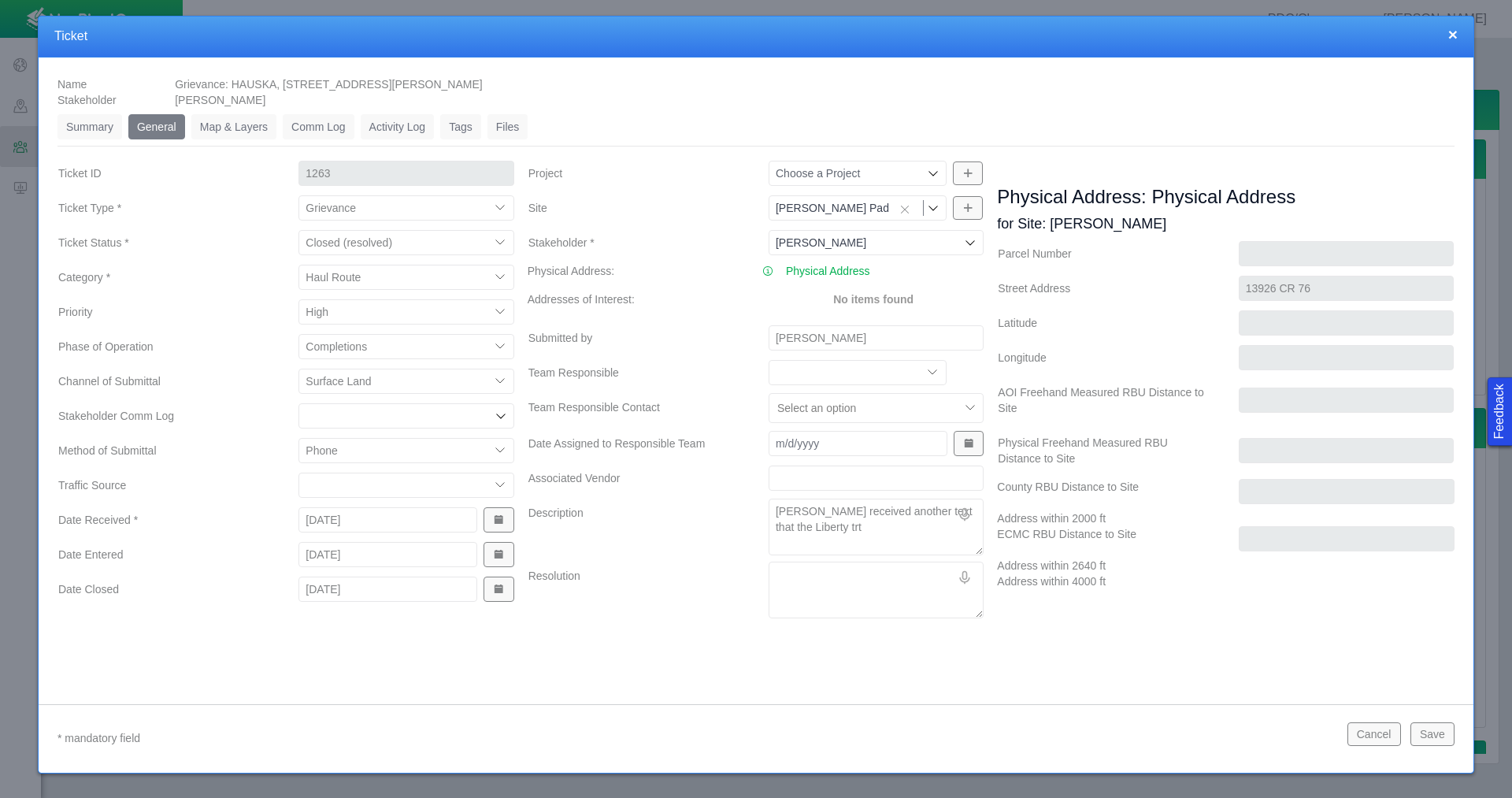
type textarea "[PERSON_NAME] received another text that the Liberty trtu"
type textarea "x"
type textarea "[PERSON_NAME] received another text that the Liberty trt"
type textarea "x"
type textarea "[PERSON_NAME] received another text that the Liberty tr"
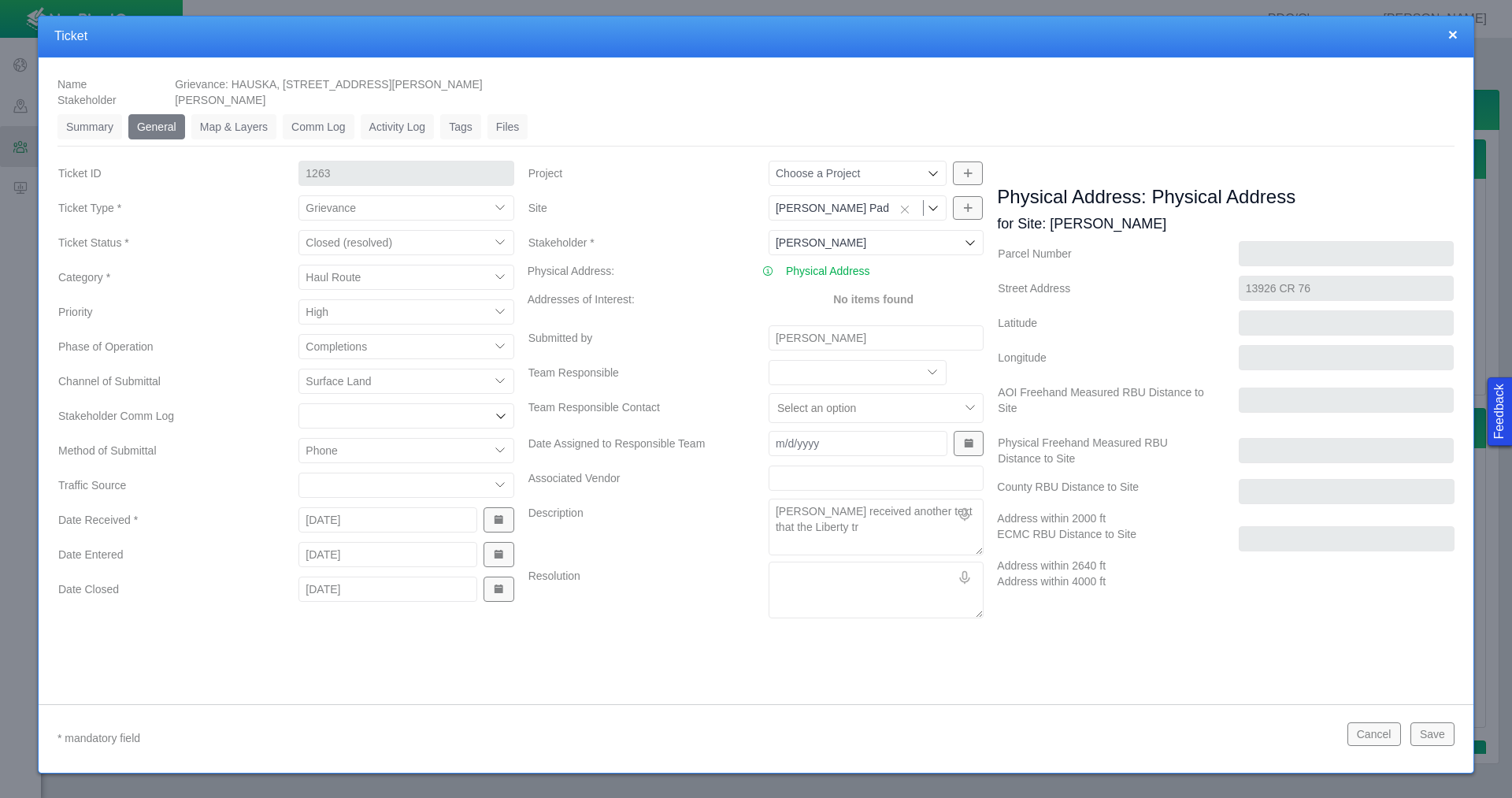
type textarea "x"
type textarea "[PERSON_NAME] received another text that the Liberty t"
type textarea "x"
type textarea "[PERSON_NAME] received another text that the Liberty tu"
type textarea "x"
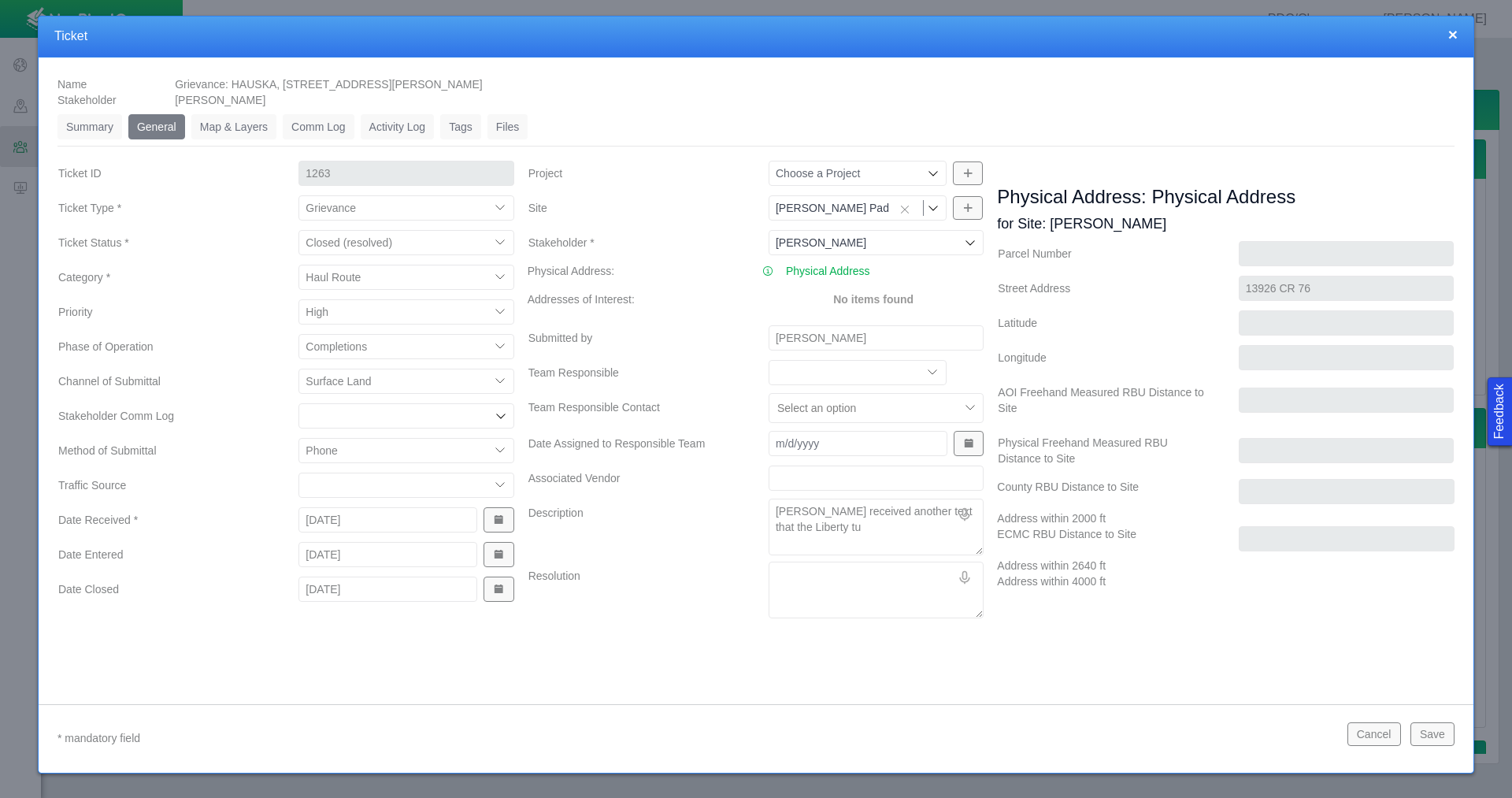
type textarea "[PERSON_NAME] received another text that the Liberty t"
type textarea "x"
type textarea "[PERSON_NAME] received another text that the Liberty tr"
type textarea "x"
type textarea "[PERSON_NAME] received another text that the Liberty tru"
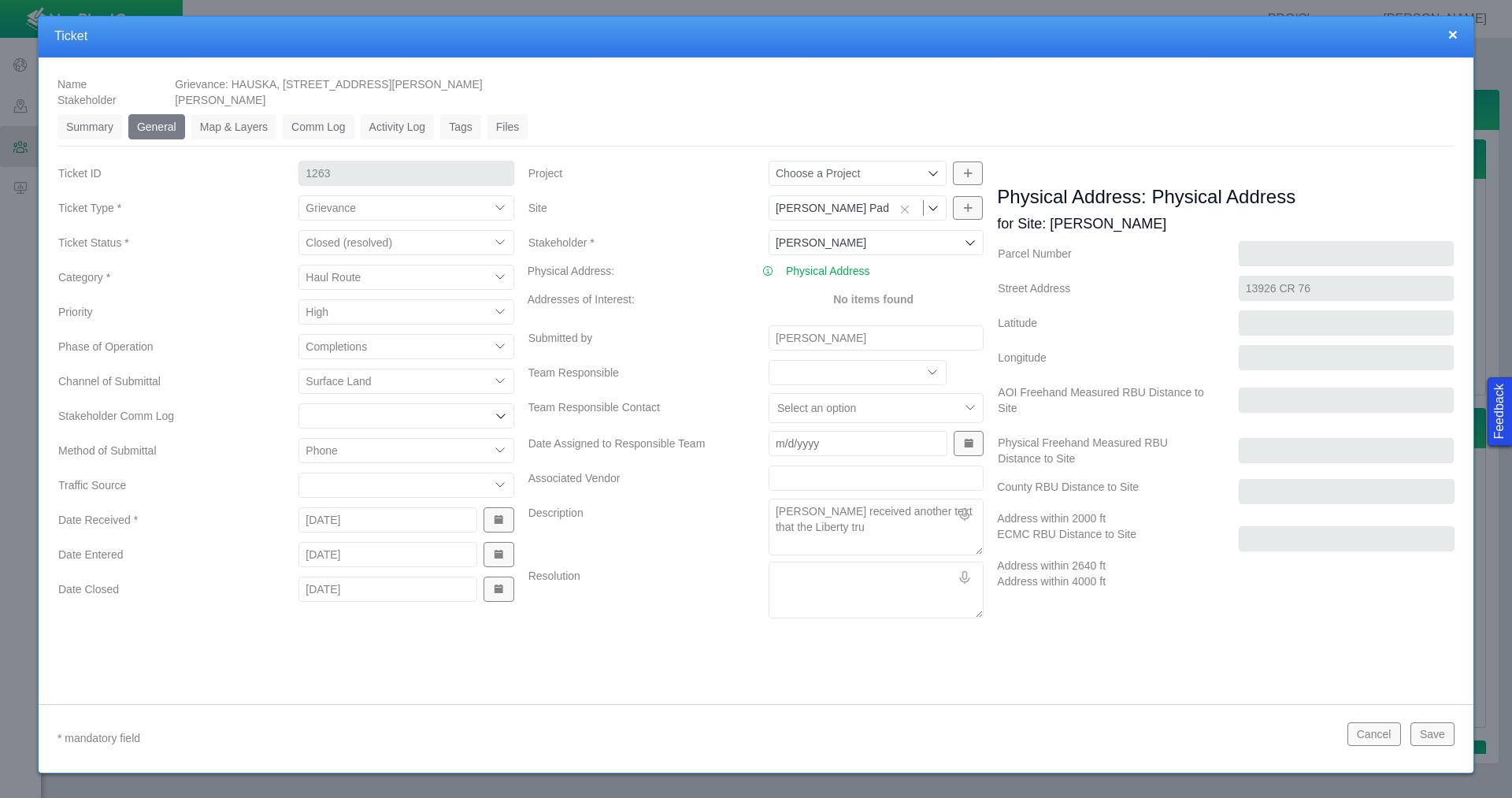
type textarea "x"
type textarea "[PERSON_NAME] received another text that the Liberty truc"
type textarea "x"
type textarea "[PERSON_NAME] received another text that the Liberty truck"
type textarea "x"
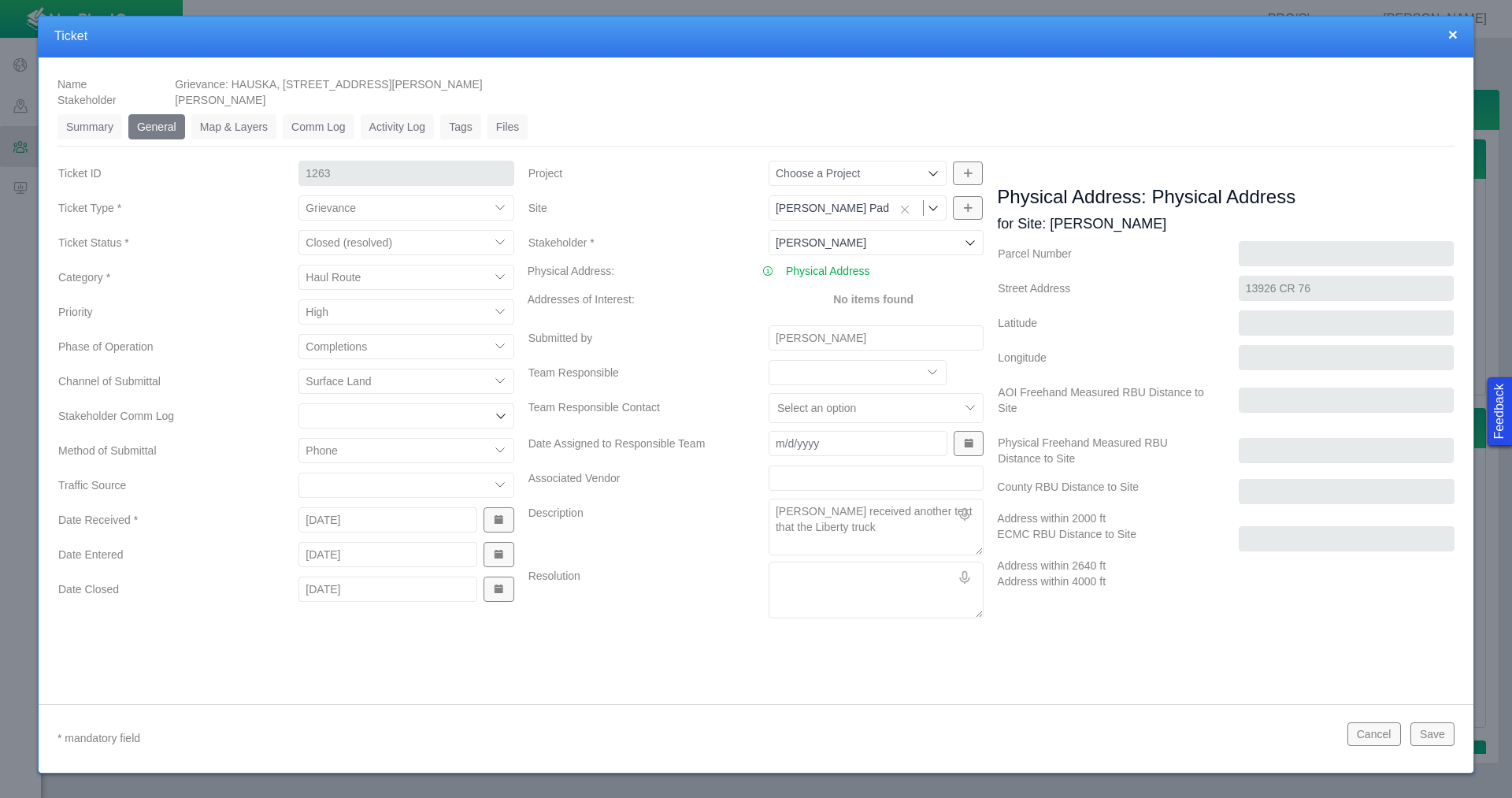
type textarea "[PERSON_NAME] received another text that the Liberty trucks"
type textarea "x"
type textarea "[PERSON_NAME] received another text that the Liberty trucks"
type textarea "x"
type textarea "[PERSON_NAME] received another text that the Liberty trucks w"
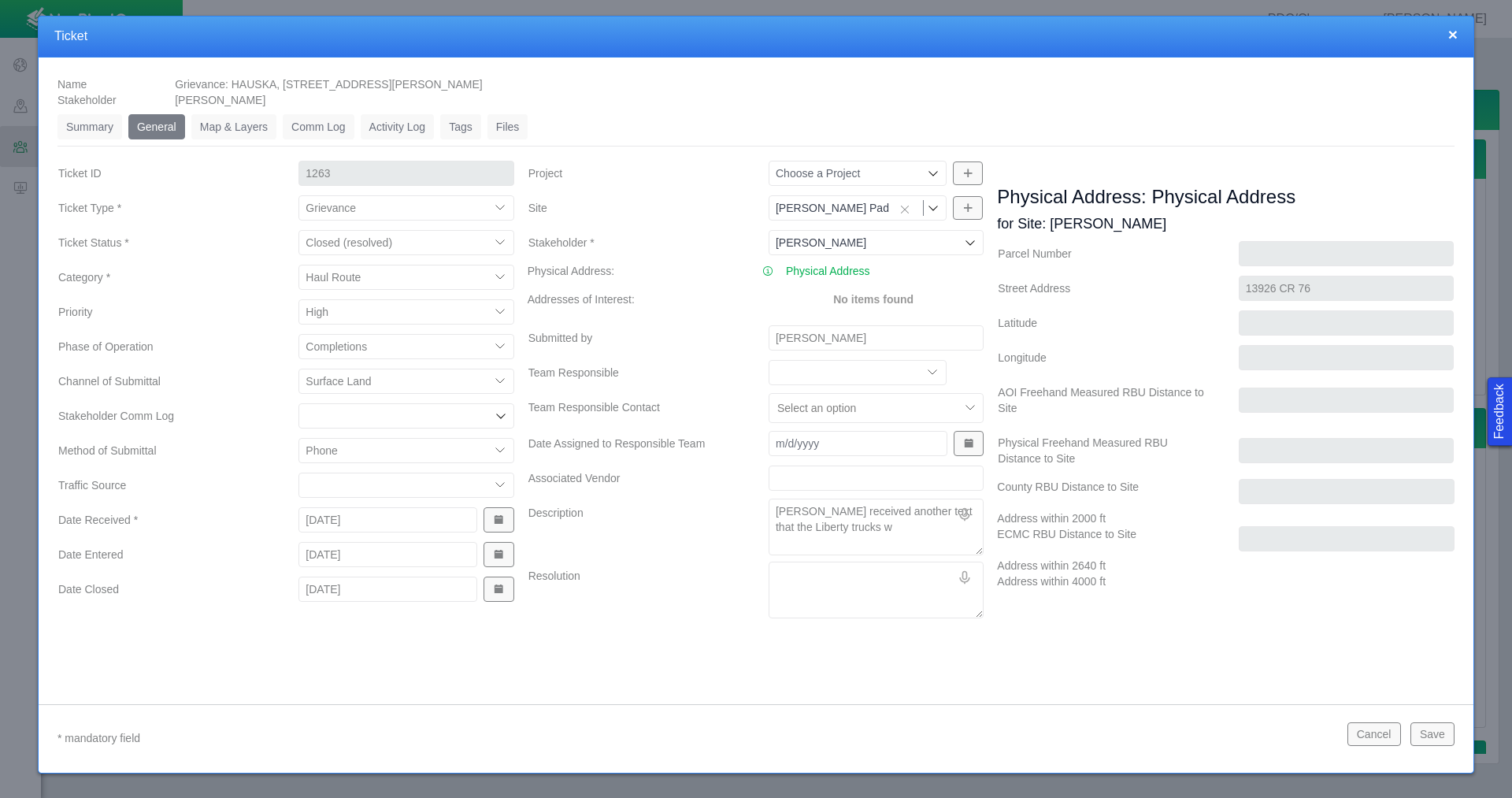
type textarea "x"
type textarea "[PERSON_NAME] received another text that the Liberty trucks we"
type textarea "x"
type textarea "[PERSON_NAME] received another text that the Liberty trucks wer"
type textarea "x"
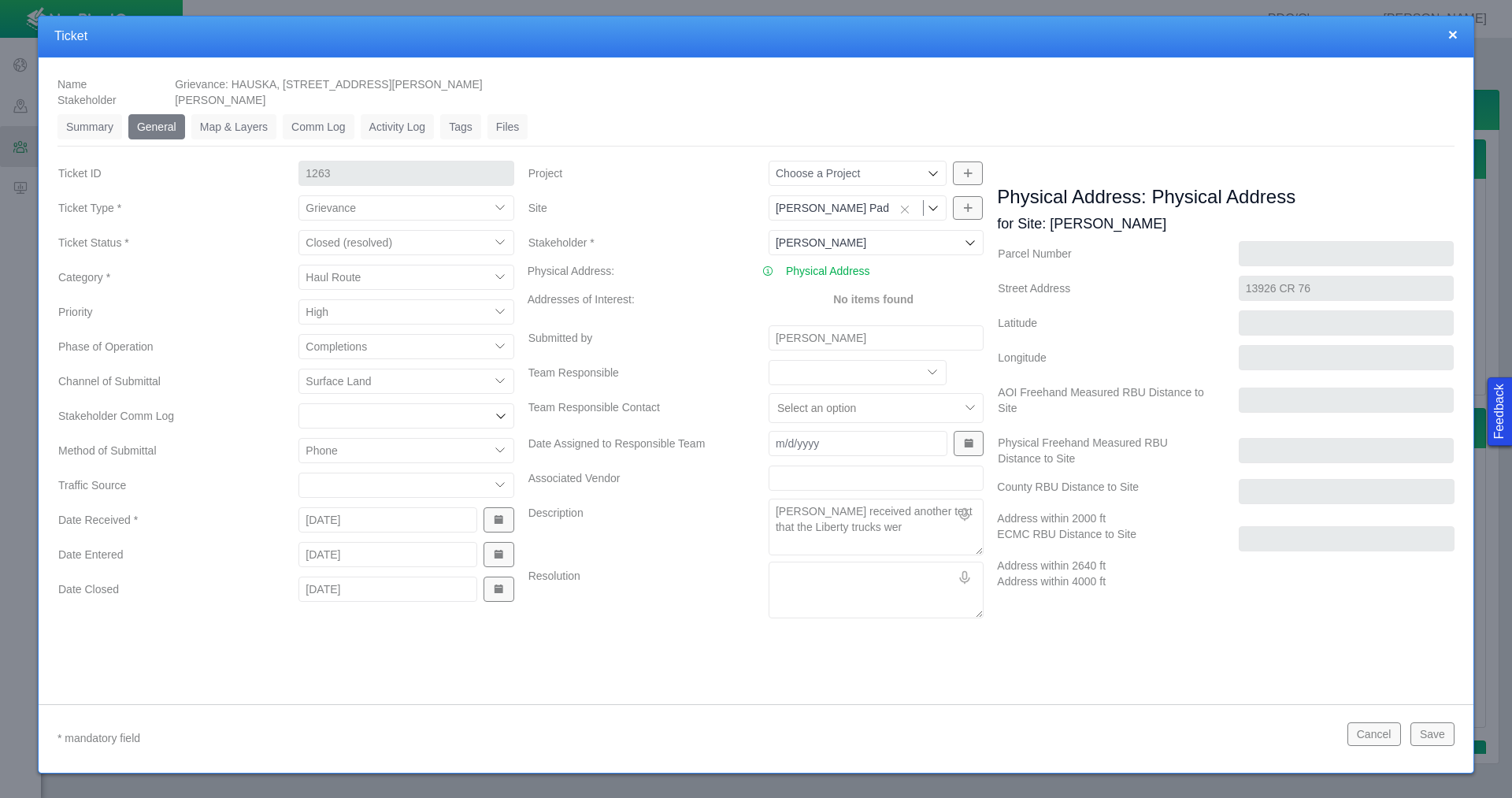
type textarea "[PERSON_NAME] received another text that the Liberty trucks were"
click at [801, 578] on textarea "Resolution" at bounding box center [876, 589] width 215 height 57
click at [1439, 743] on button "Save" at bounding box center [1432, 733] width 44 height 23
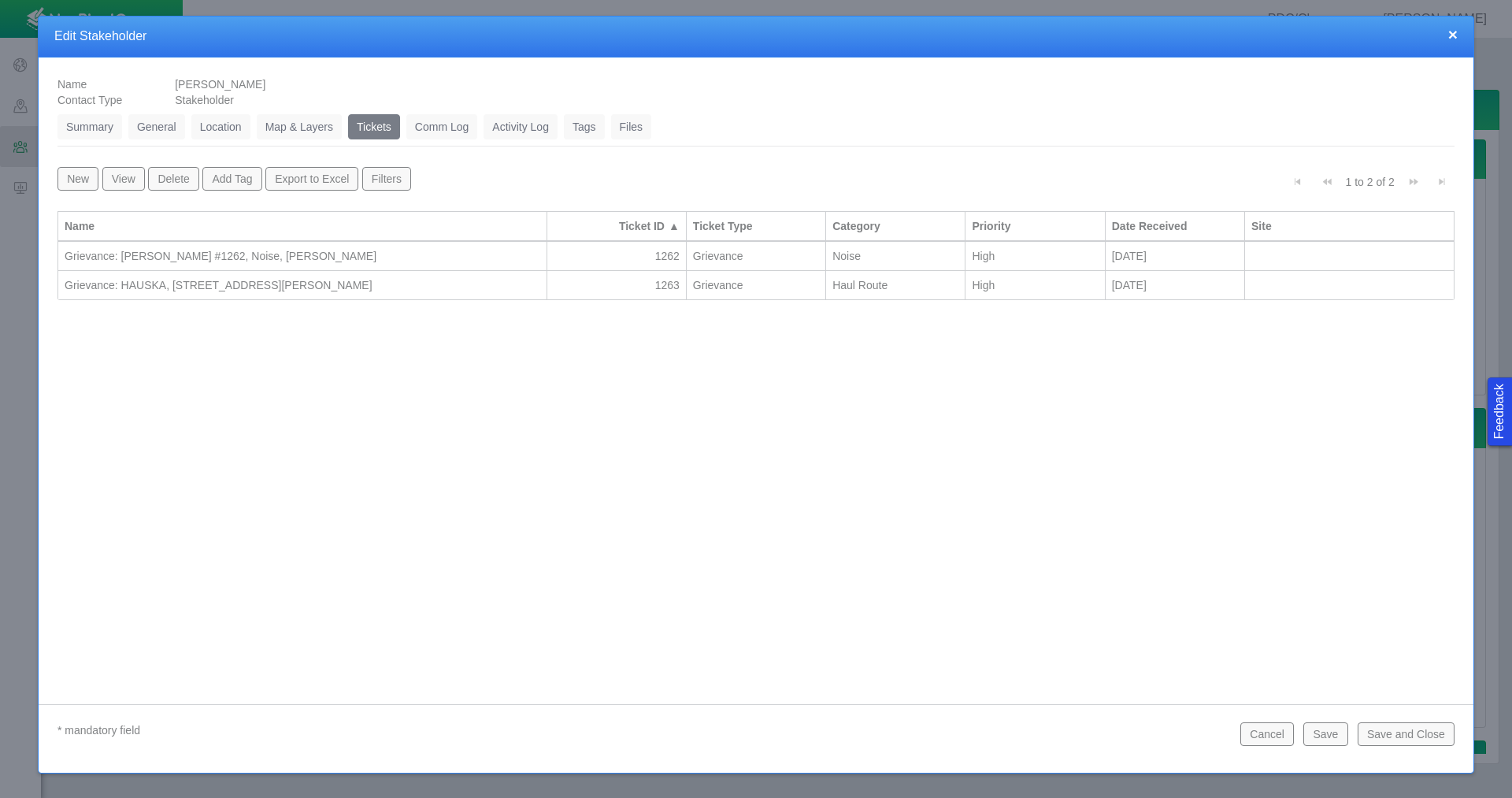
click at [1396, 727] on button "Save and Close" at bounding box center [1406, 733] width 97 height 23
